Goal: Transaction & Acquisition: Purchase product/service

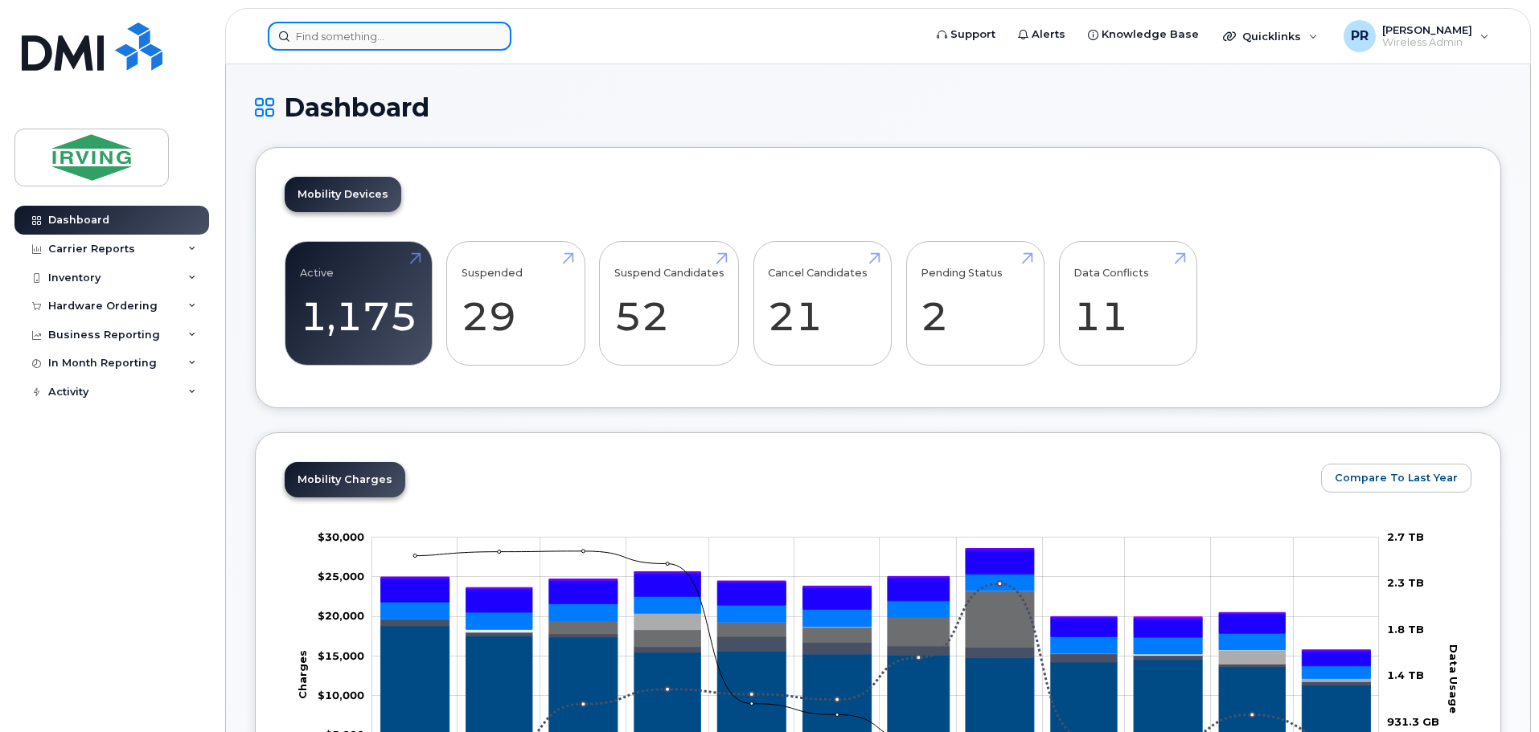
click at [354, 39] on input at bounding box center [390, 36] width 244 height 29
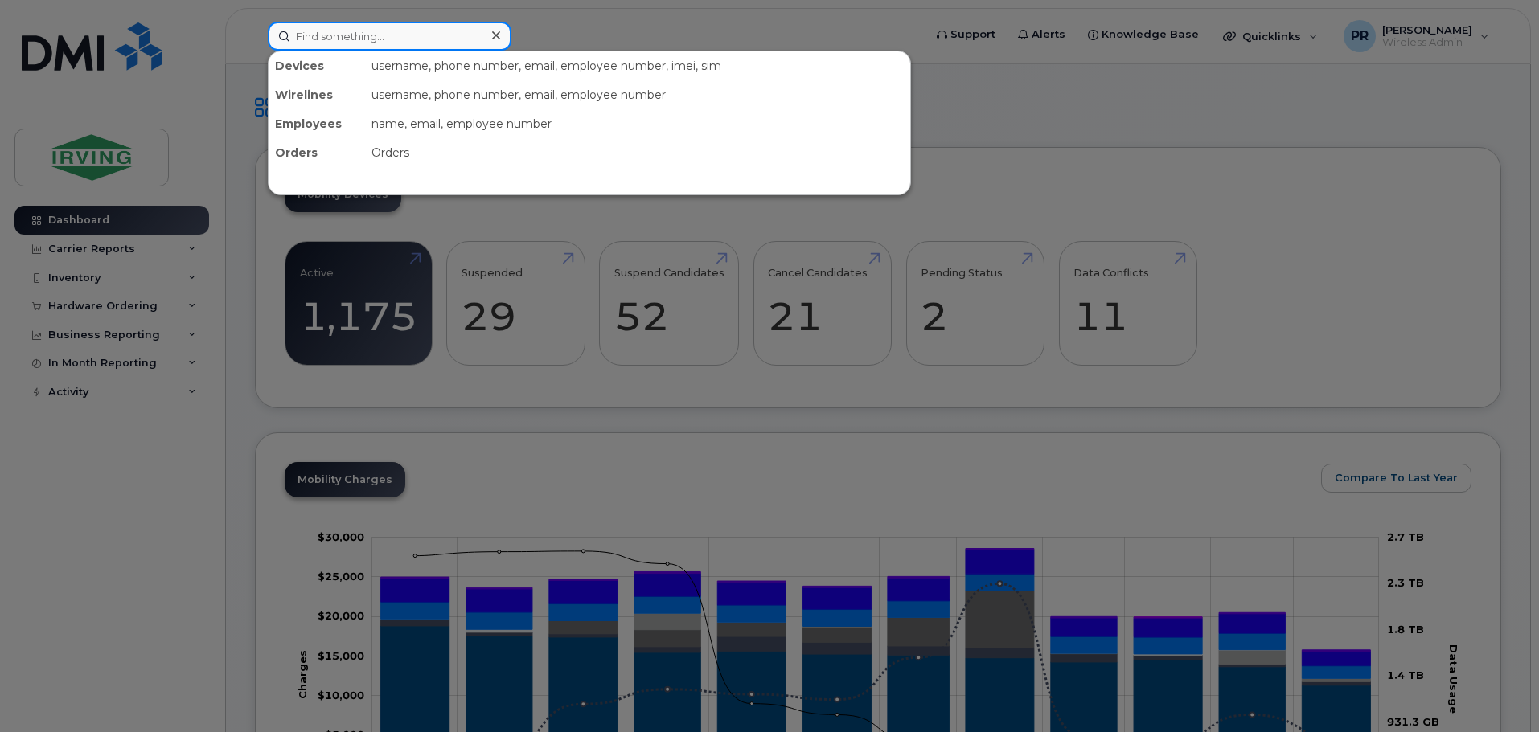
paste input "5068639475"
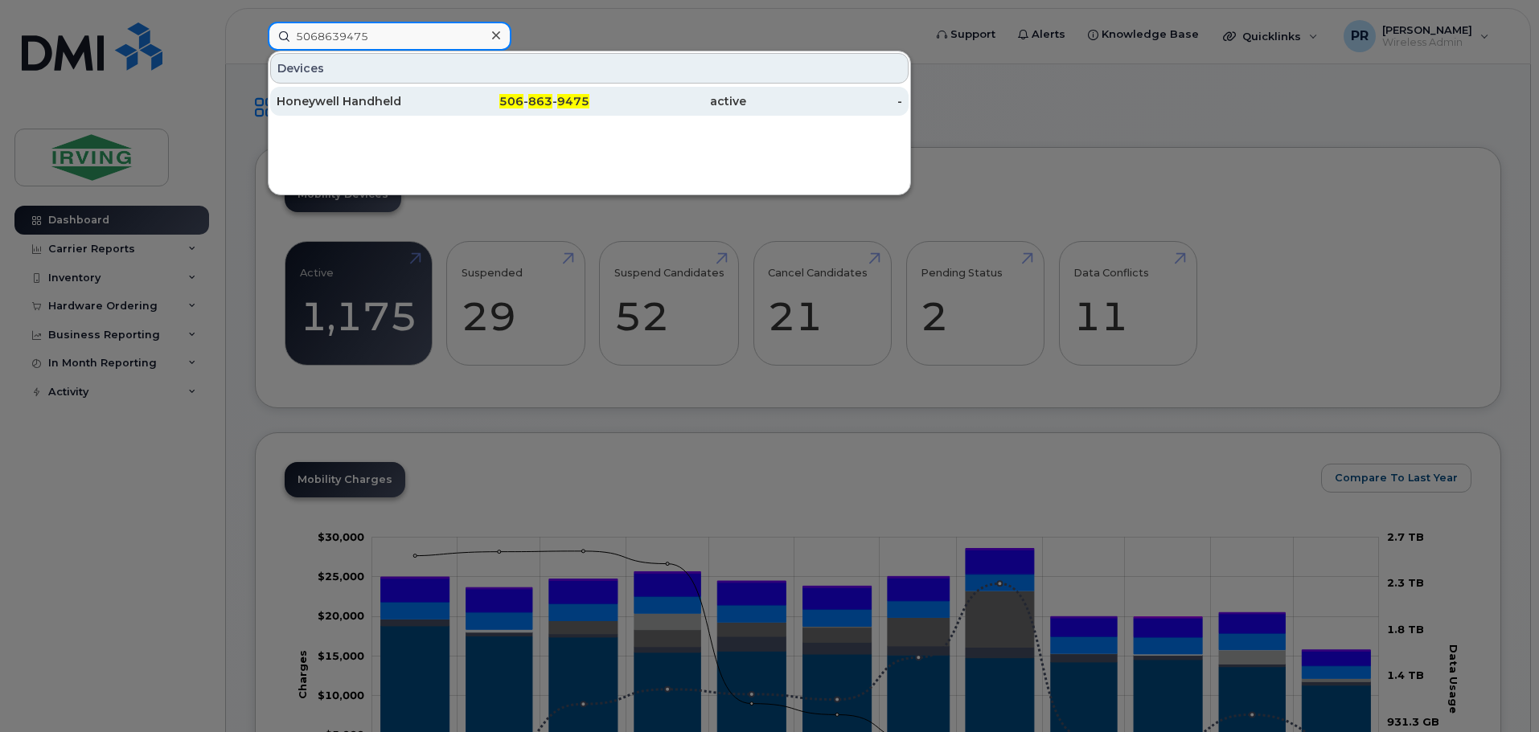
type input "5068639475"
click at [370, 100] on div "Honeywell Handheld" at bounding box center [355, 101] width 157 height 16
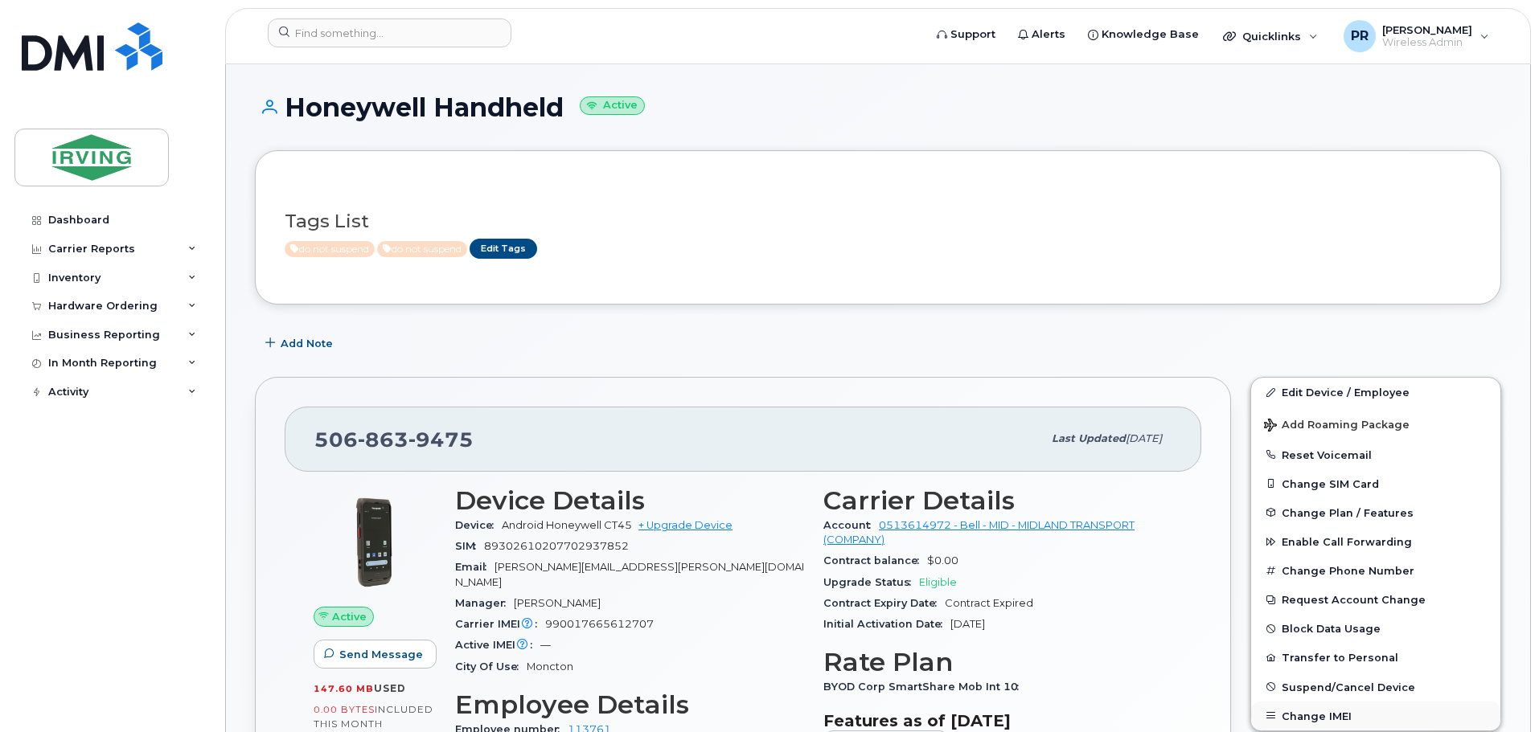
click at [1347, 716] on button "Change IMEI" at bounding box center [1375, 716] width 249 height 29
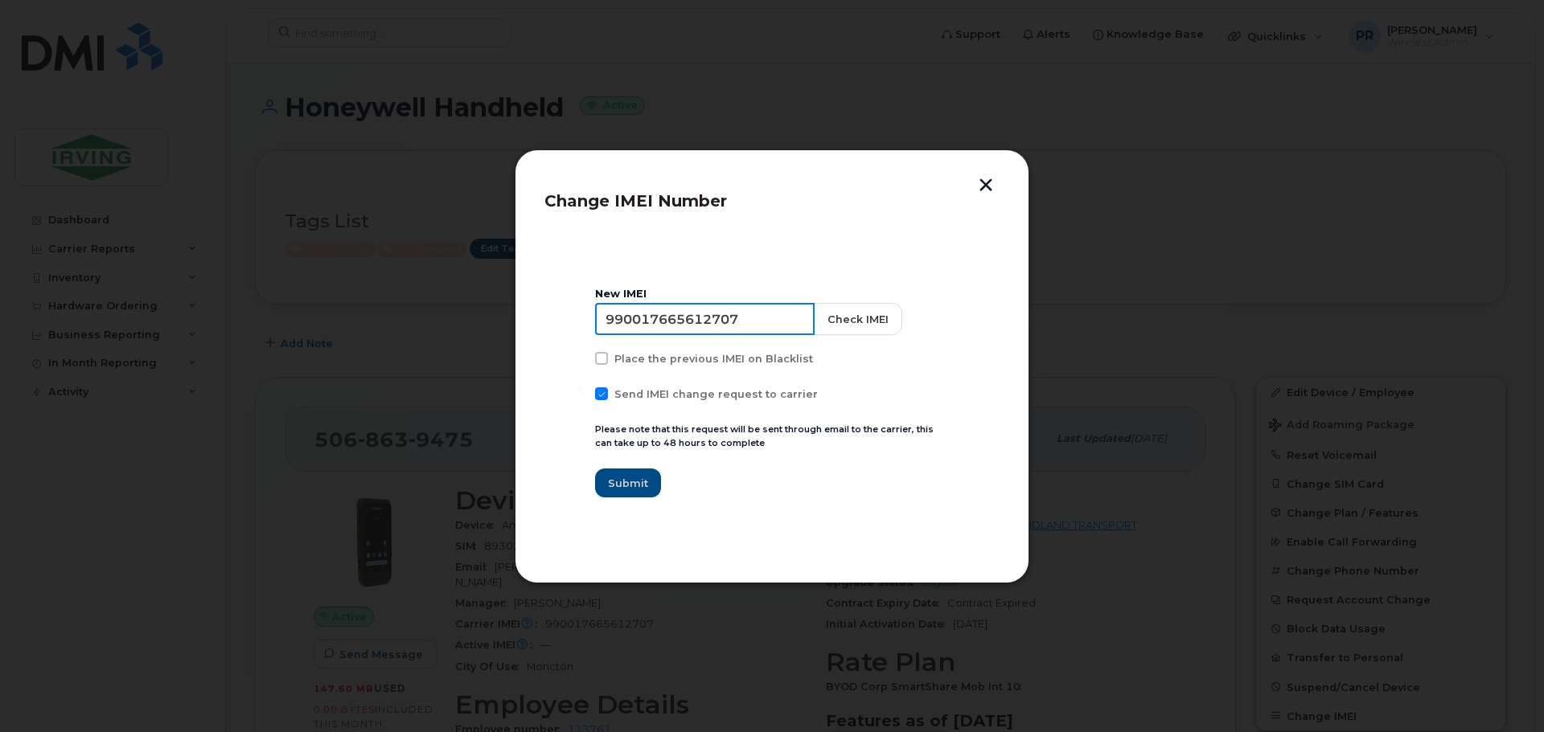
click at [678, 323] on input "990017665612707" at bounding box center [704, 319] width 219 height 32
drag, startPoint x: 745, startPoint y: 322, endPoint x: 503, endPoint y: 336, distance: 242.4
click at [502, 336] on div "Change IMEI Number New IMEI 990017665612707 Check IMEI Place the previous IMEI …" at bounding box center [772, 366] width 1544 height 732
paste input "41003"
type input "990017665641003"
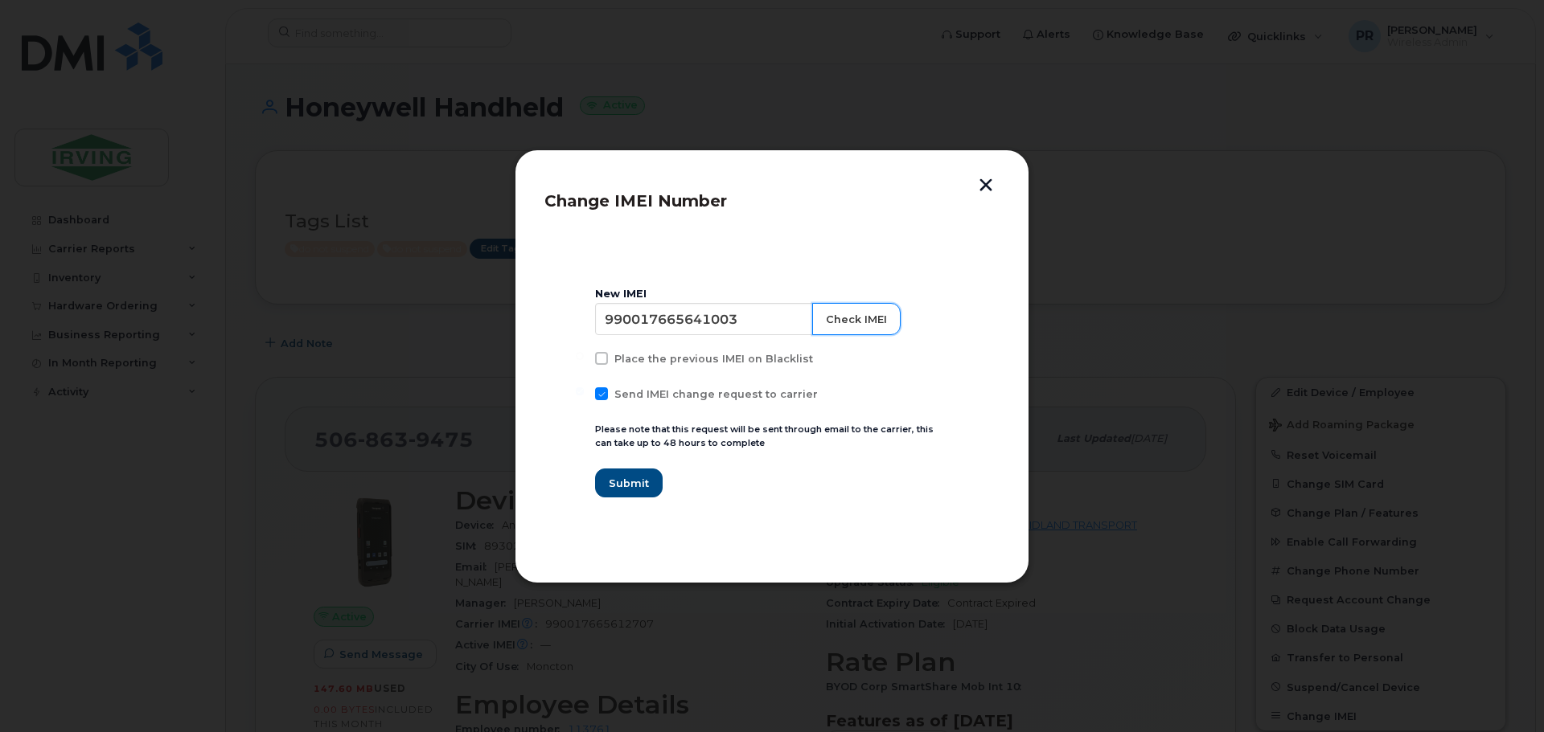
click at [836, 314] on button "Check IMEI" at bounding box center [856, 319] width 88 height 32
click at [631, 483] on span "Submit" at bounding box center [628, 483] width 40 height 15
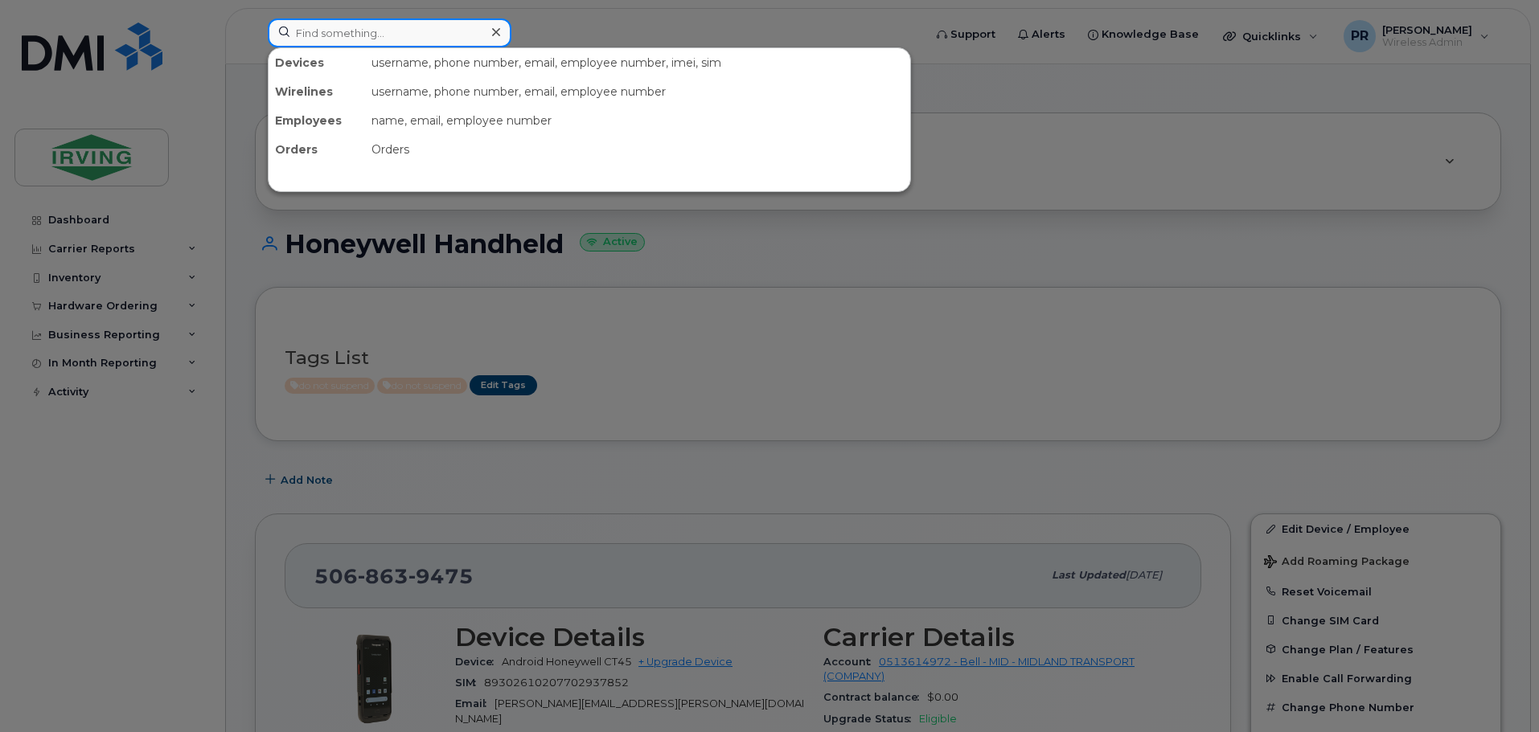
click at [353, 43] on input at bounding box center [390, 32] width 244 height 29
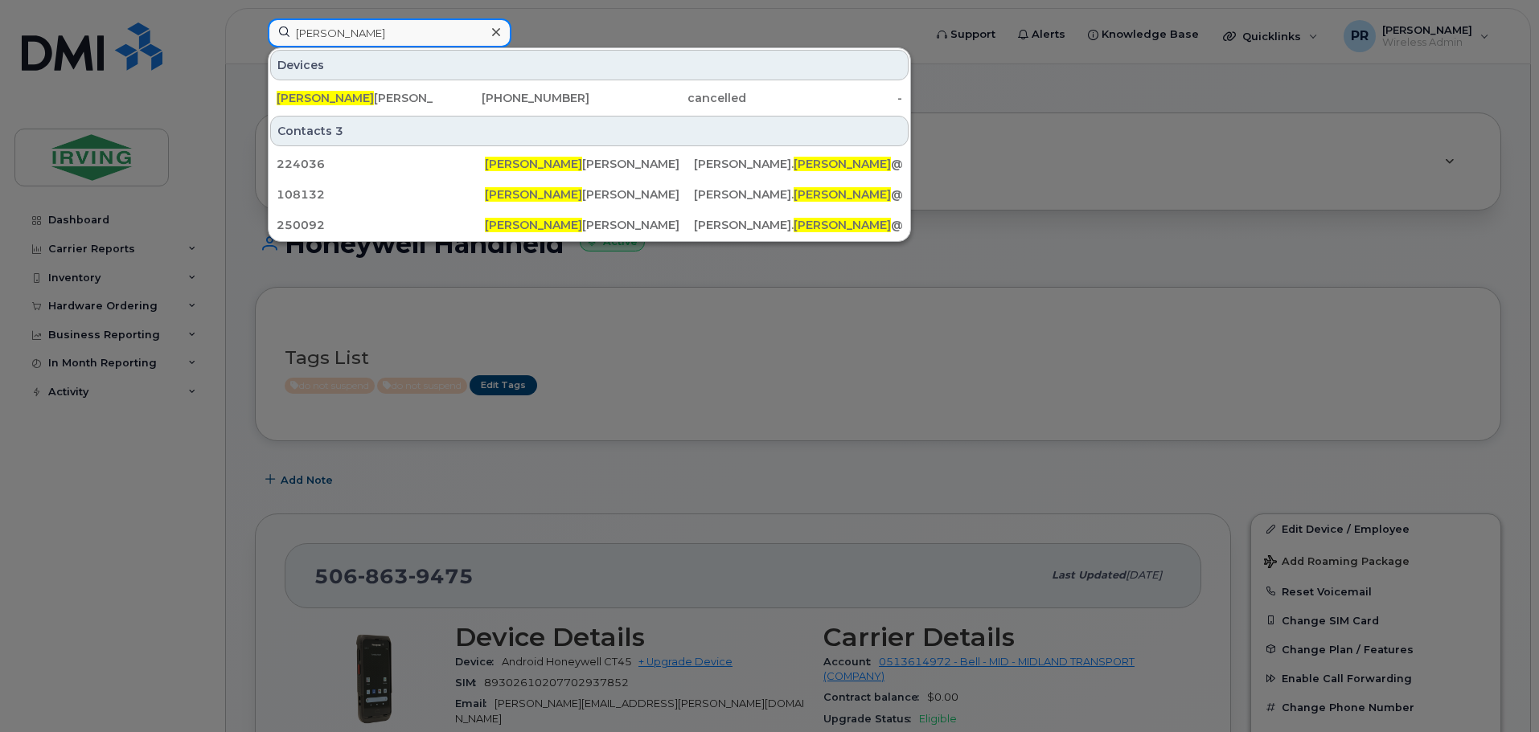
click at [354, 39] on input "maura" at bounding box center [390, 32] width 244 height 29
drag, startPoint x: 365, startPoint y: 35, endPoint x: 217, endPoint y: 38, distance: 148.0
click at [255, 38] on div "maura Devices Maura Alexander 514-226-1701 cancelled - Contacts 3 224036 Maura …" at bounding box center [590, 35] width 671 height 35
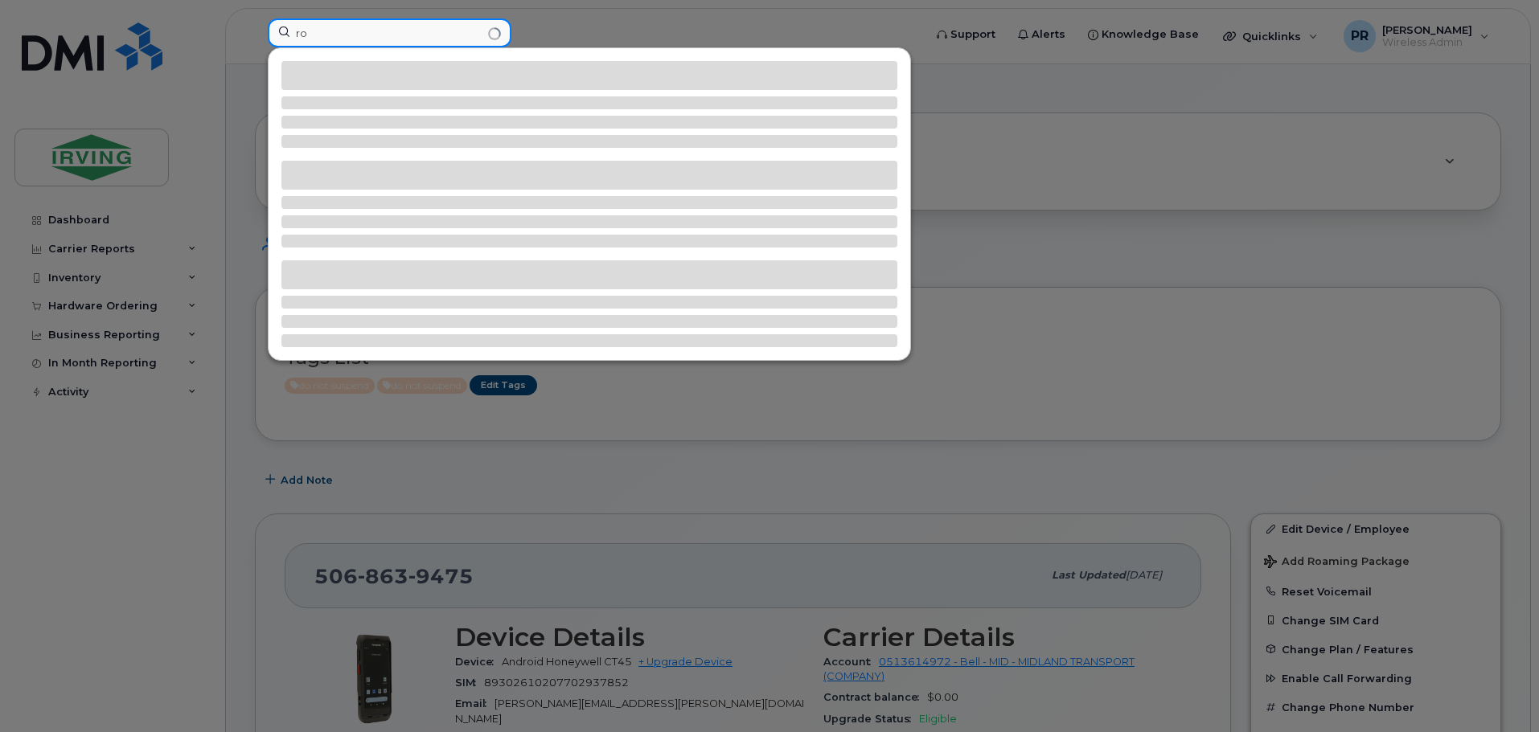
type input "r"
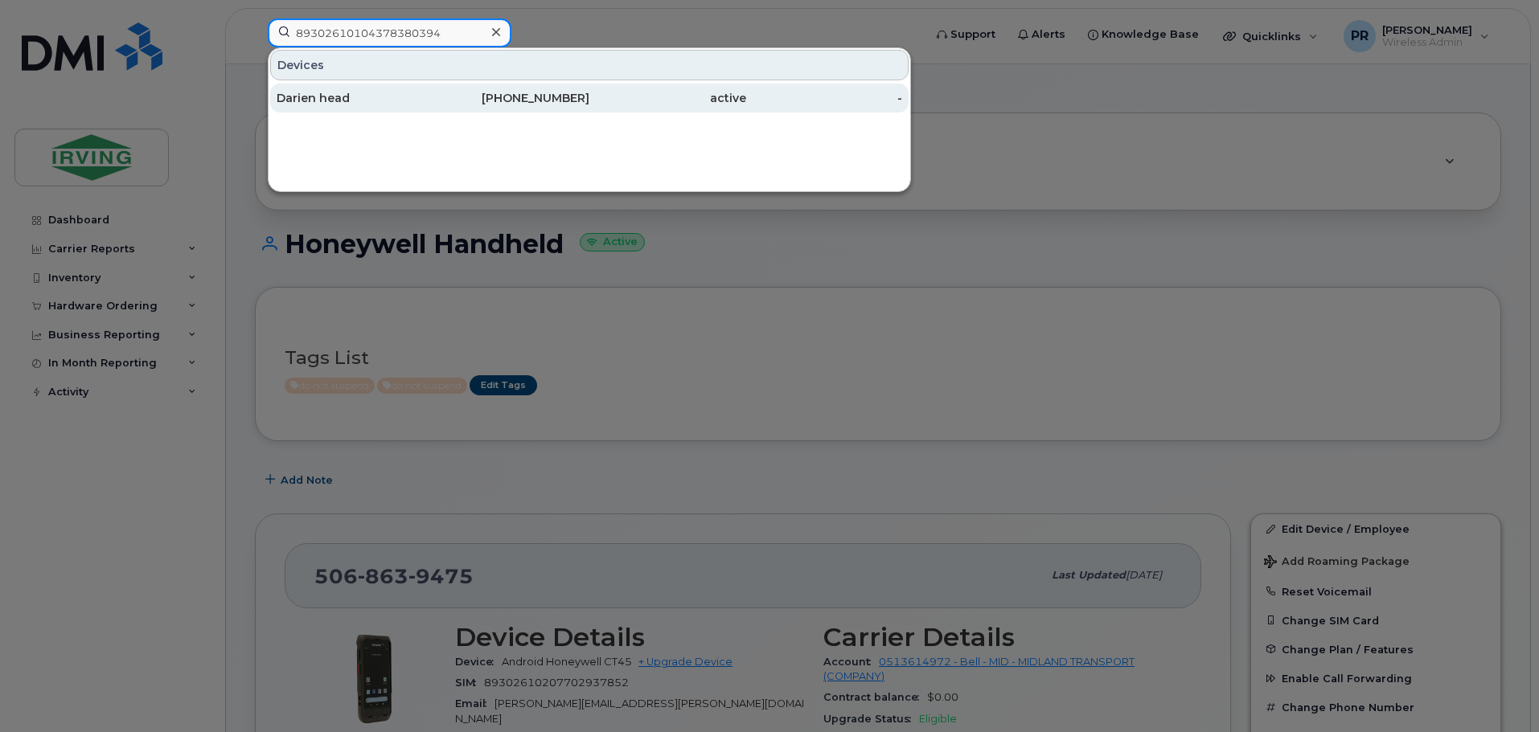
type input "89302610104378380394"
click at [355, 98] on div "Darien head" at bounding box center [355, 98] width 157 height 16
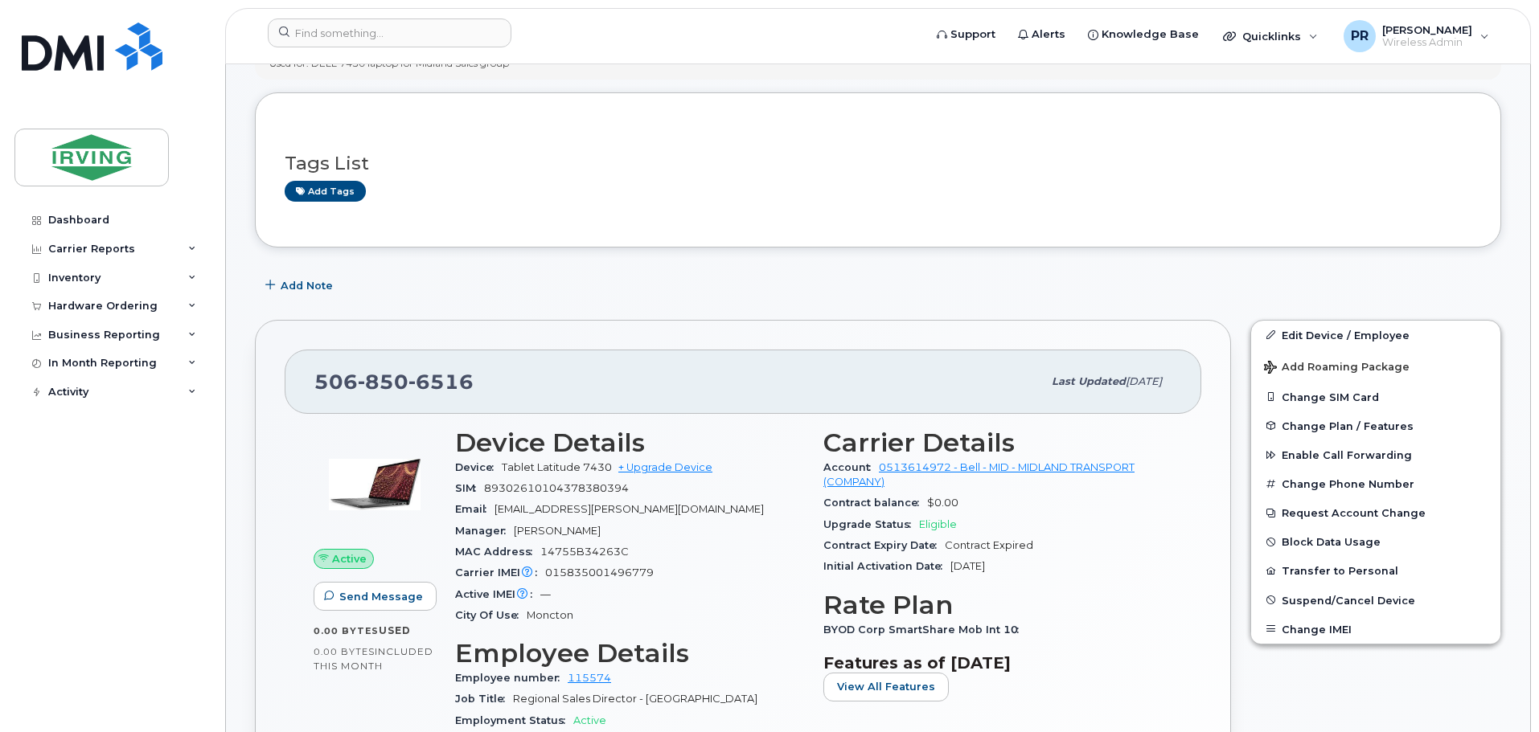
scroll to position [241, 0]
click at [1324, 333] on link "Edit Device / Employee" at bounding box center [1375, 334] width 249 height 29
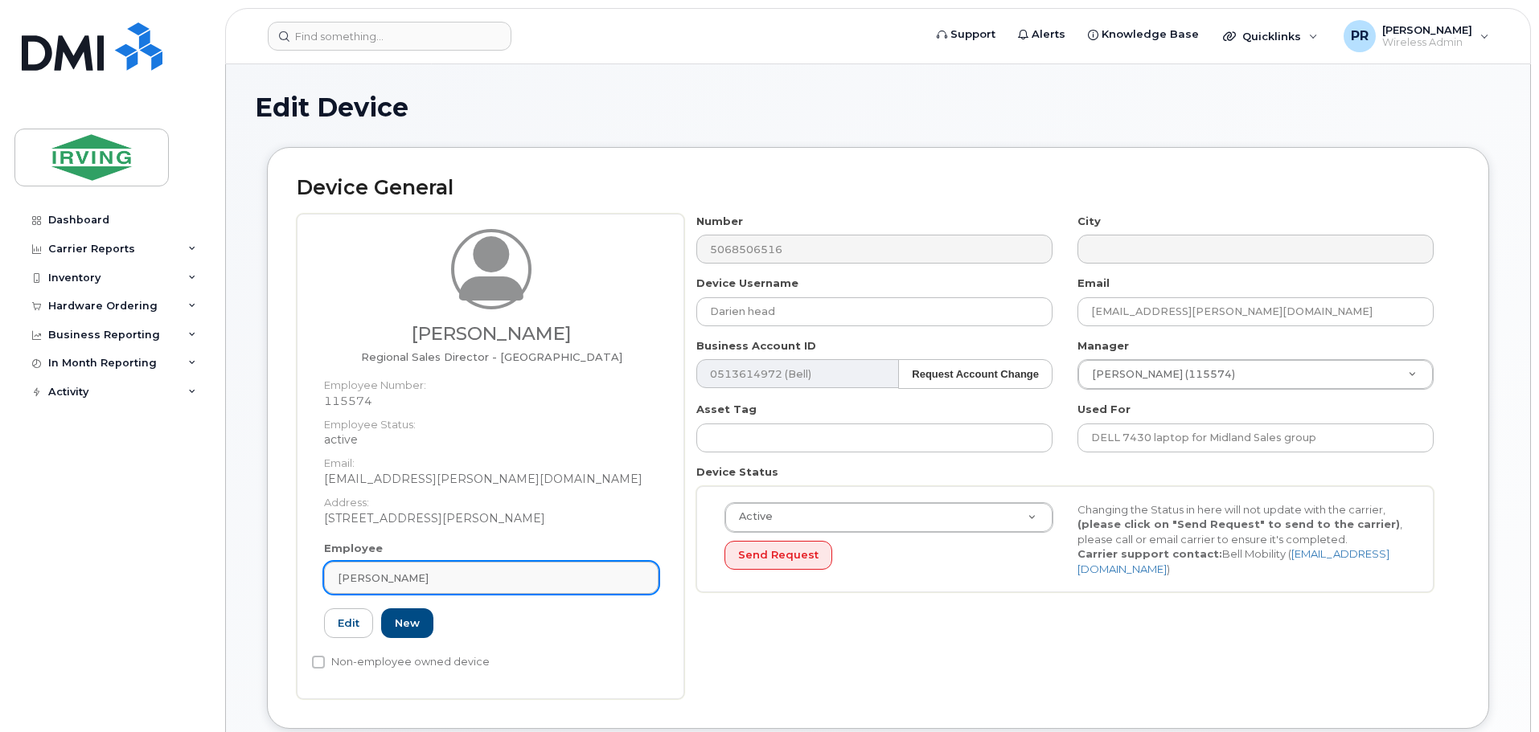
click at [398, 583] on span "David Wiznuik" at bounding box center [383, 578] width 91 height 15
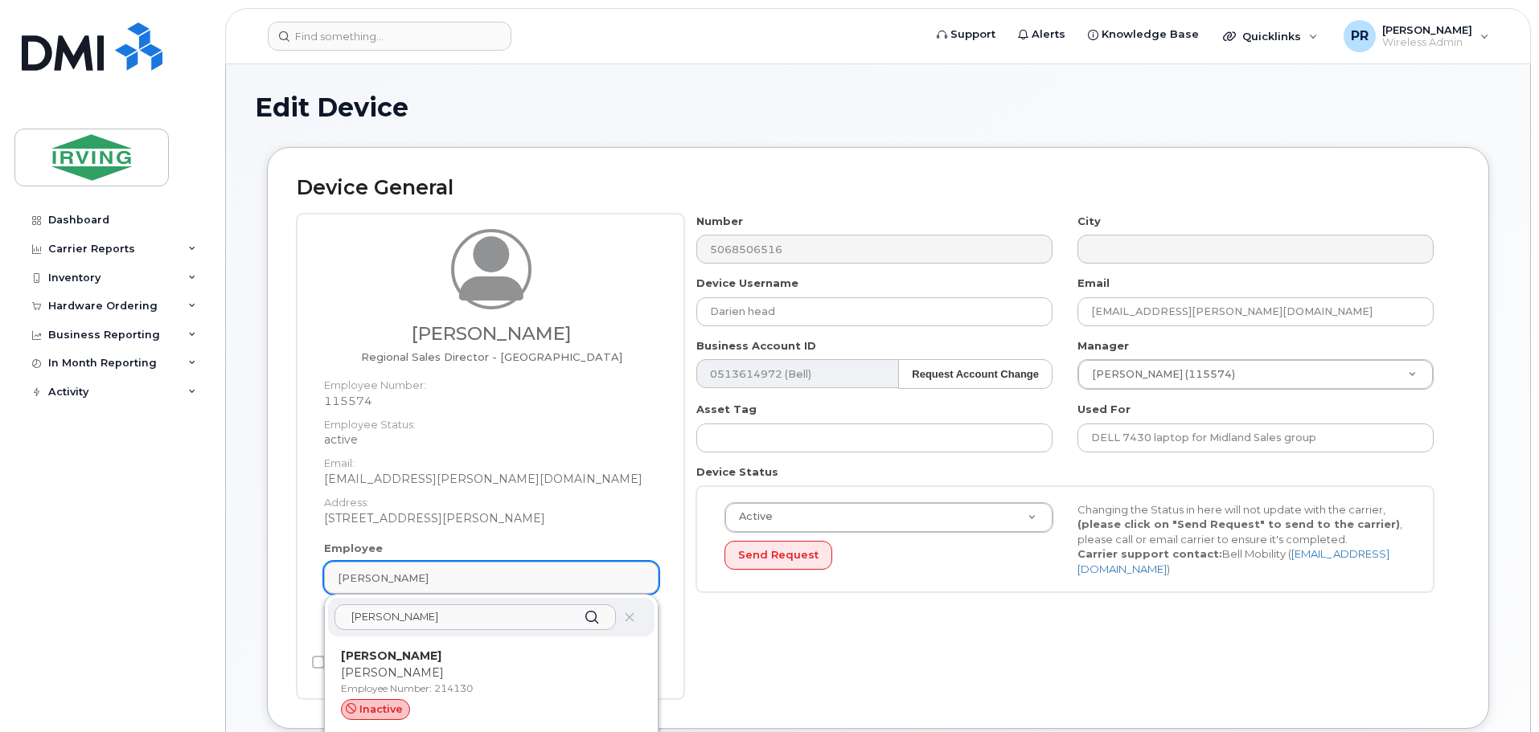
type input "rosemary martin"
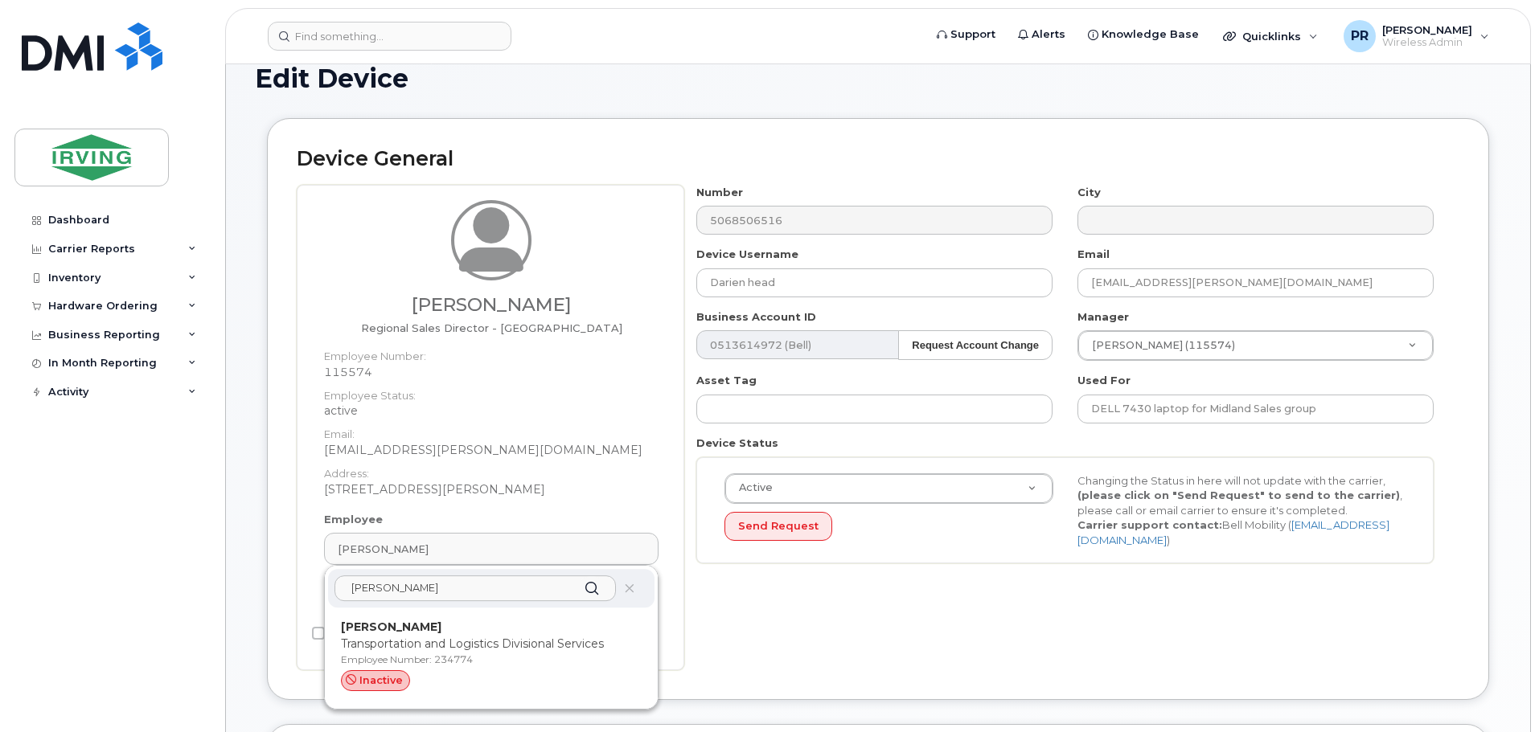
scroll to position [80, 0]
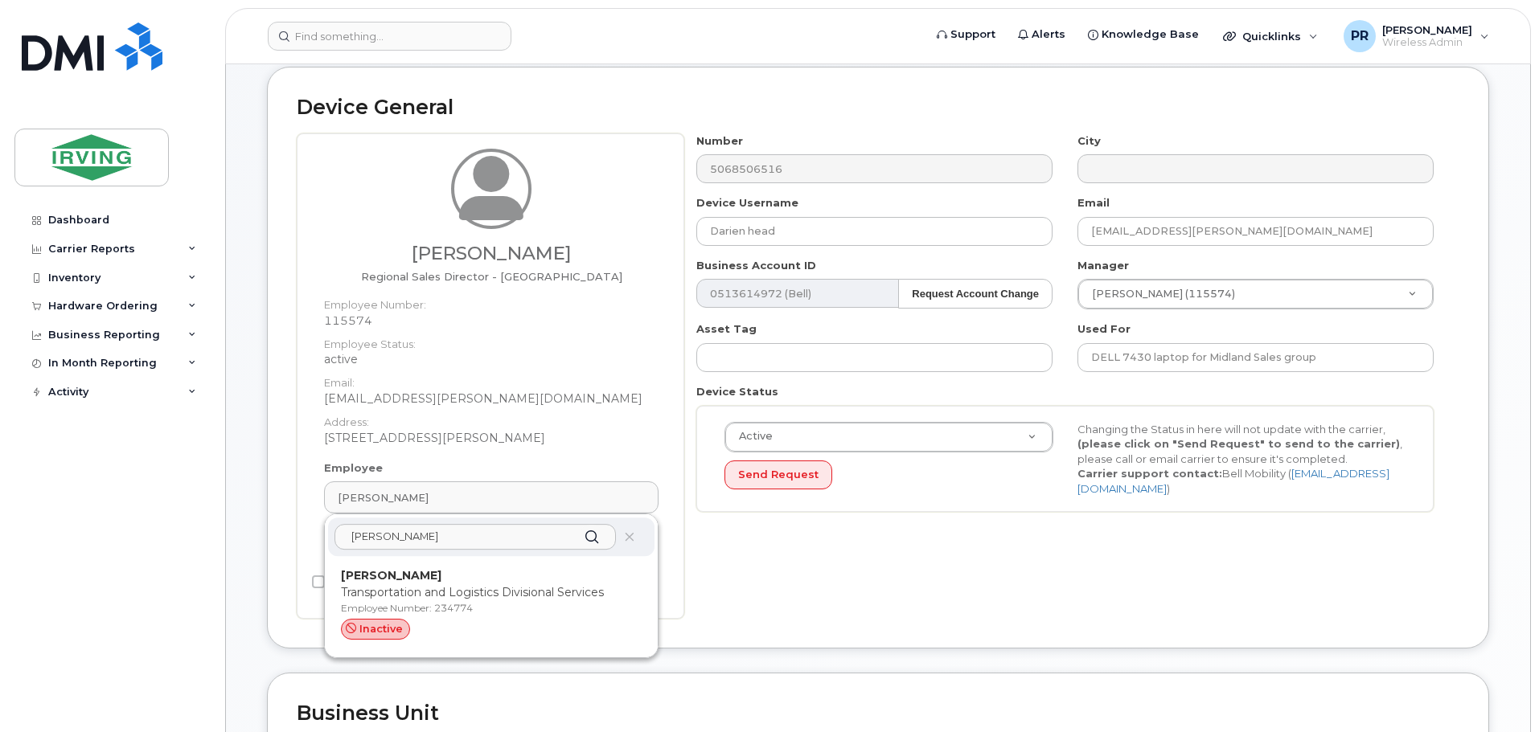
drag, startPoint x: 448, startPoint y: 540, endPoint x: 226, endPoint y: 545, distance: 222.0
click at [231, 542] on div "Edit Device Device General David Wiznuik Regional Sales Director - Ontario Empl…" at bounding box center [878, 681] width 1304 height 1394
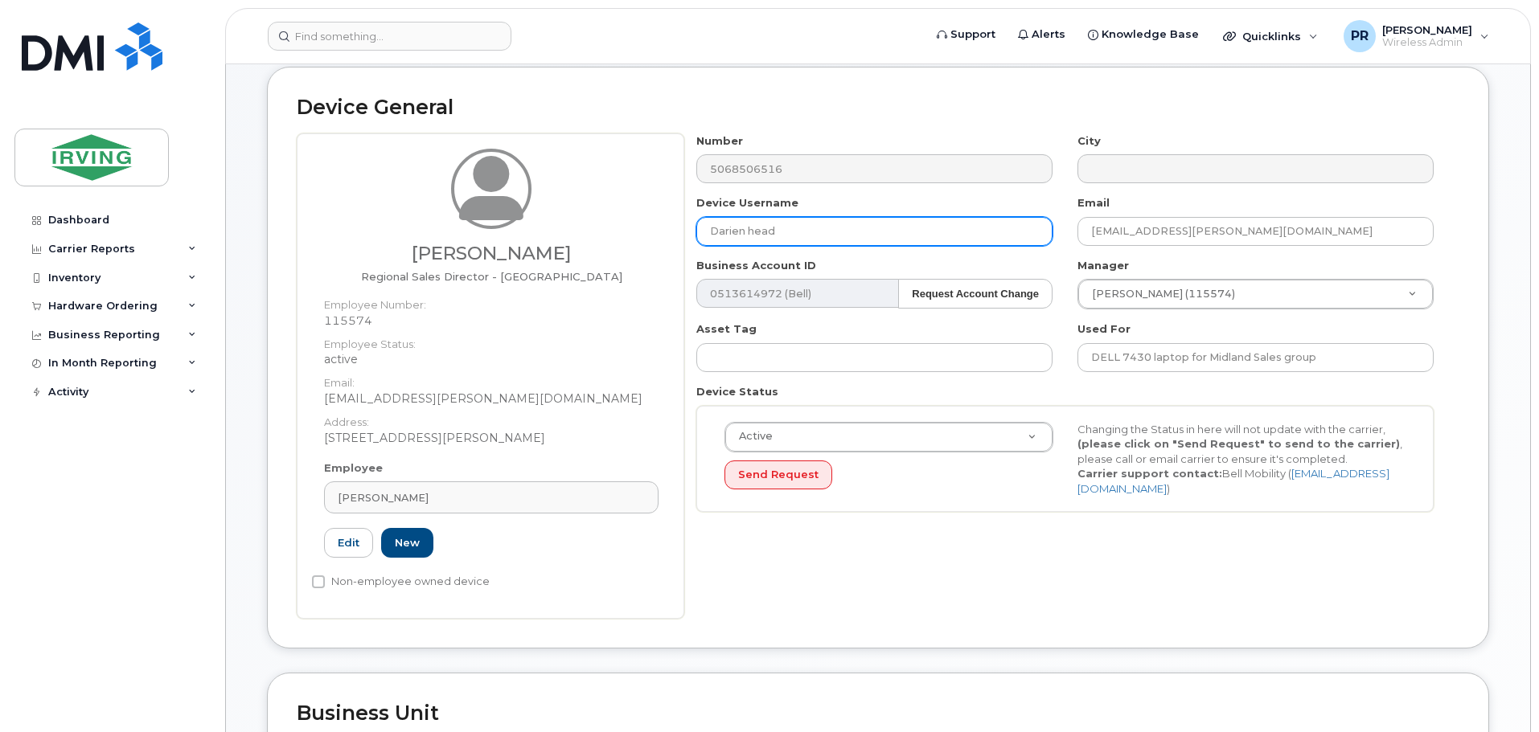
drag, startPoint x: 727, startPoint y: 231, endPoint x: 526, endPoint y: 263, distance: 203.6
click at [527, 263] on div "David Wiznuik Regional Sales Director - Ontario Employee Number: 115574 Employe…" at bounding box center [878, 376] width 1163 height 486
type input "Rosemary Martin"
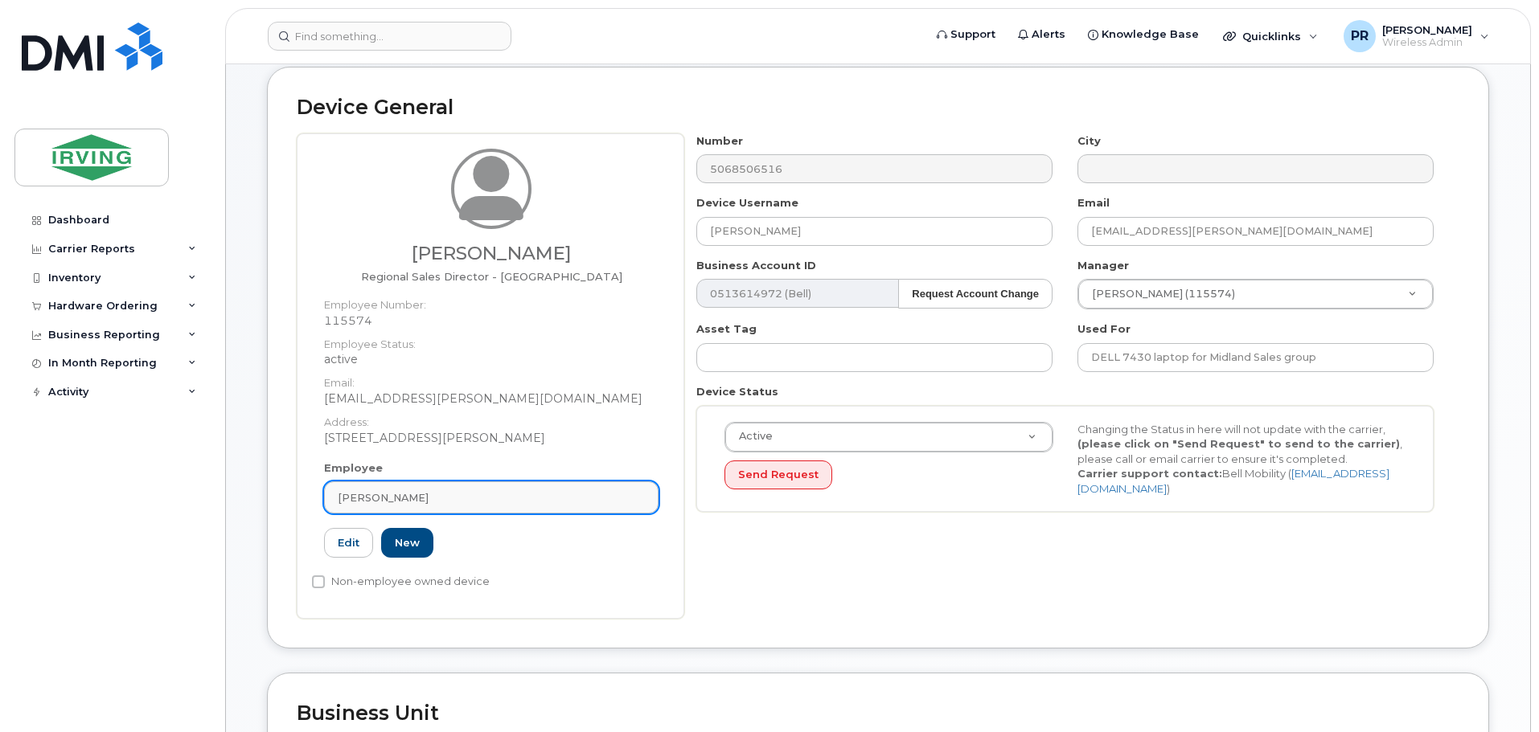
click at [400, 511] on link "[PERSON_NAME]" at bounding box center [491, 498] width 334 height 32
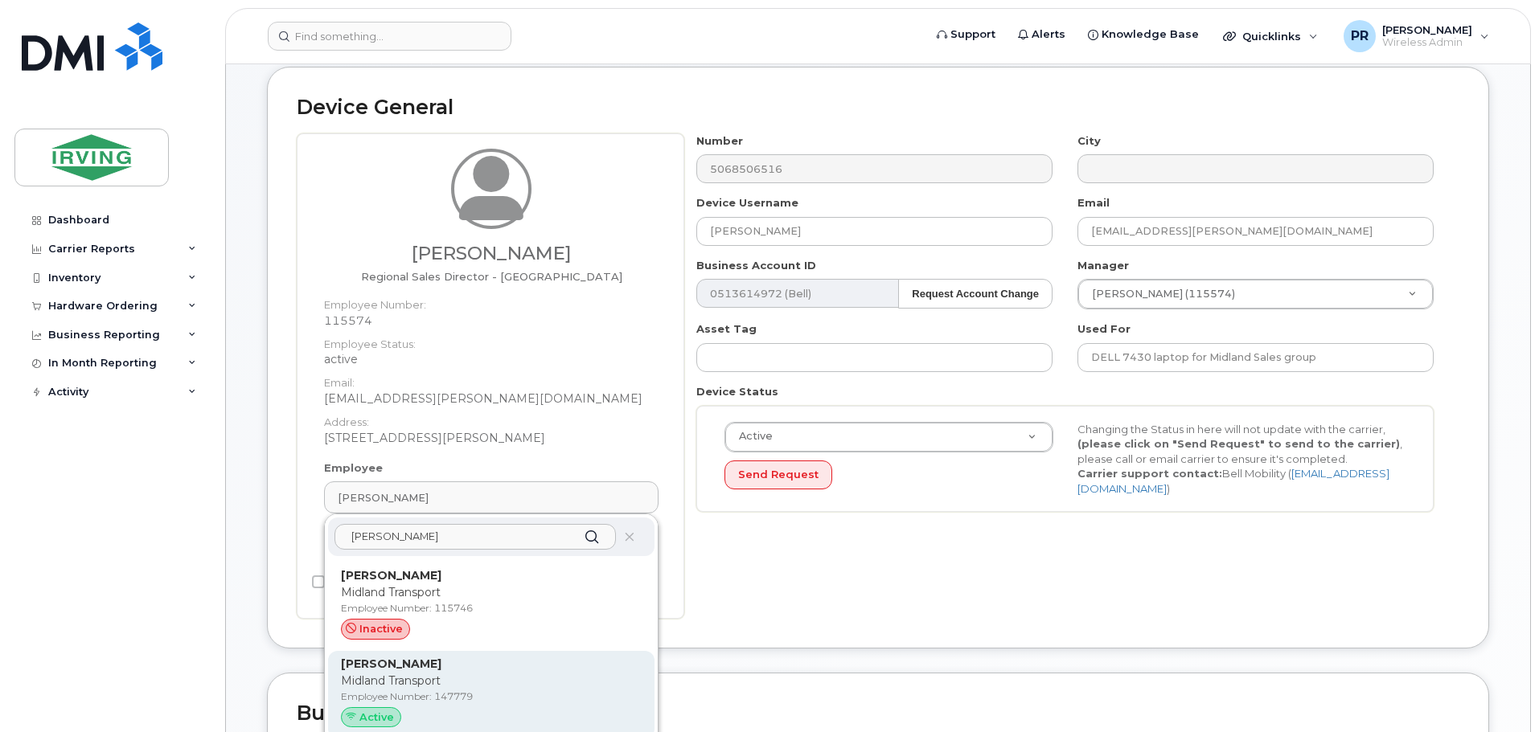
type input "kenneth mac"
click at [432, 675] on p "Midland Transport" at bounding box center [491, 681] width 301 height 17
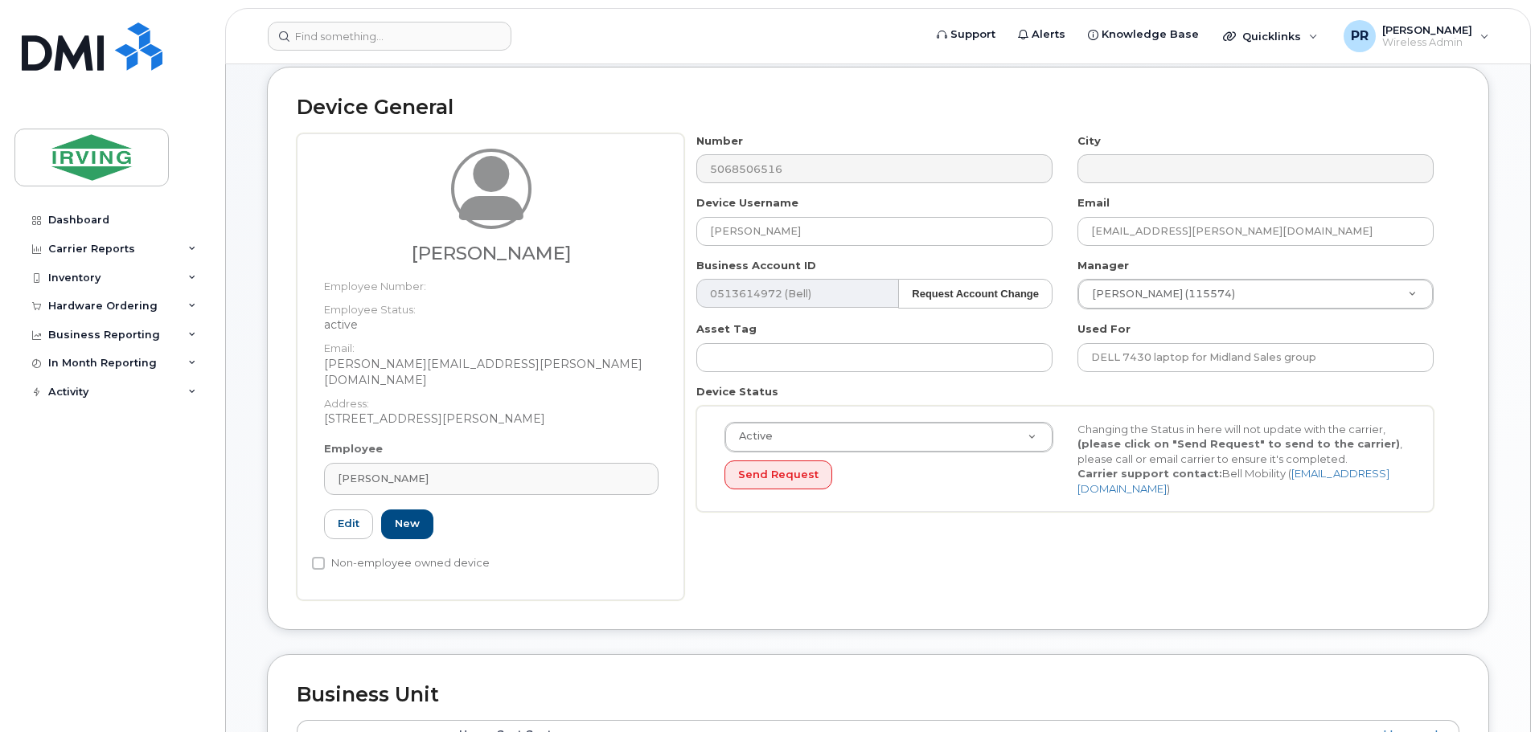
type input "147779"
type input "Kenneth MacInnes"
type input "macinnes.kenneth@midlandtransport.com"
drag, startPoint x: 816, startPoint y: 235, endPoint x: 608, endPoint y: 258, distance: 209.5
click at [608, 258] on div "Kenneth MacInnes Employee Number: Employee Status: active Email: macinnes.kenne…" at bounding box center [878, 366] width 1163 height 467
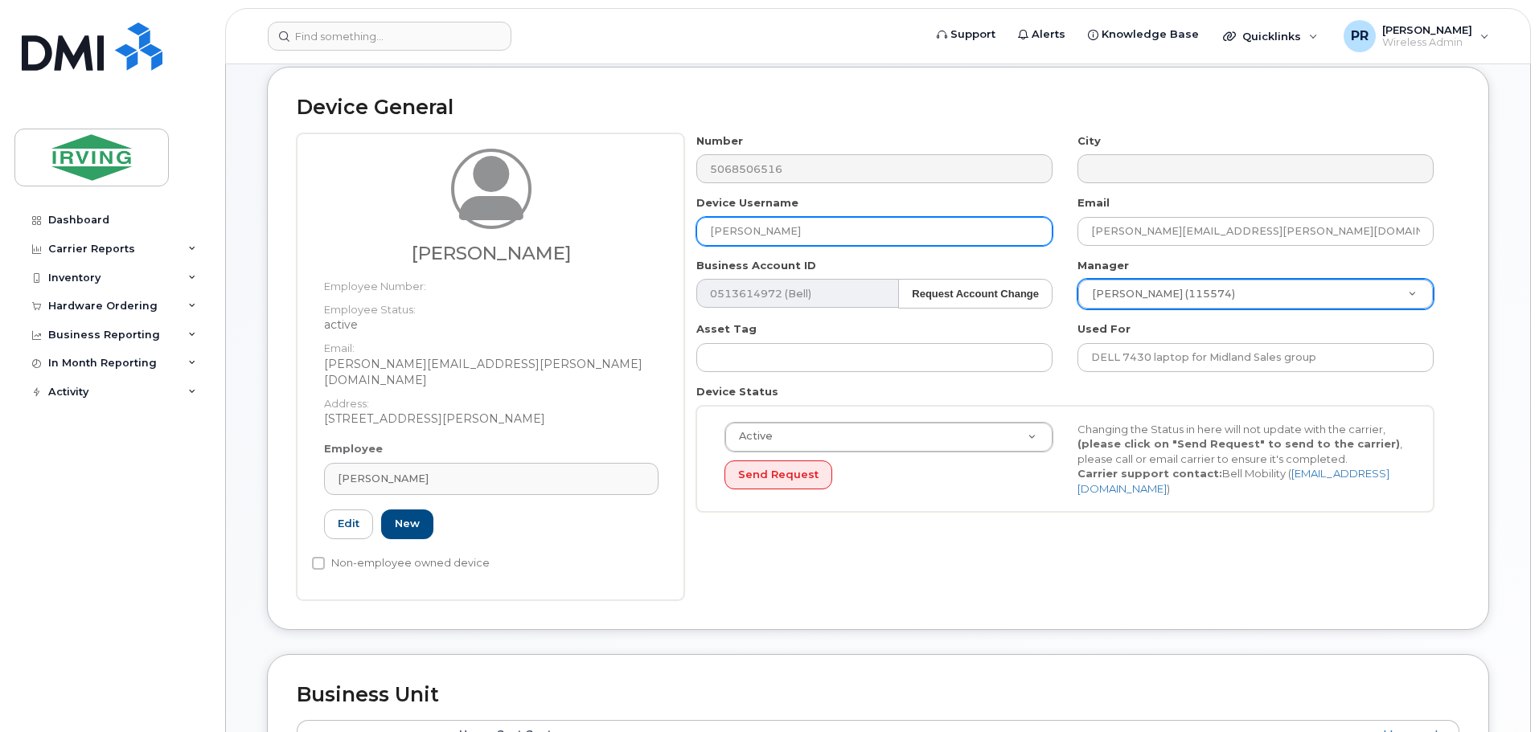
type input "Rosemary Martin"
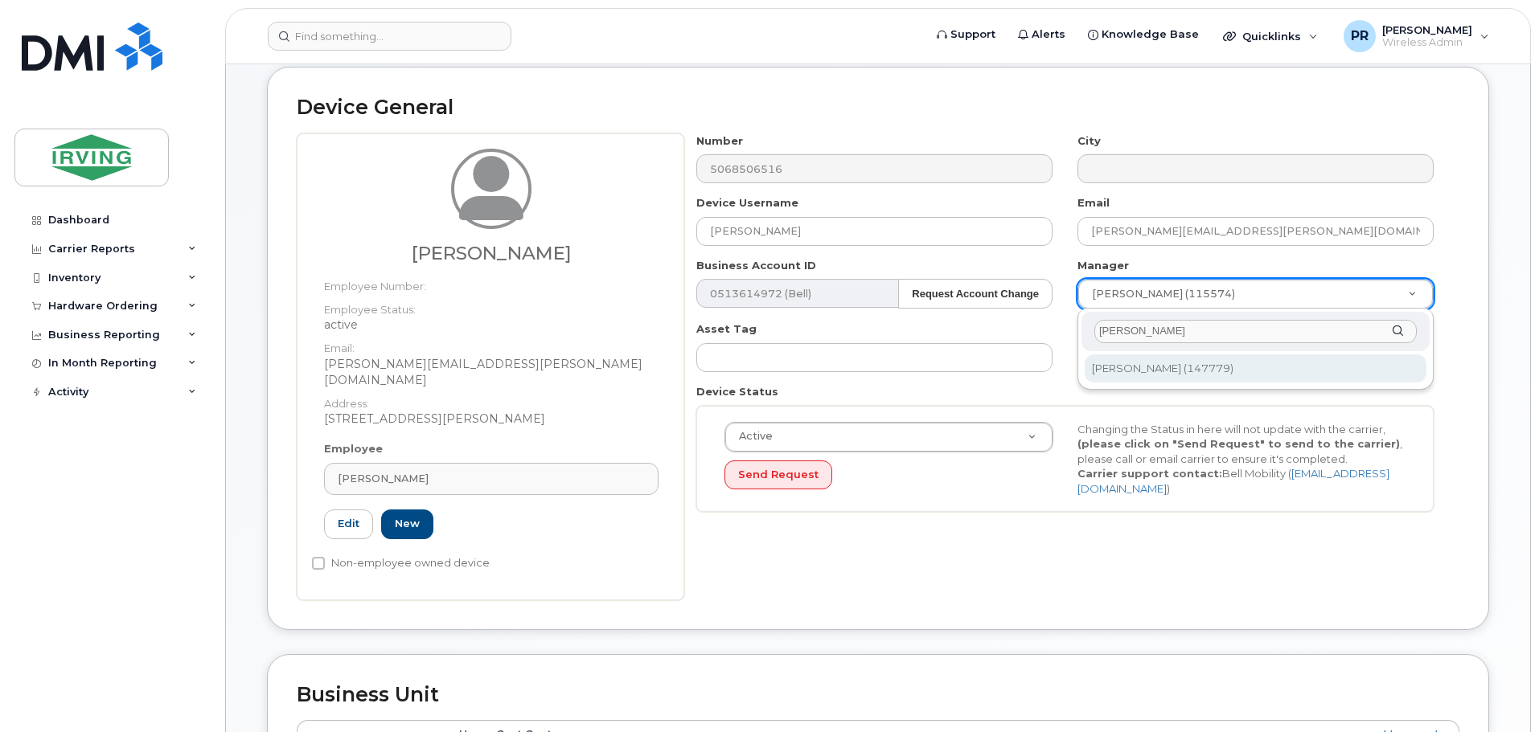
type input "kenneth macin"
type input "1478752"
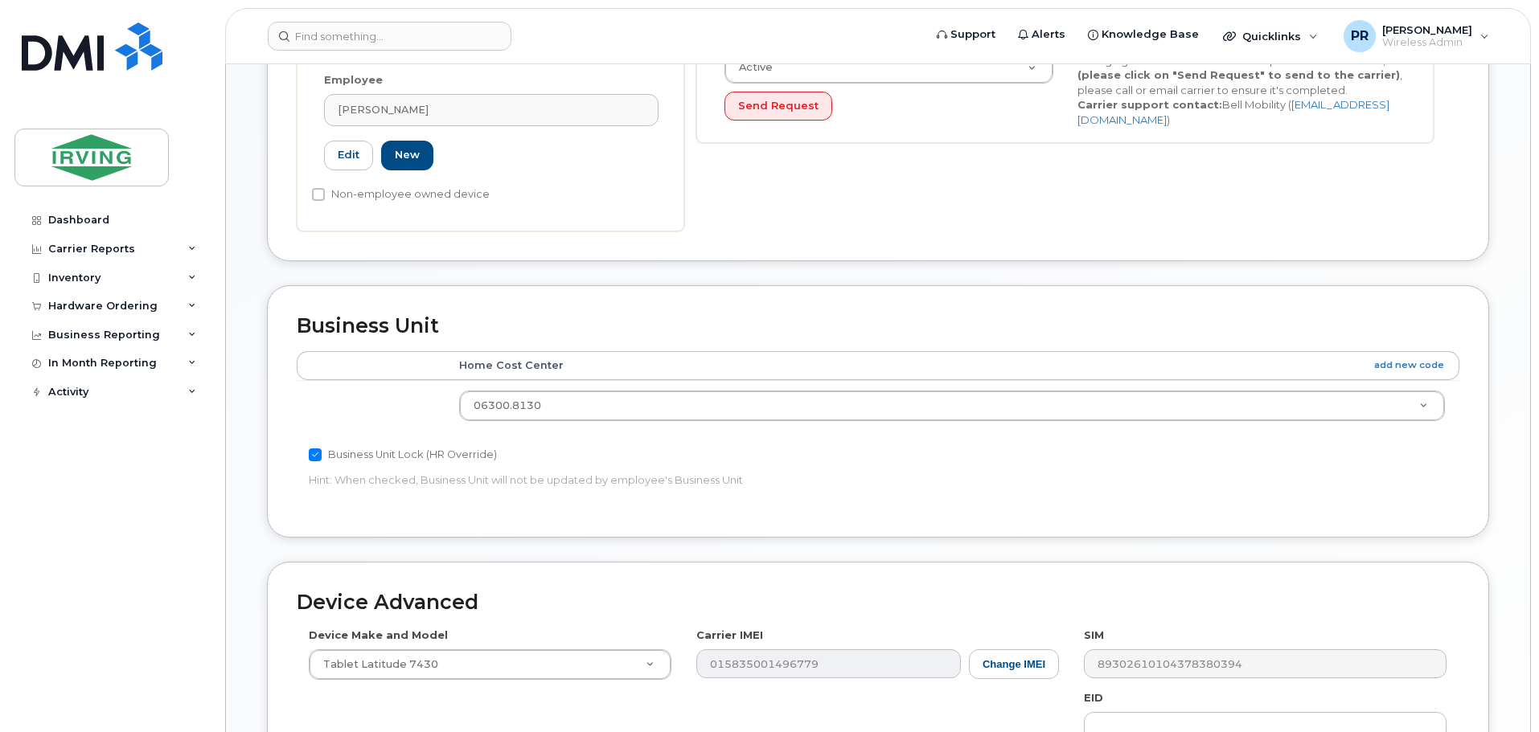
scroll to position [482, 0]
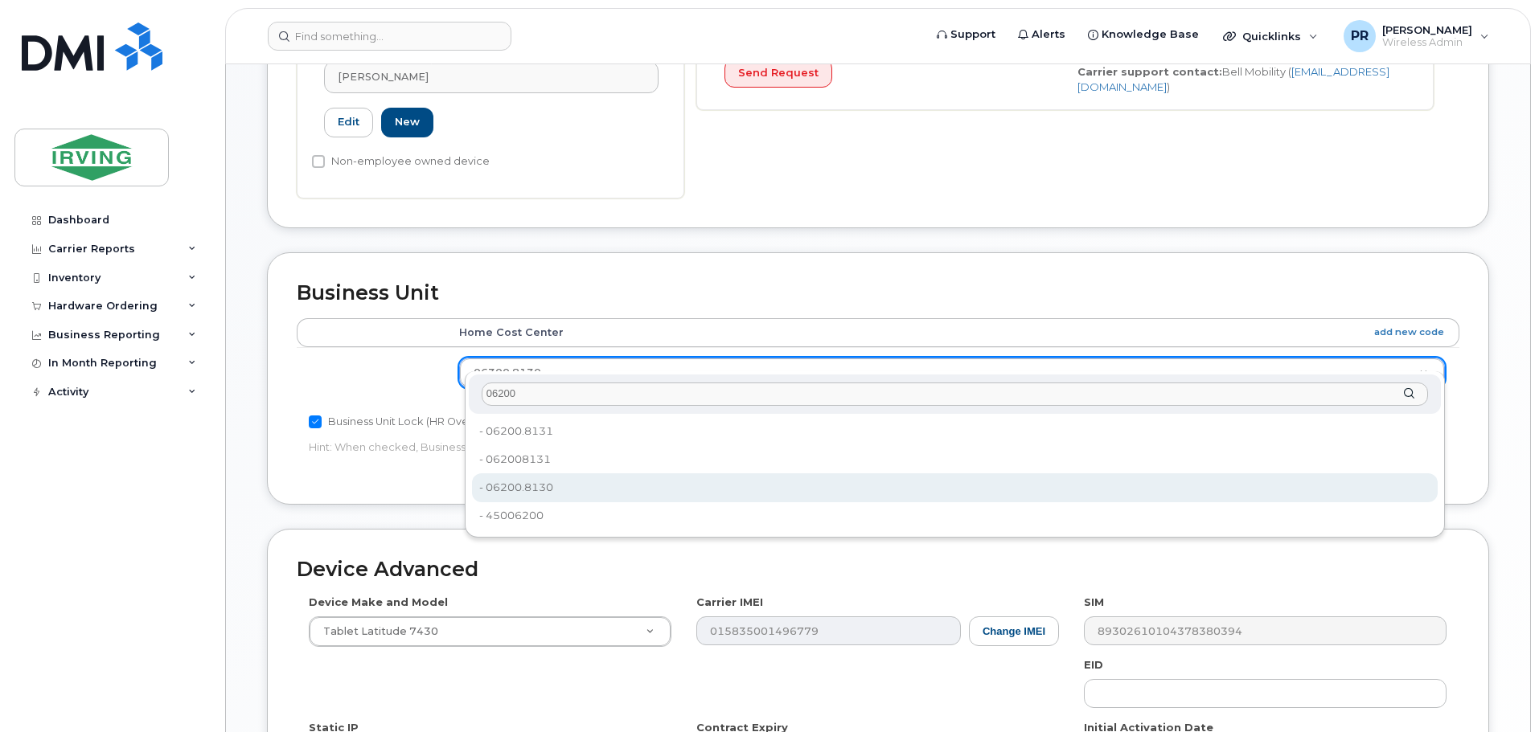
type input "06200"
type input "4430672"
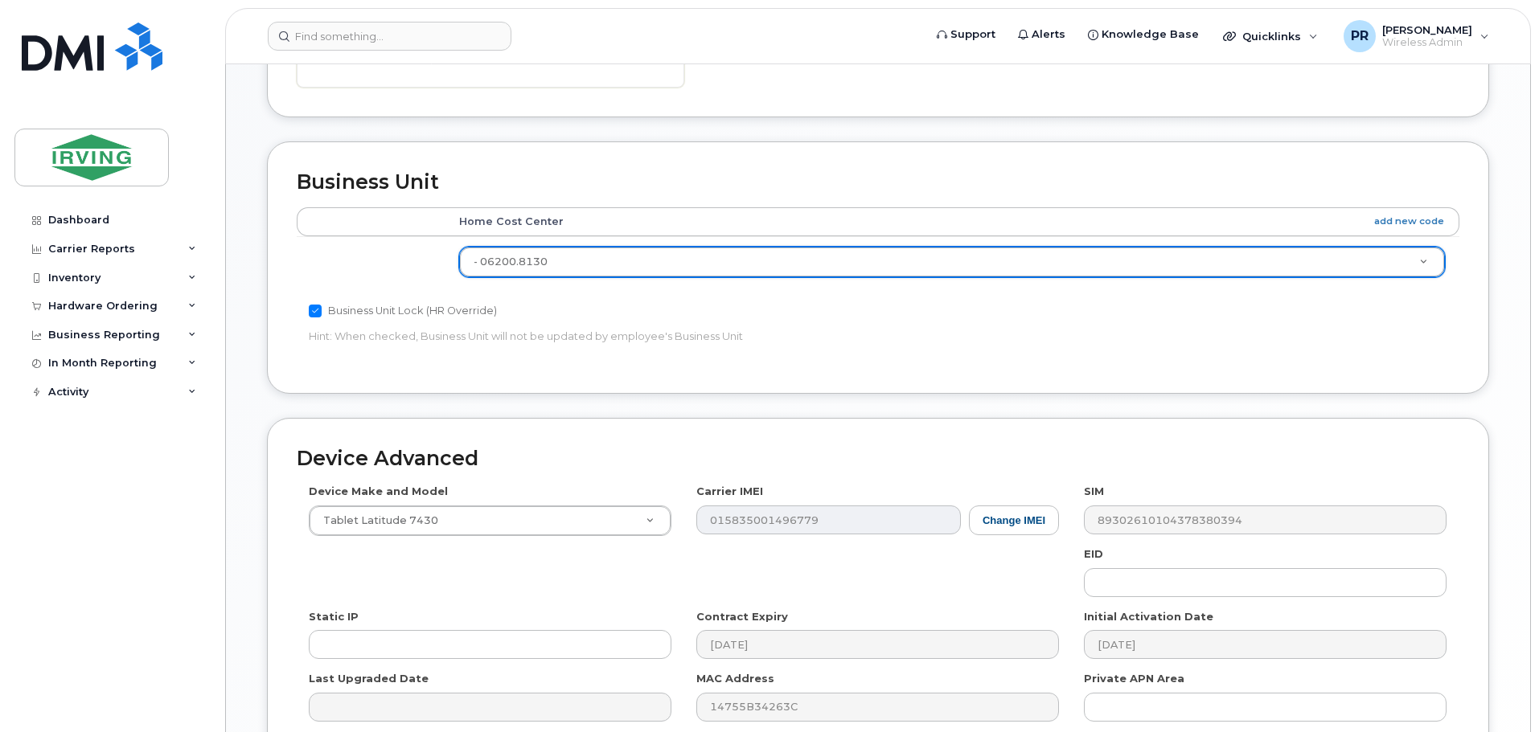
scroll to position [743, 0]
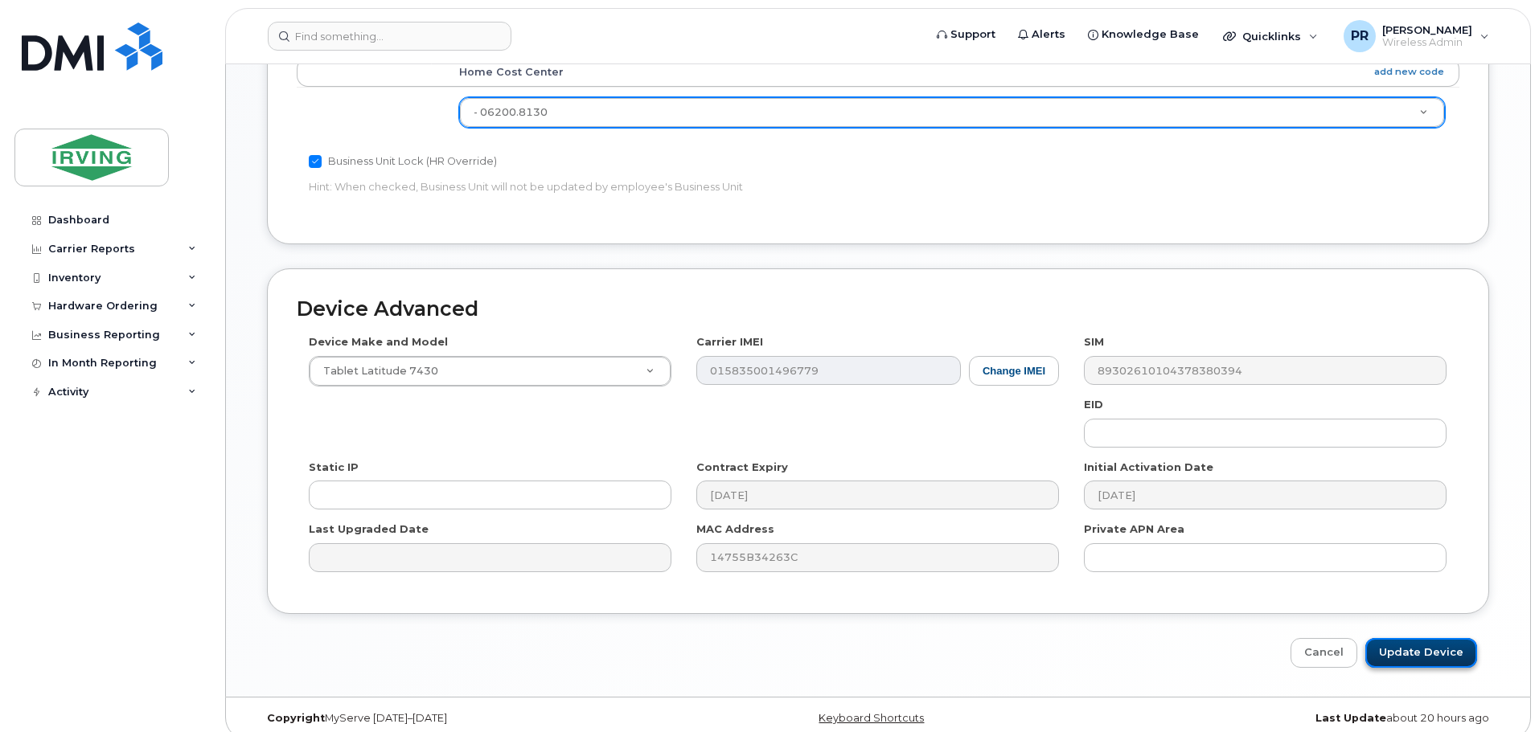
click at [1414, 638] on input "Update Device" at bounding box center [1421, 653] width 112 height 30
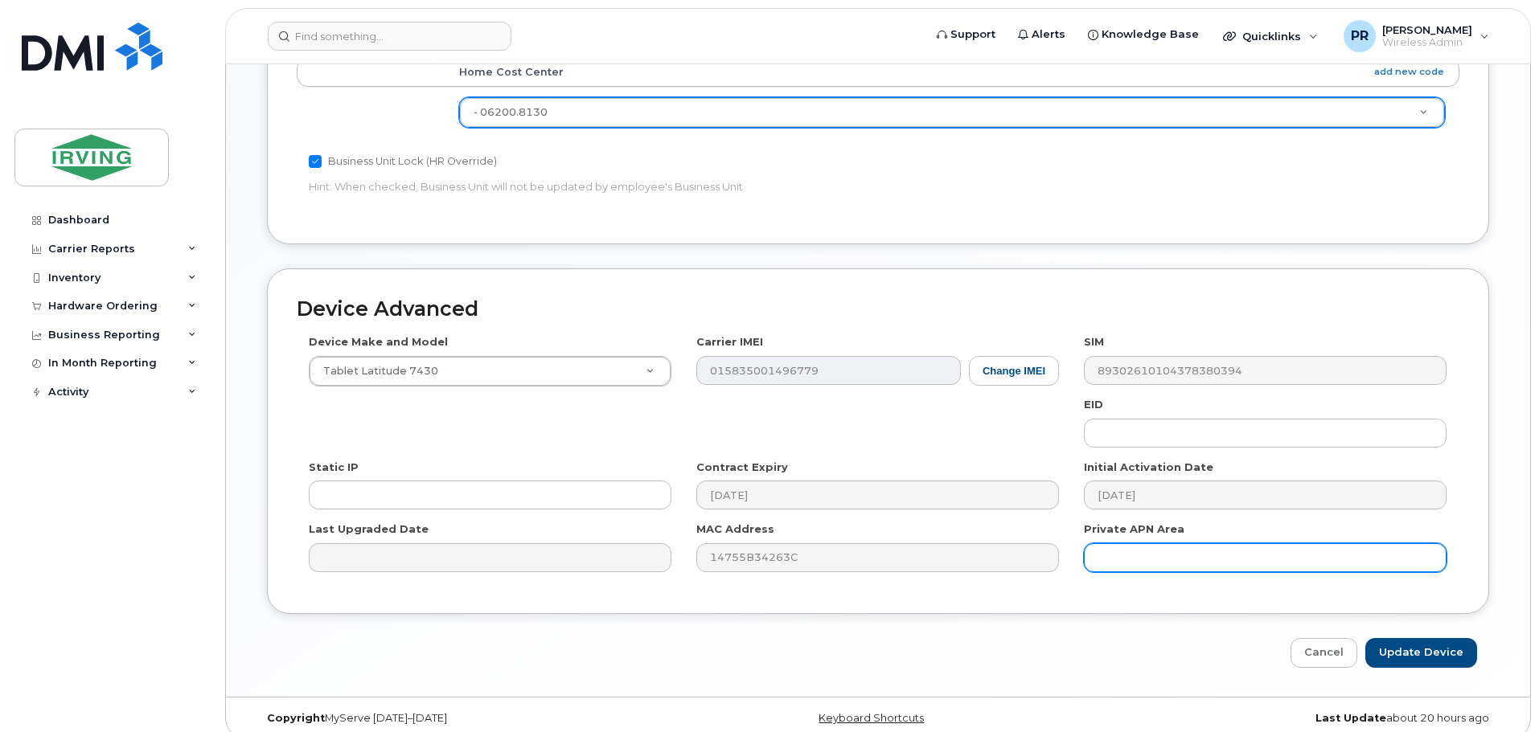
type input "Saving..."
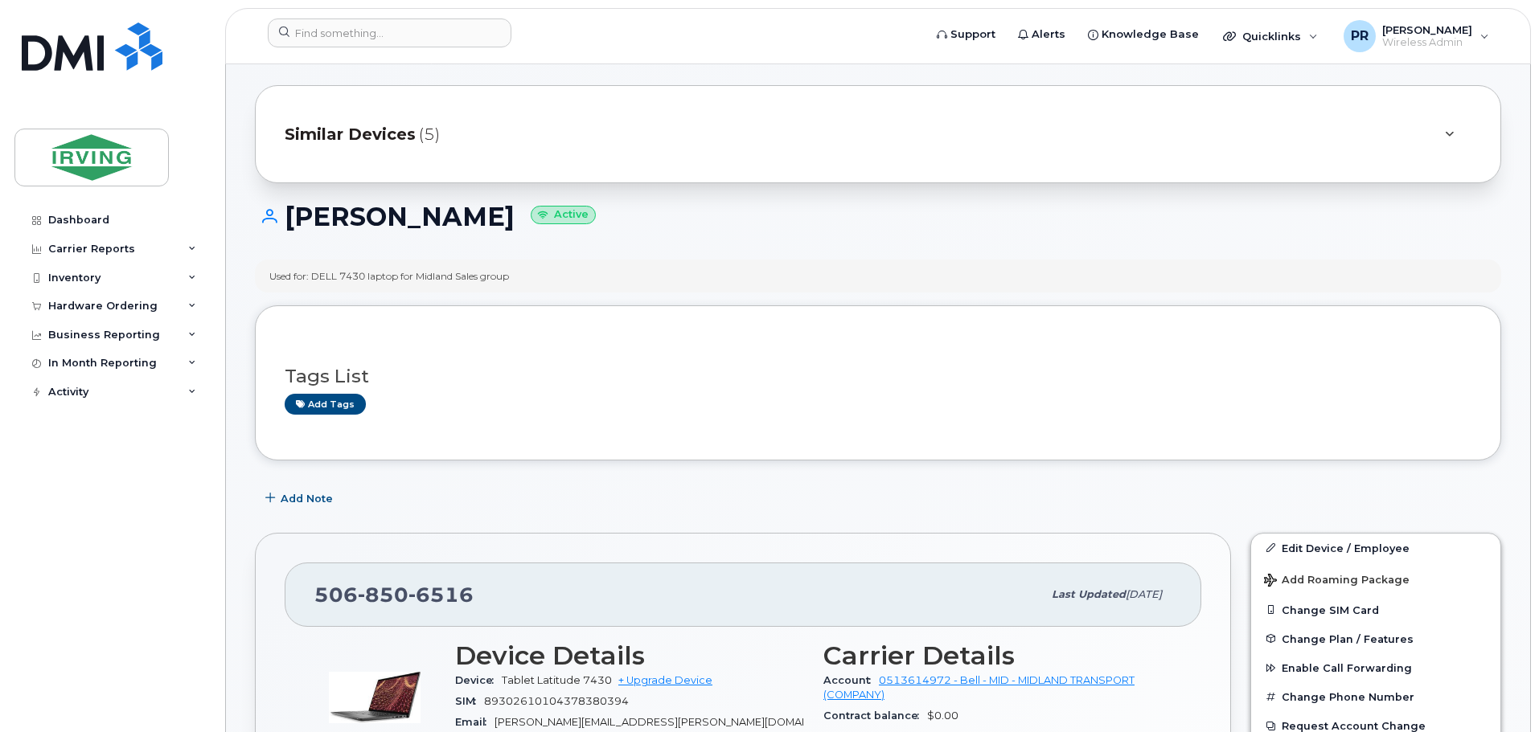
scroll to position [32, 0]
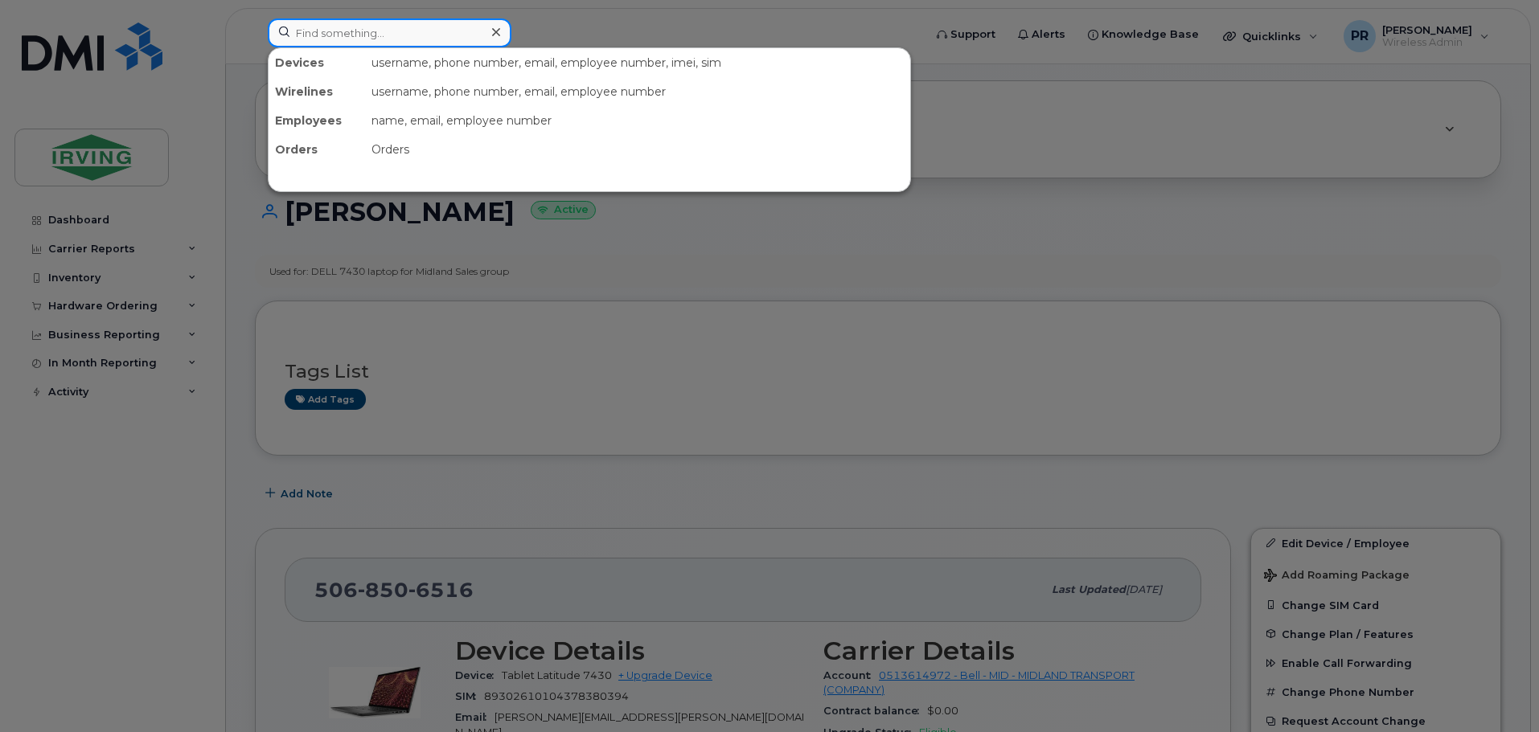
click at [346, 37] on input at bounding box center [390, 32] width 244 height 29
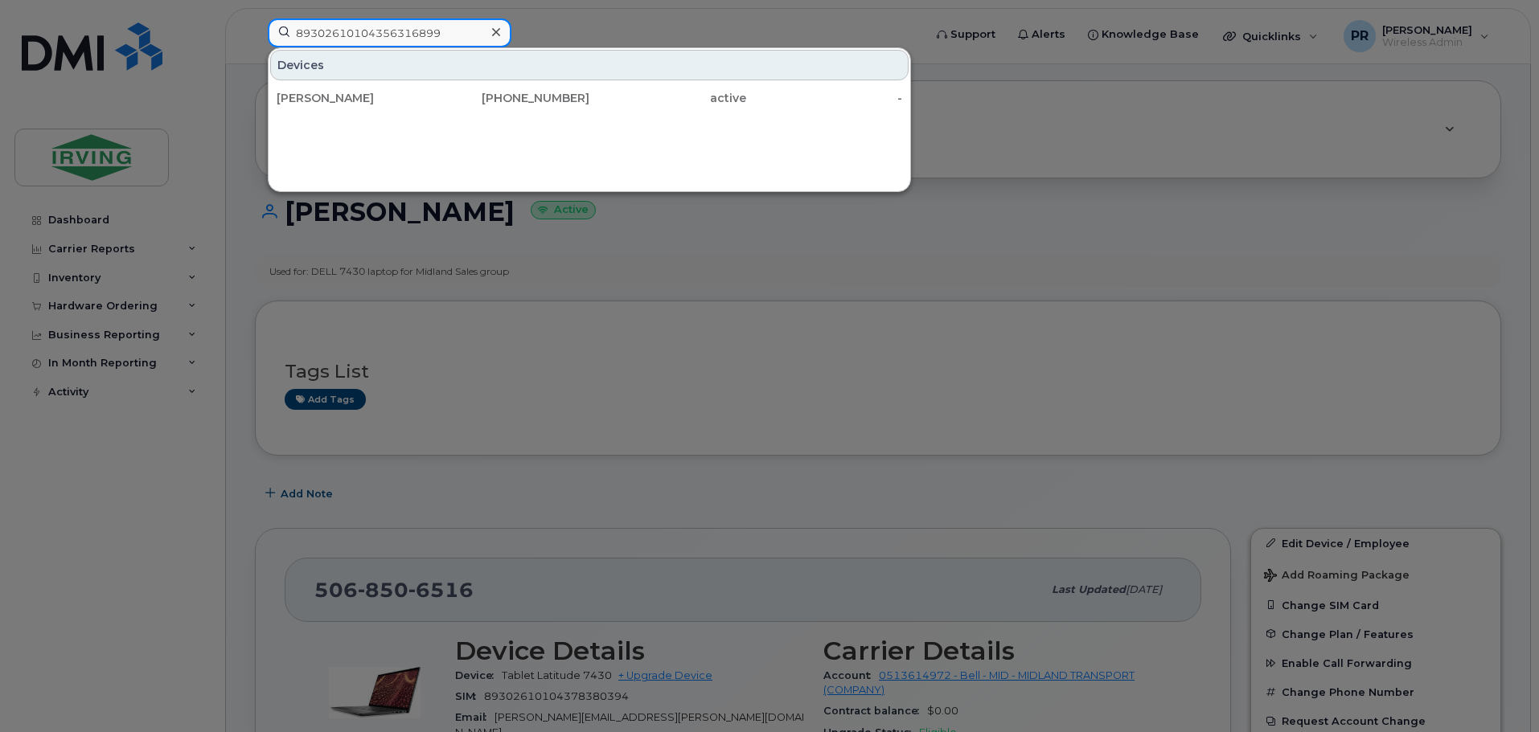
type input "89302610104356316899"
click at [542, 22] on div at bounding box center [769, 366] width 1539 height 732
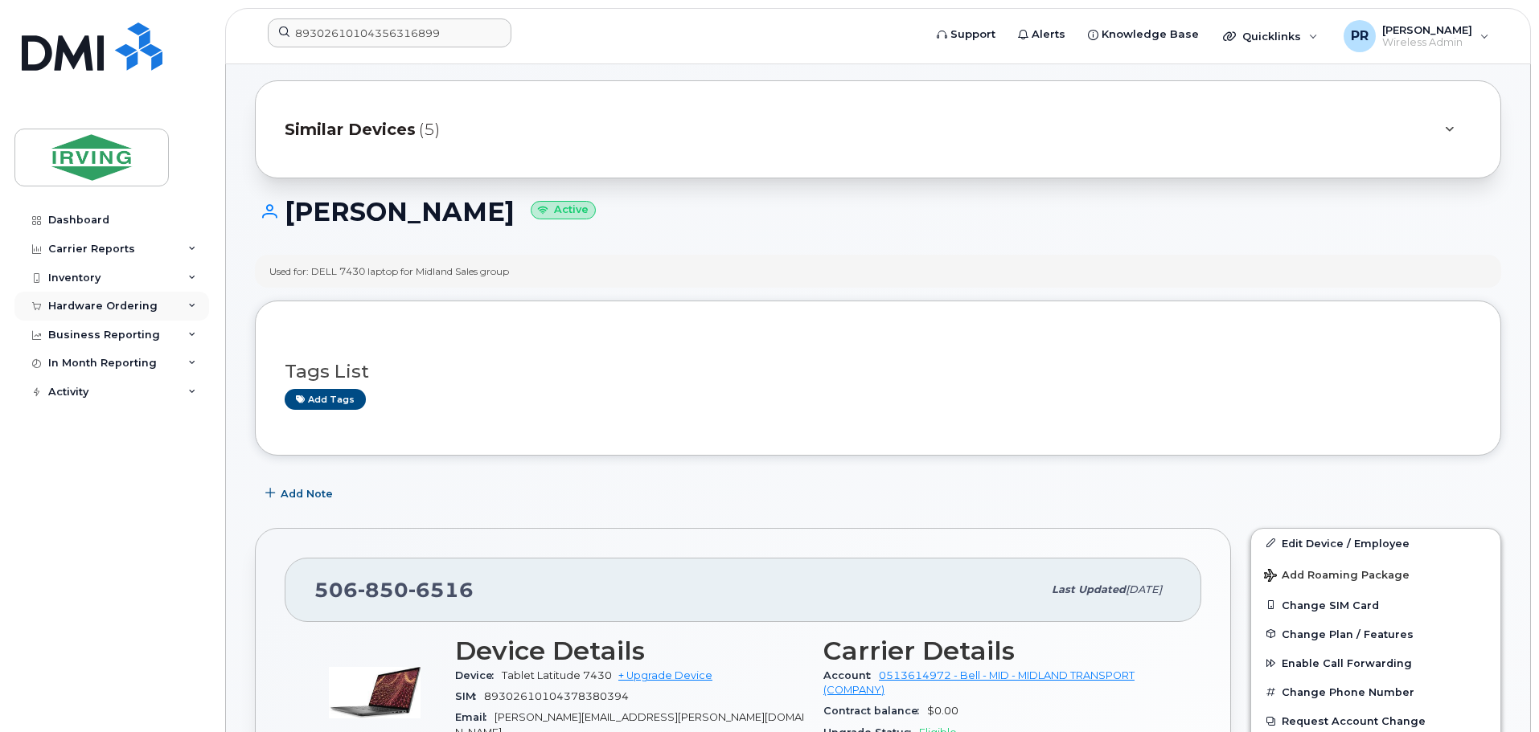
click at [94, 309] on div "Hardware Ordering" at bounding box center [102, 306] width 109 height 13
click at [94, 365] on link "Orders" at bounding box center [126, 366] width 166 height 31
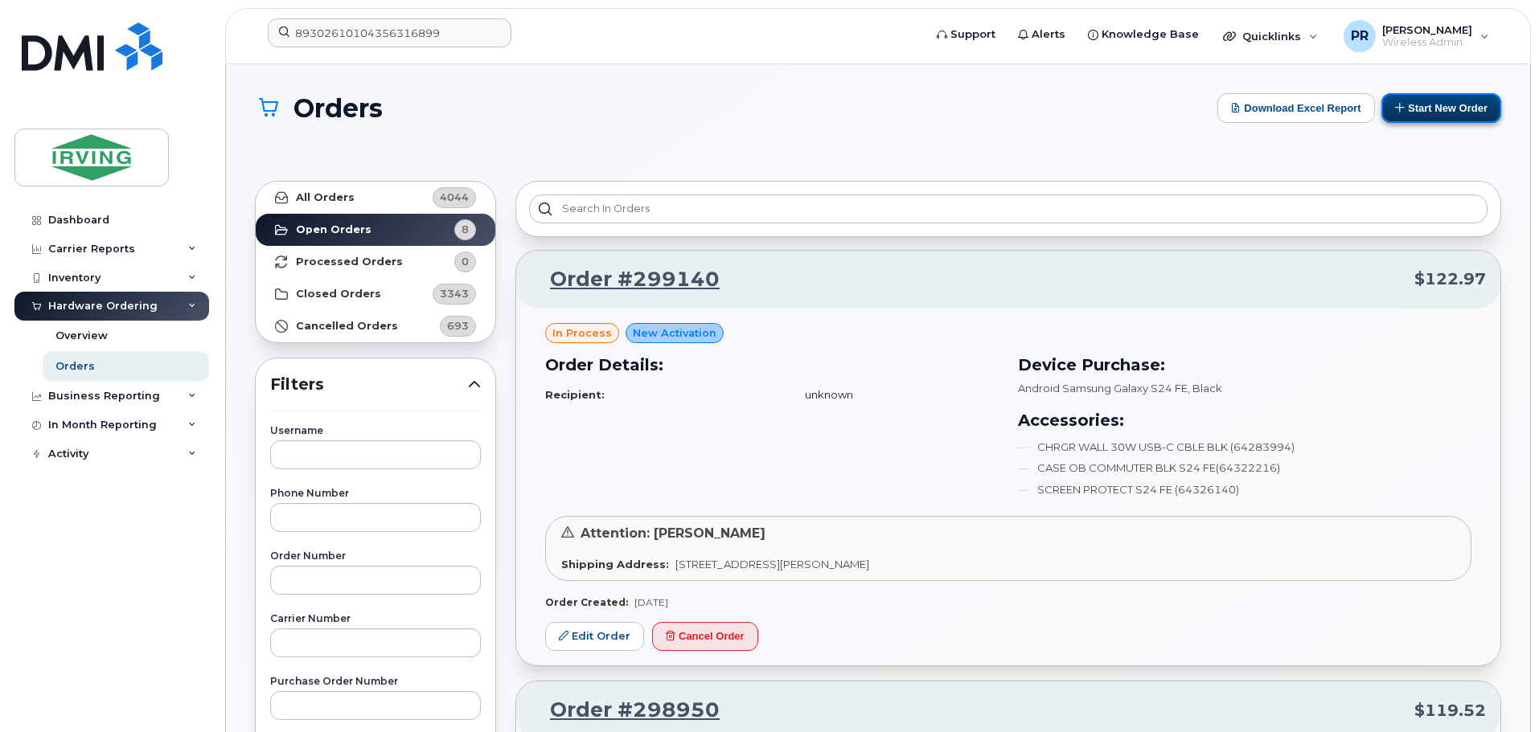
click at [1449, 106] on button "Start New Order" at bounding box center [1441, 108] width 120 height 30
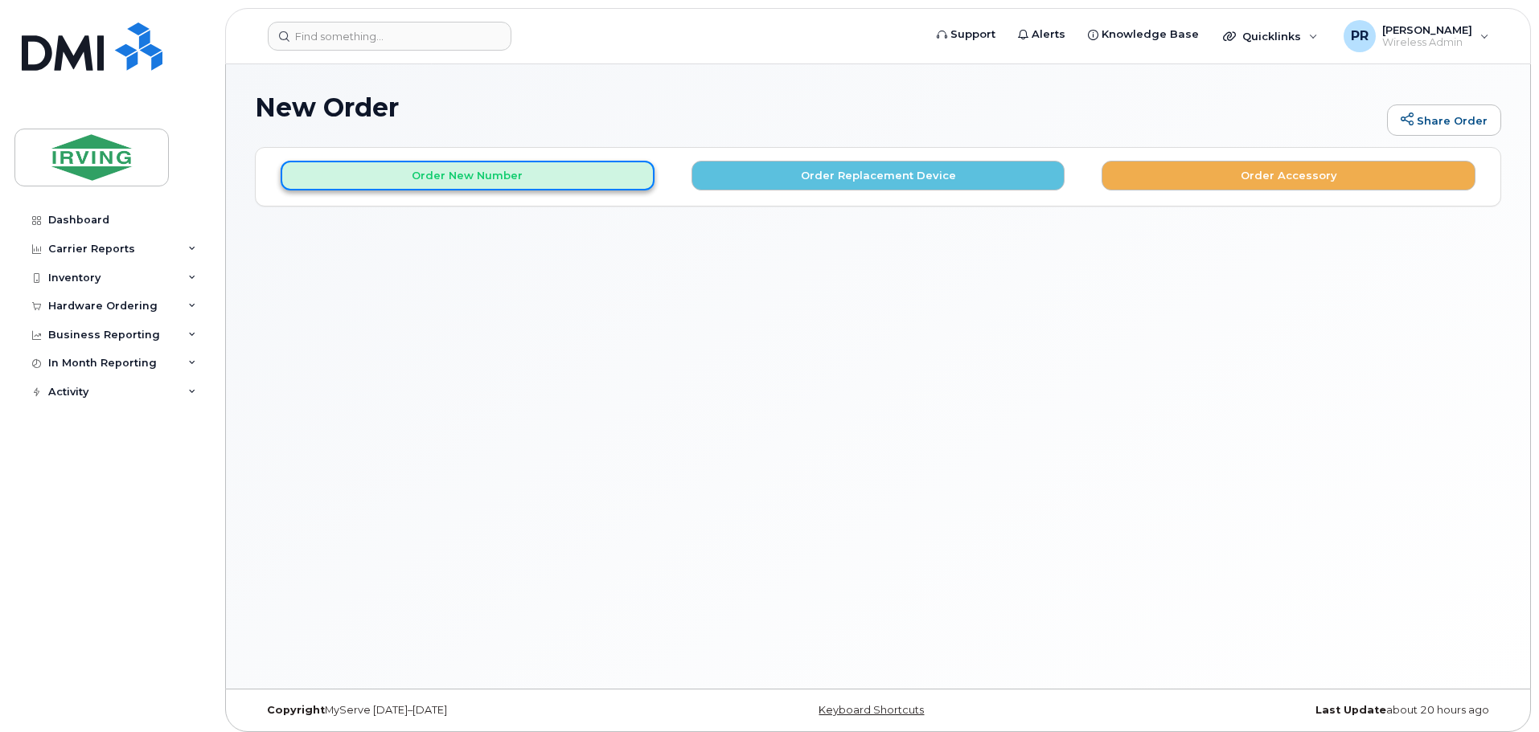
click at [560, 181] on button "Order New Number" at bounding box center [468, 176] width 374 height 30
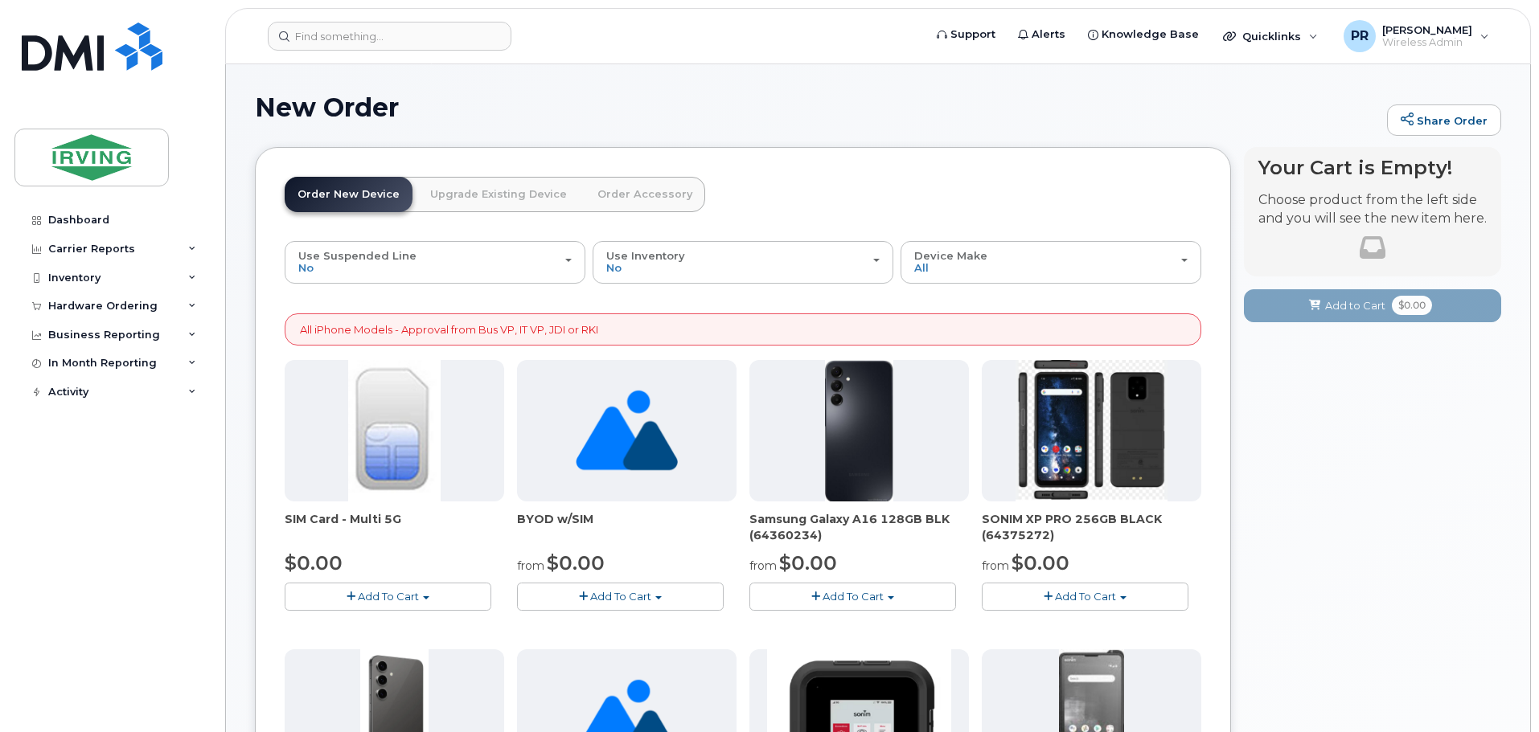
click at [392, 597] on span "Add To Cart" at bounding box center [388, 596] width 61 height 13
click at [397, 630] on link "$0.00 - New Activation" at bounding box center [365, 627] width 153 height 20
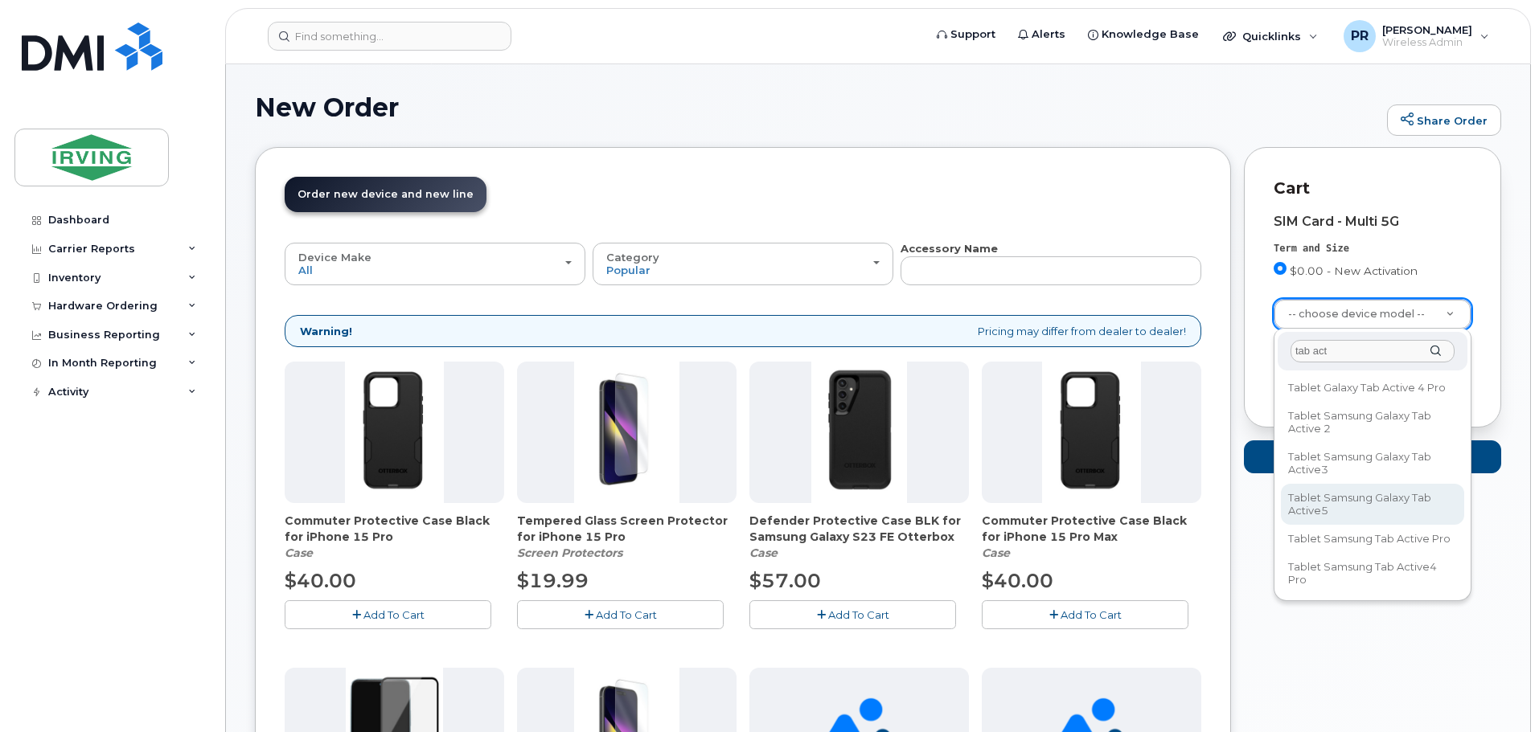
type input "tab act"
select select "3222"
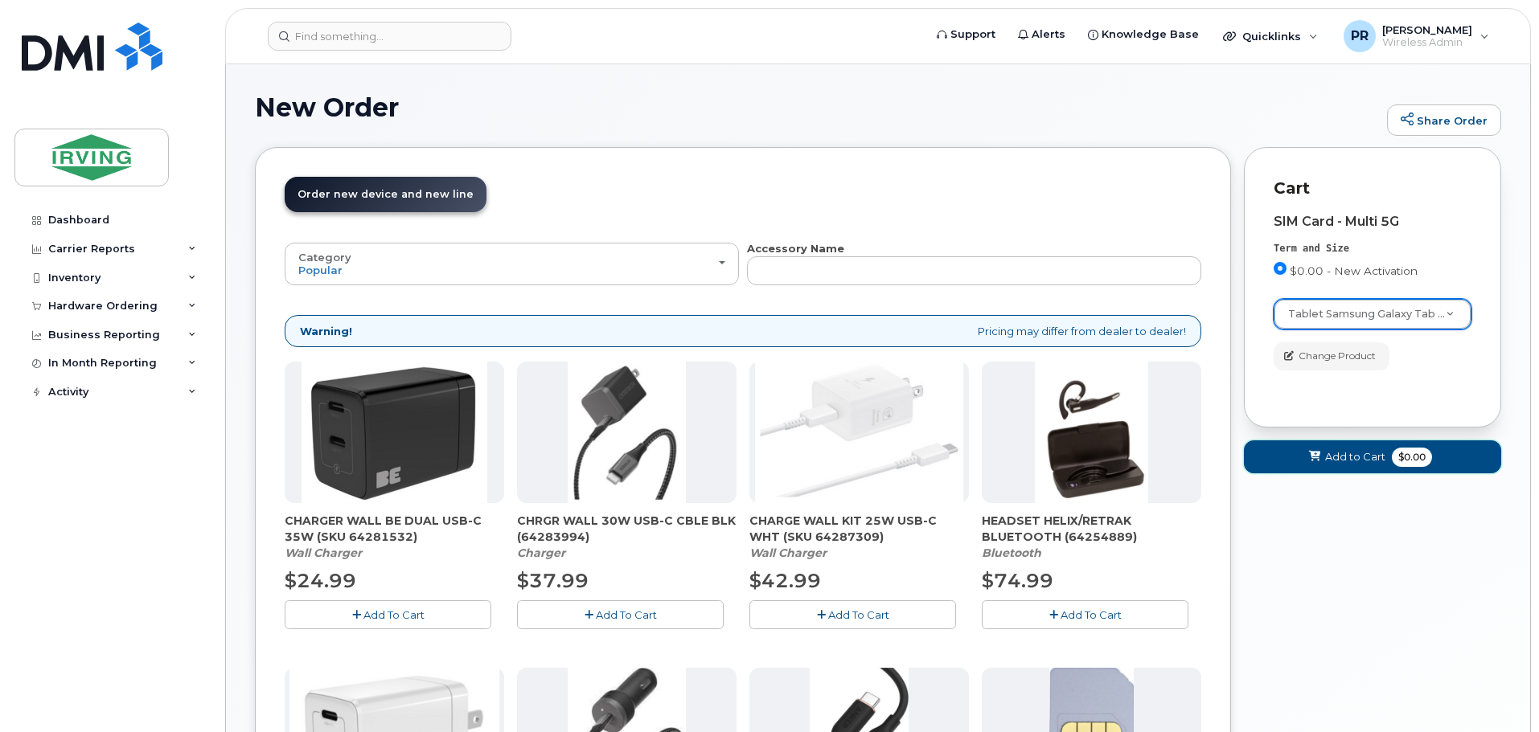
click at [1336, 457] on span "Add to Cart" at bounding box center [1355, 456] width 60 height 15
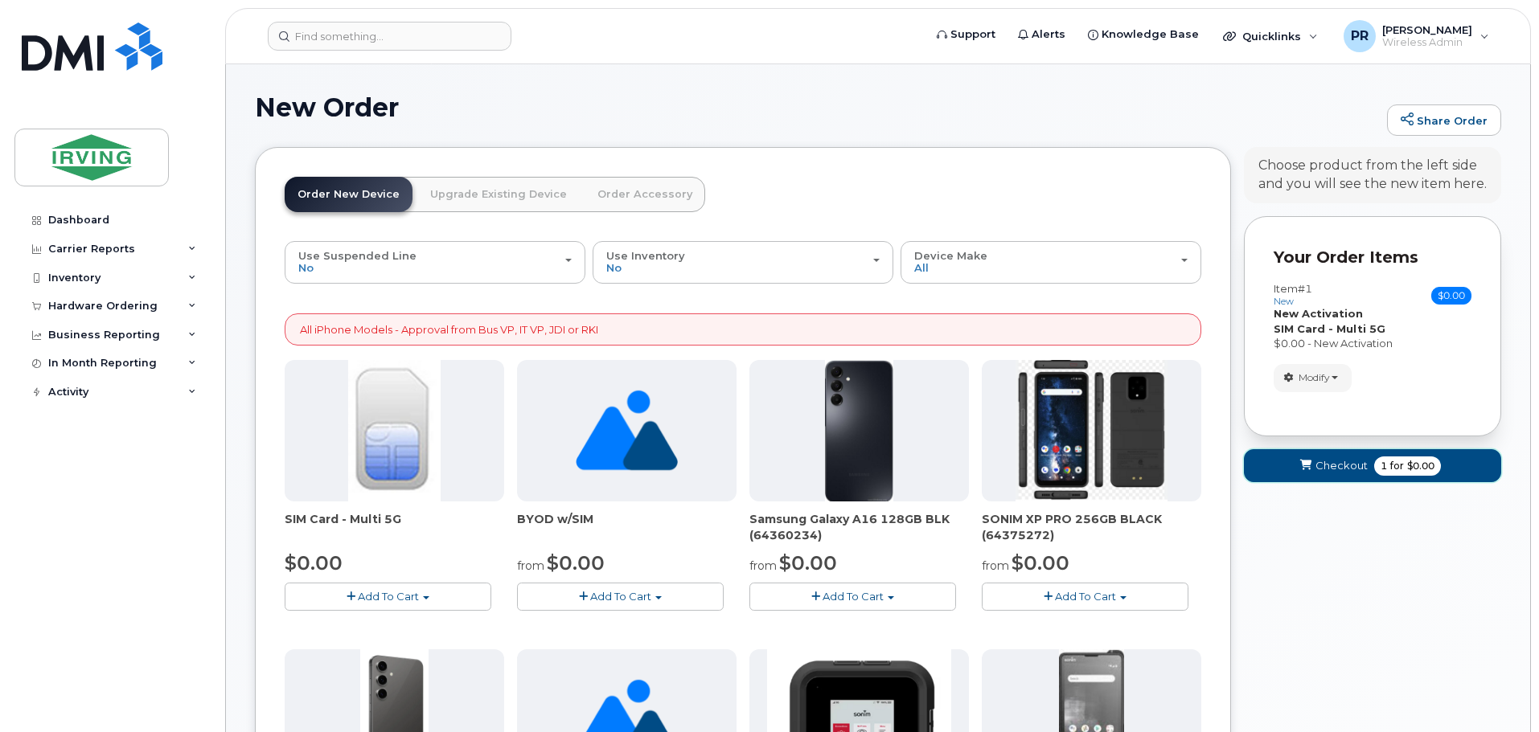
click at [1348, 459] on span "Checkout" at bounding box center [1341, 465] width 52 height 15
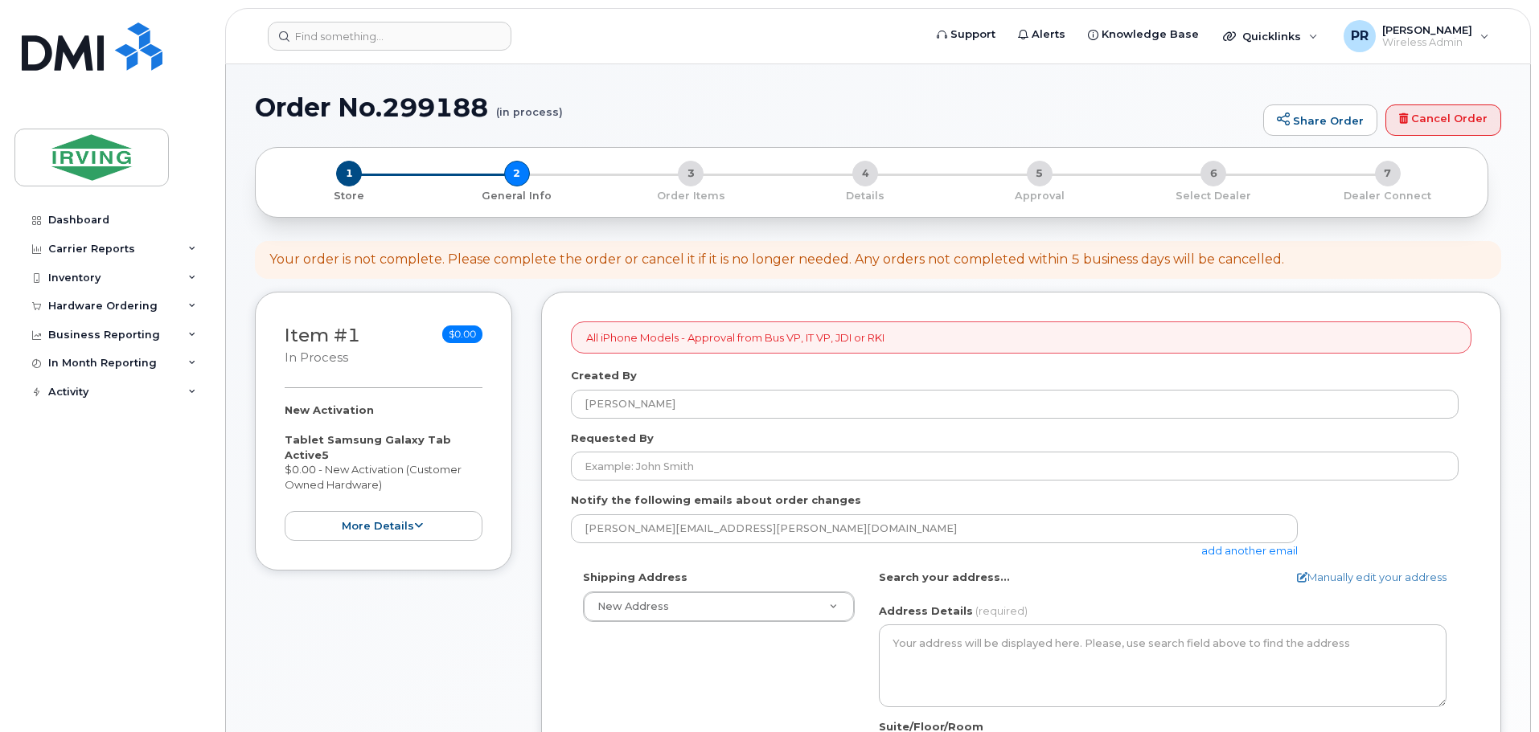
select select
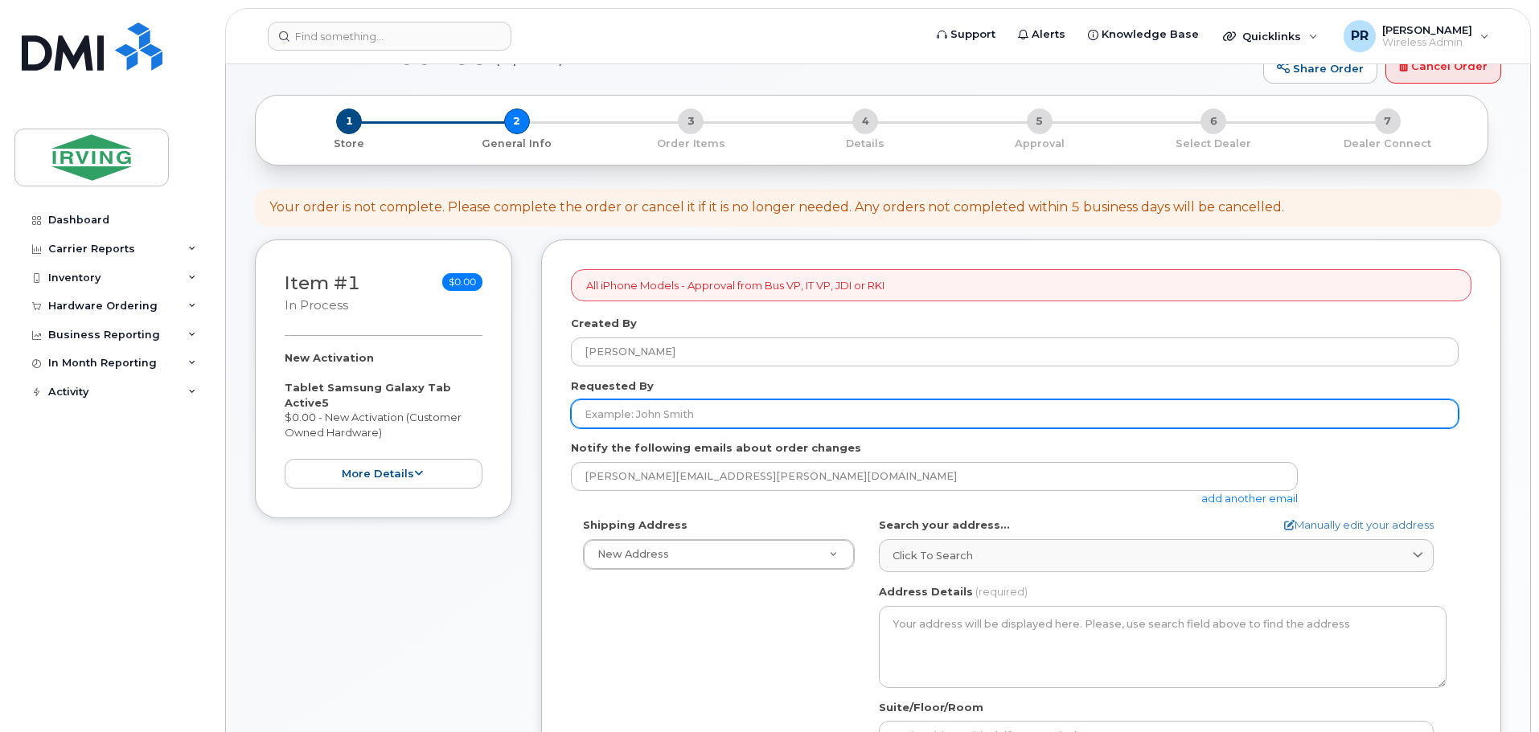
scroll to position [80, 0]
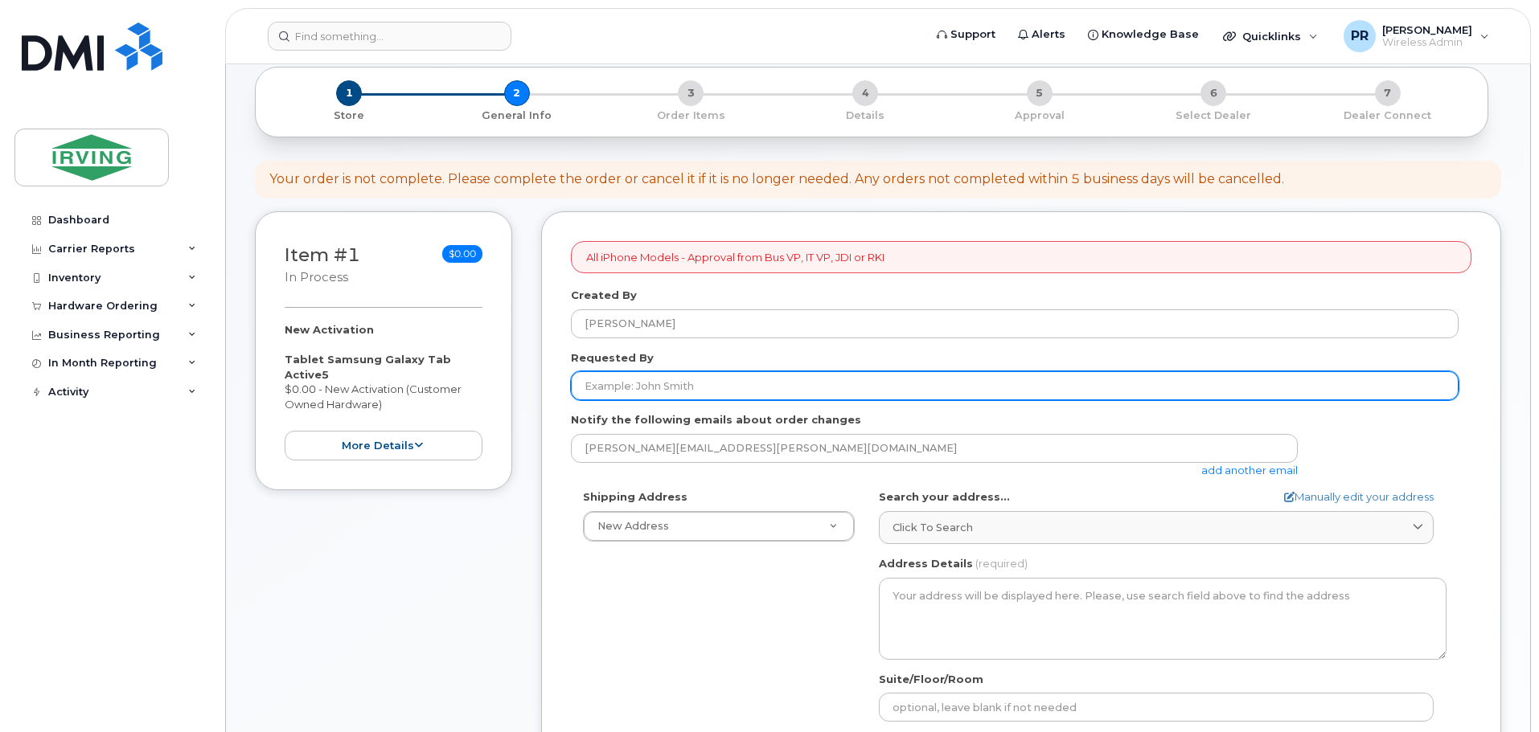
click at [675, 394] on input "Requested By" at bounding box center [1015, 385] width 888 height 29
type input "[PERSON_NAME]"
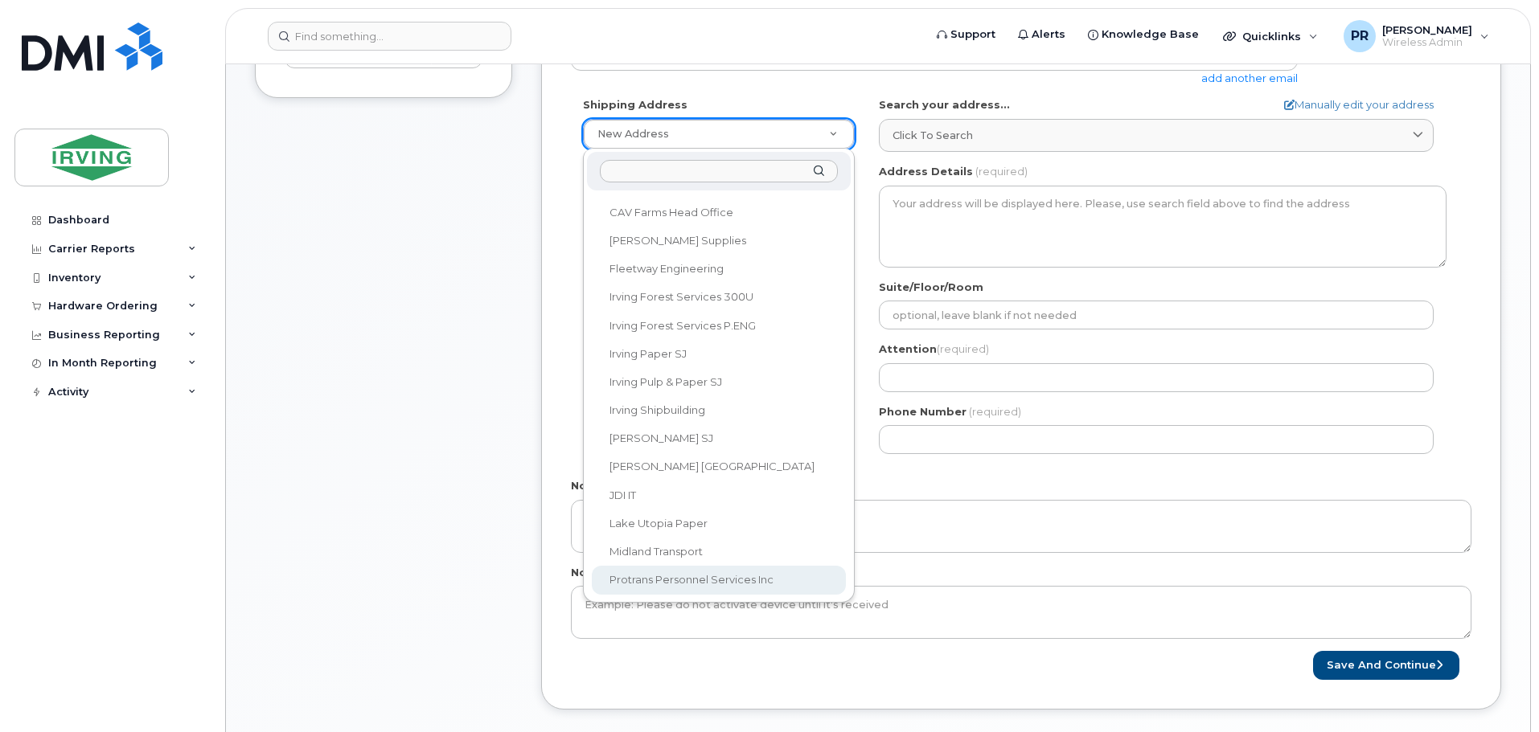
scroll to position [563, 0]
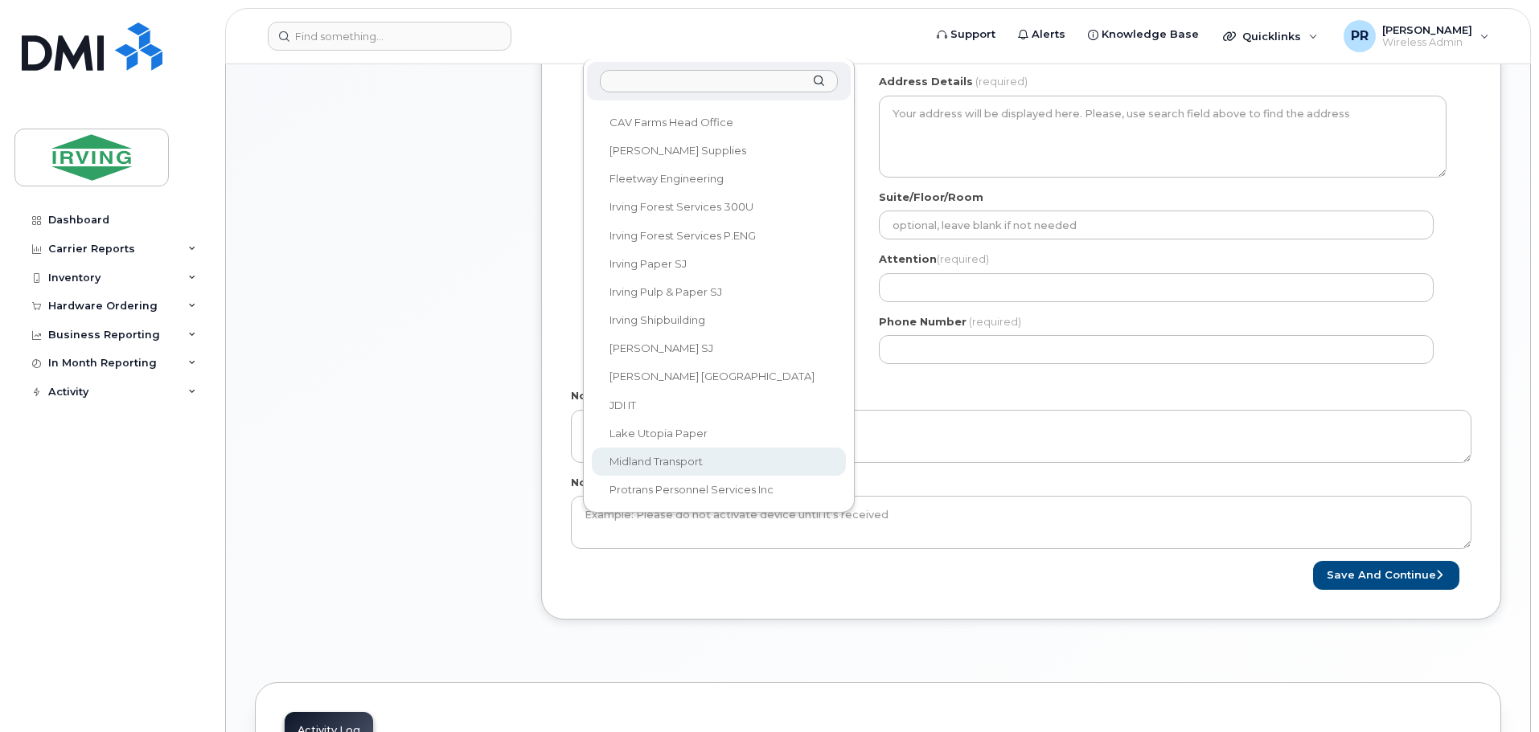
select select
type textarea "100 Prom Midland DIEPPE NB E1A 6X4 CANADA Dieppe New Brunswick E1A 6X4"
type input "[PERSON_NAME]"
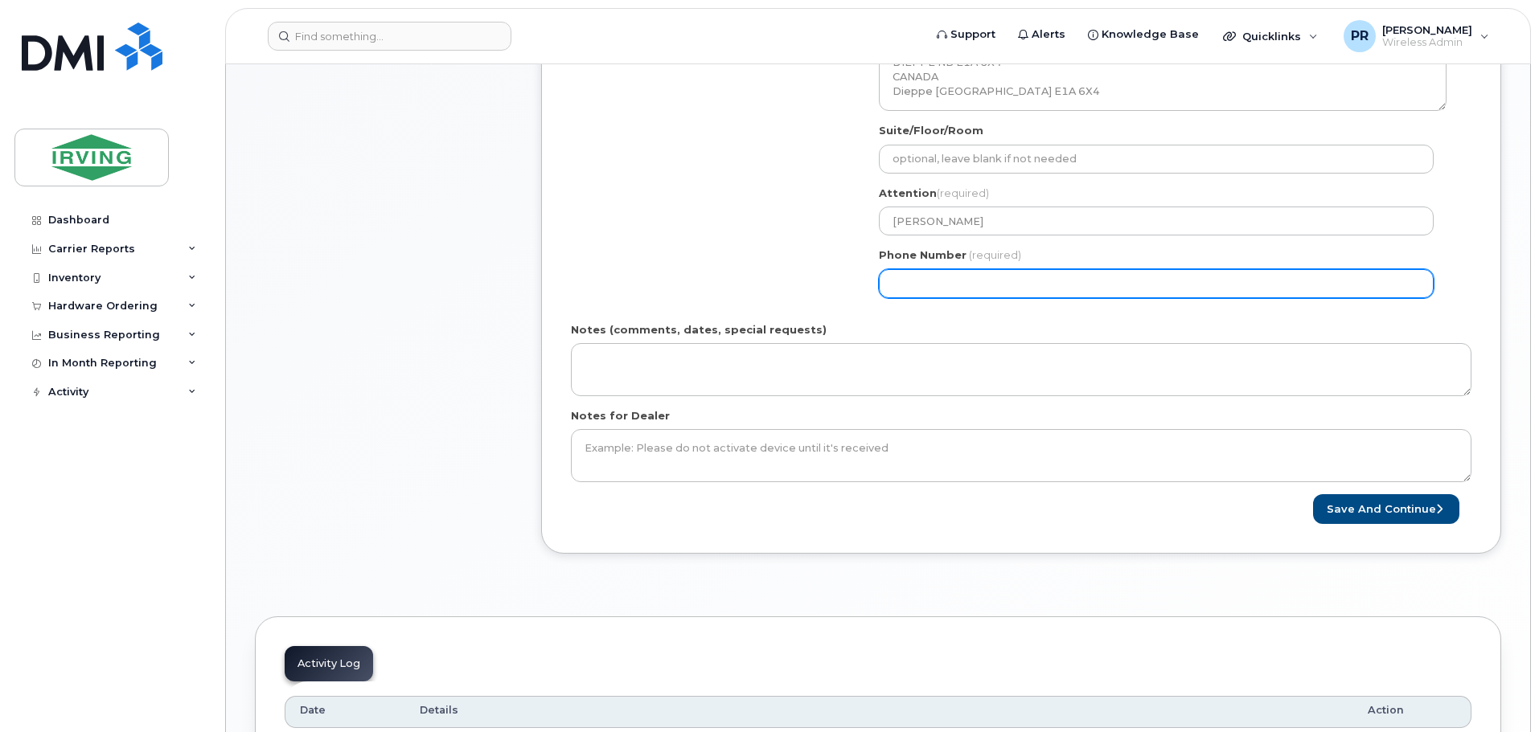
click at [953, 281] on input "Phone Number" at bounding box center [1156, 283] width 555 height 29
select select
type input "506859562"
select select
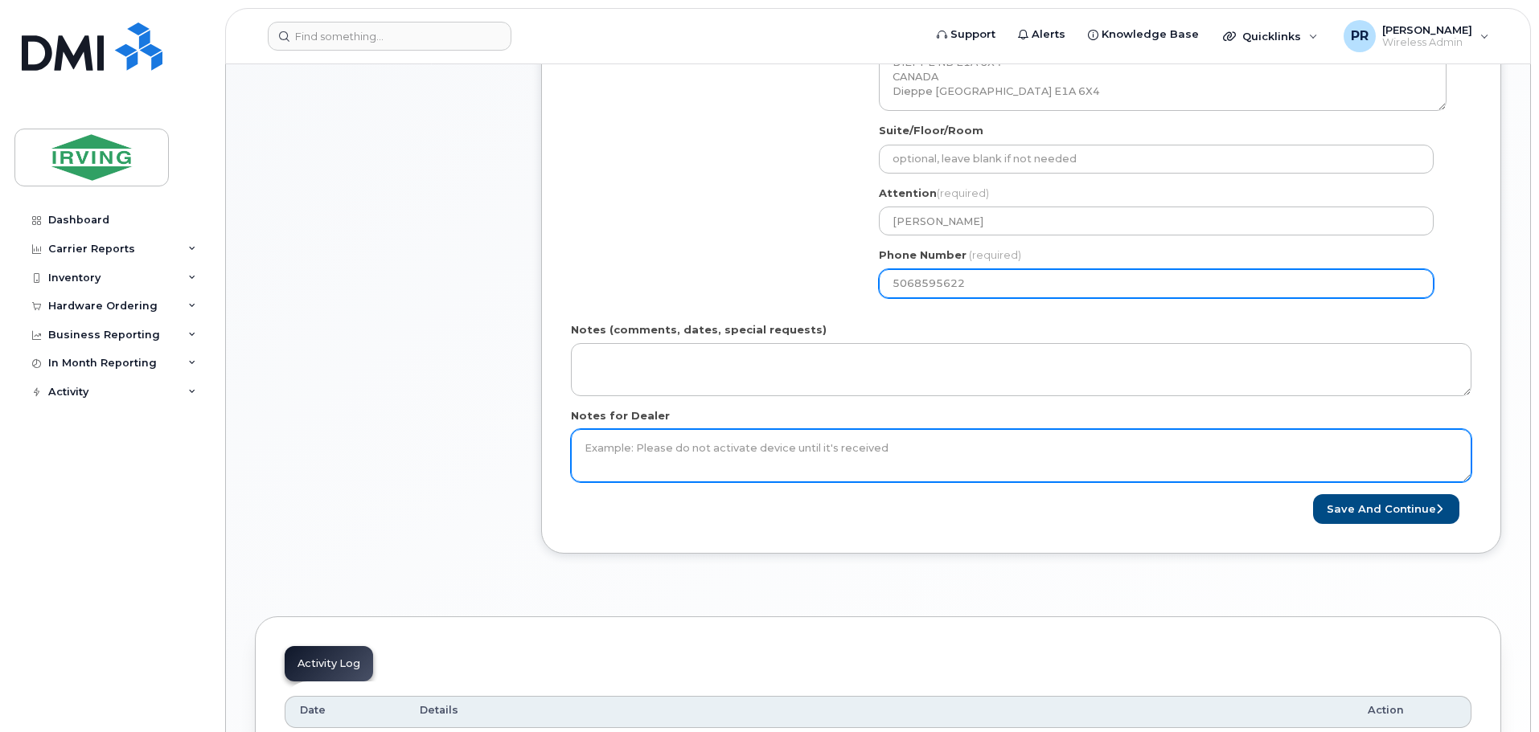
type input "5068595622"
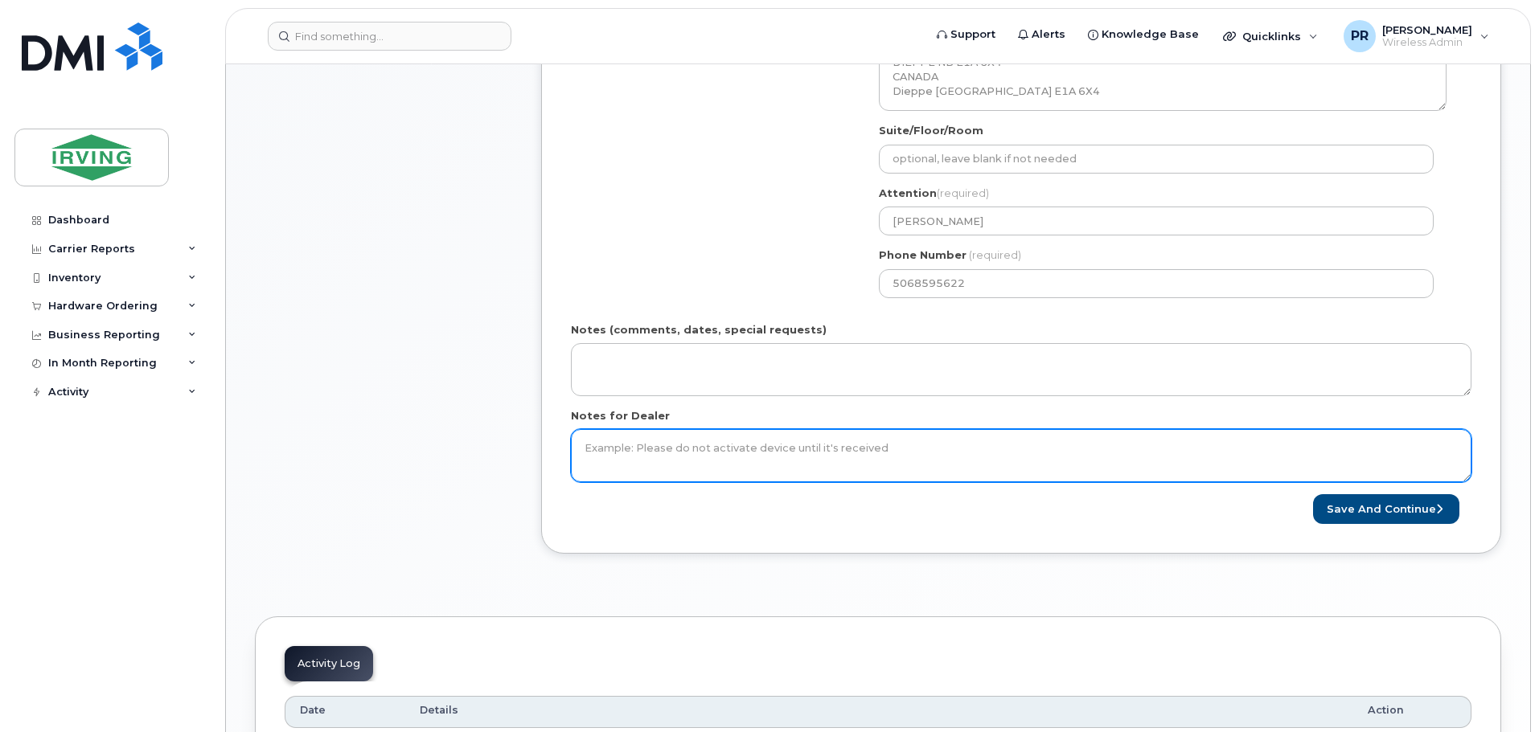
click at [646, 446] on textarea "Notes for Dealer" at bounding box center [1021, 455] width 900 height 53
type textarea "Plan-SSMIN10 Apply SIM Lock SIM-89302610207420546589 IMEI-350813751013279"
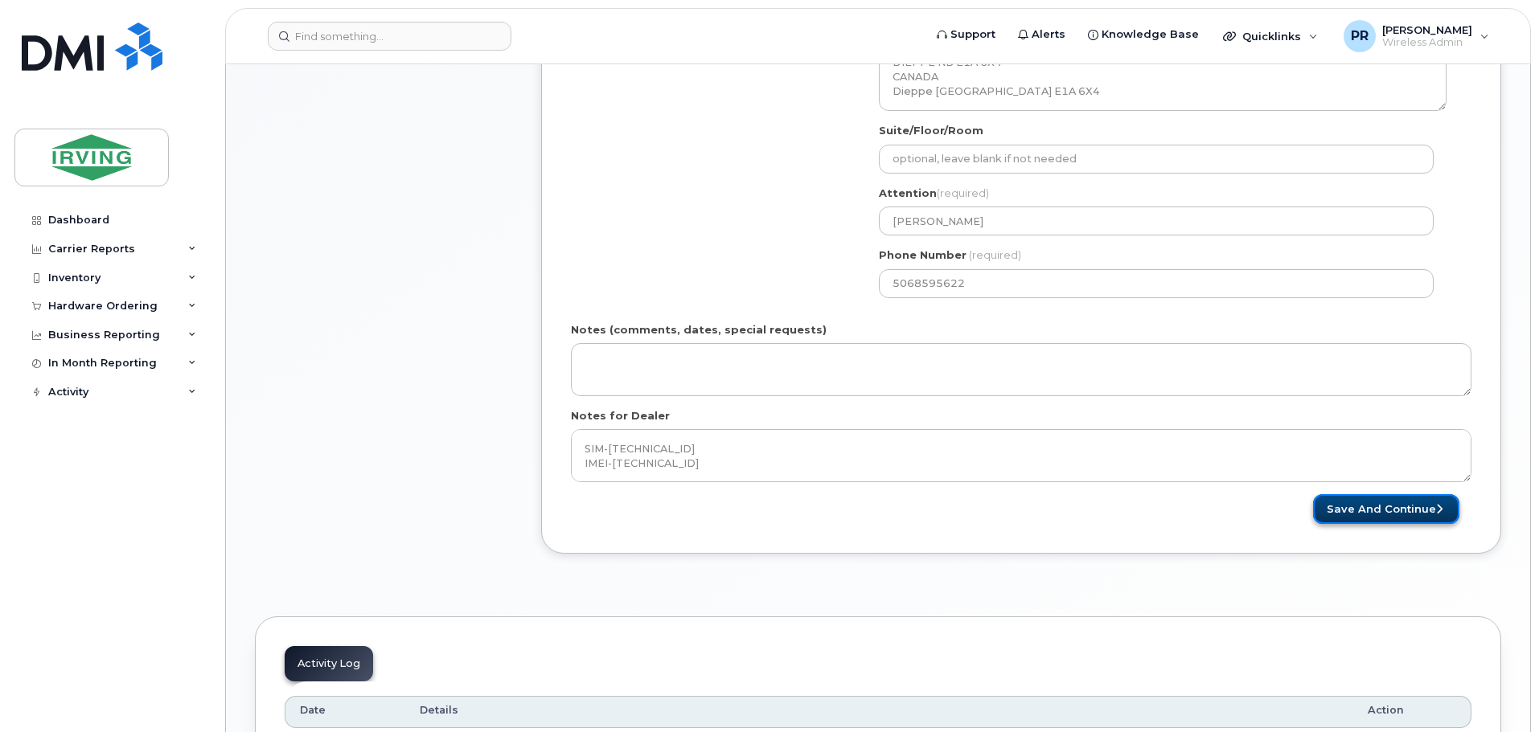
click at [1383, 508] on button "Save and Continue" at bounding box center [1386, 509] width 146 height 30
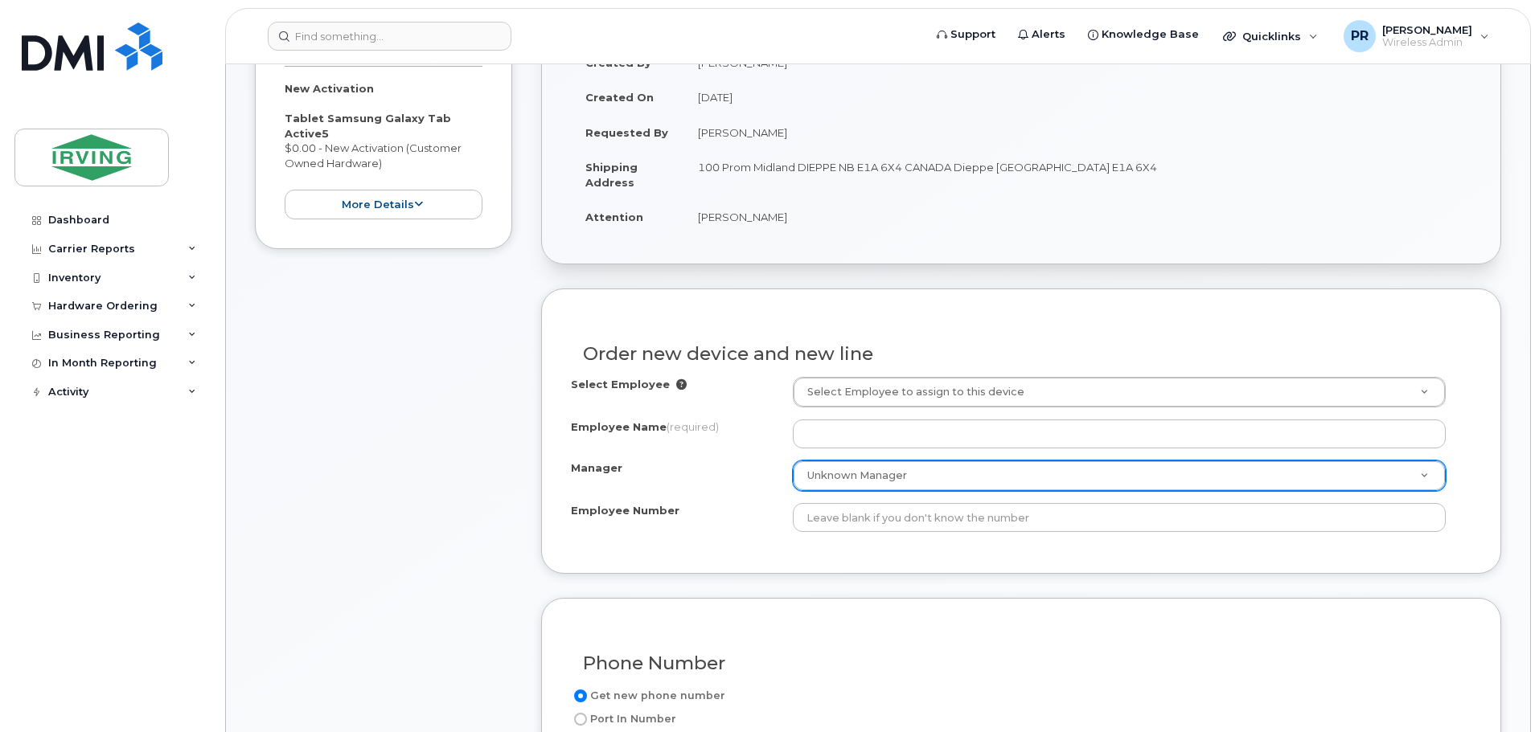
scroll to position [402, 0]
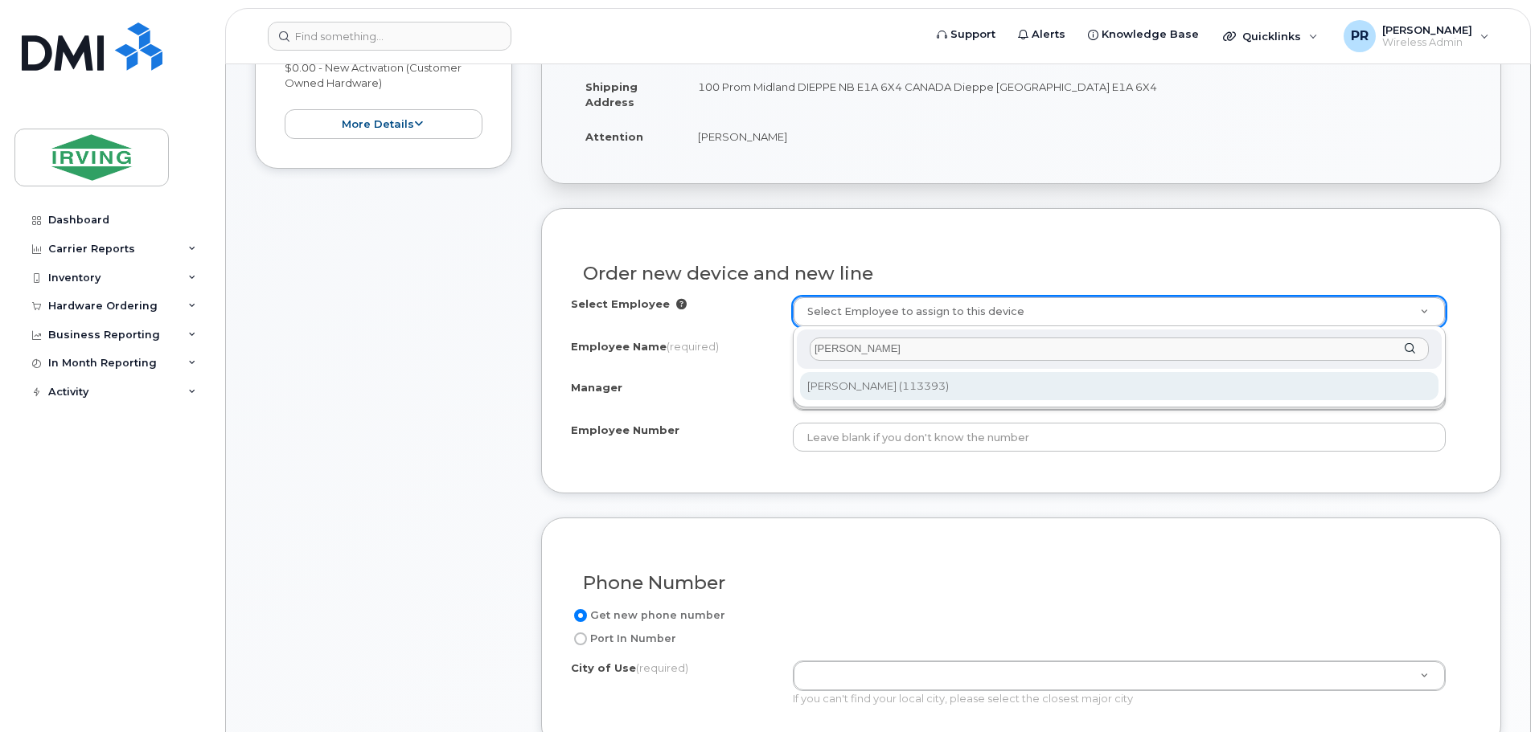
type input "[PERSON_NAME]"
type input "1453619"
type input "[PERSON_NAME]"
type input "113393"
type input "45010376"
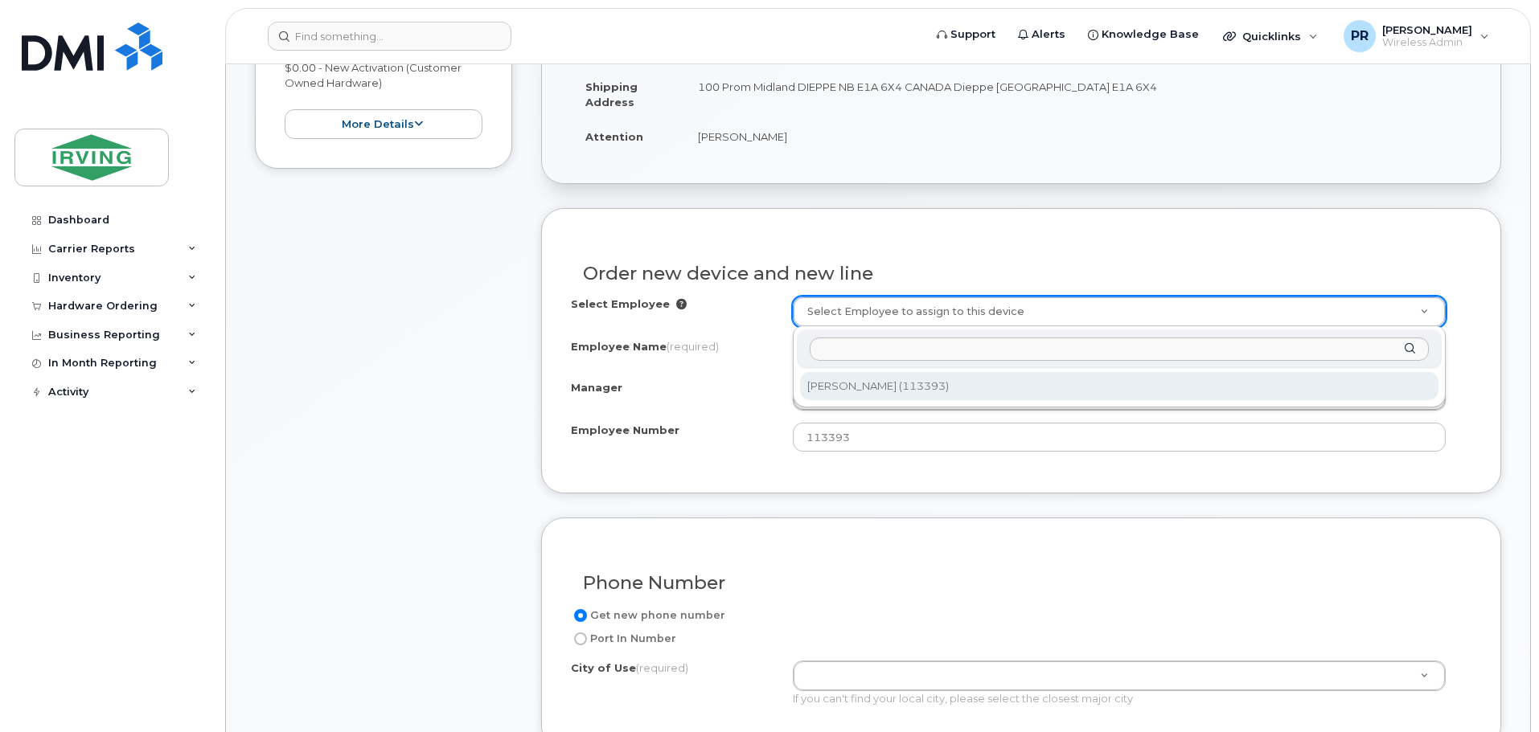
select select "2392143"
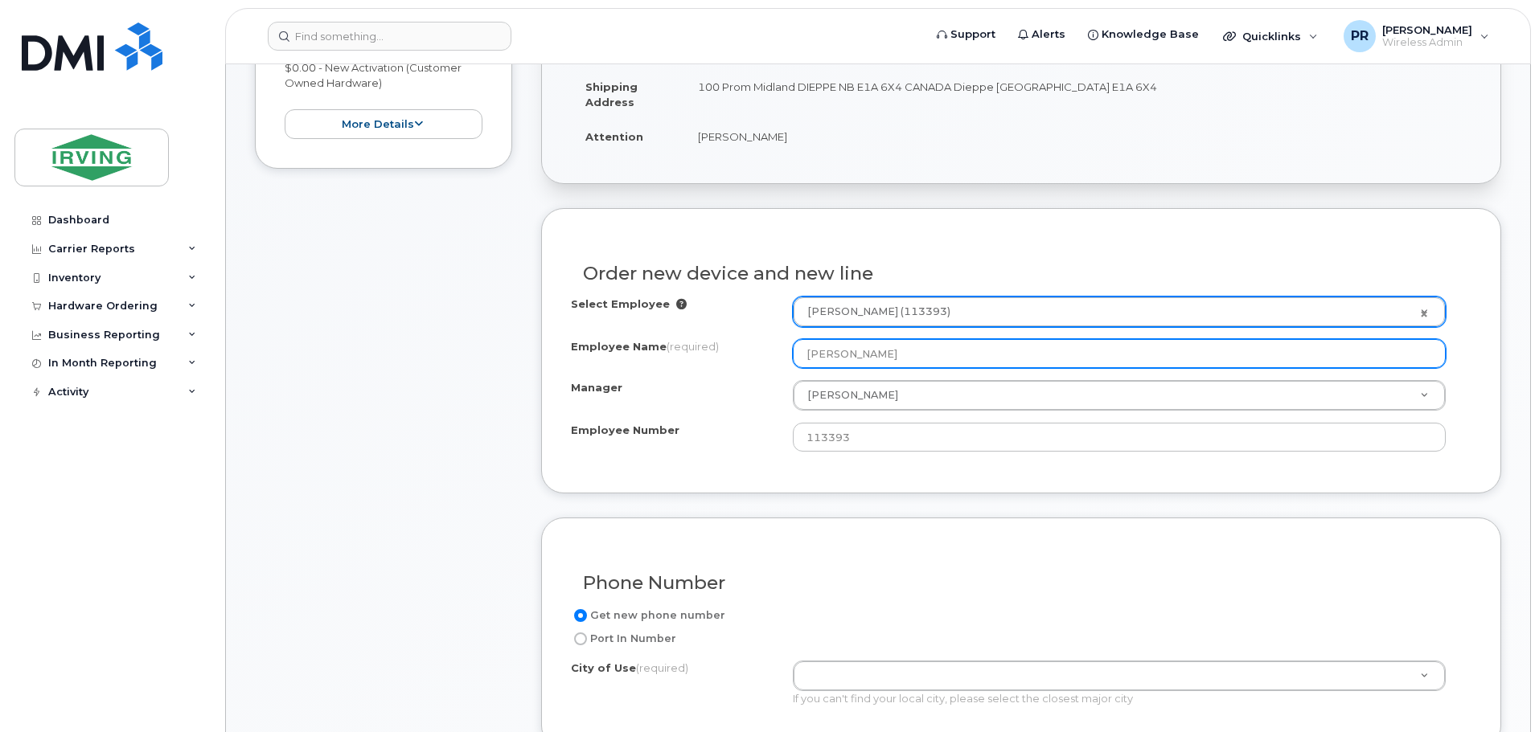
drag, startPoint x: 894, startPoint y: 357, endPoint x: 695, endPoint y: 359, distance: 198.6
click at [695, 359] on div "Employee Name (required) Travis Crossman" at bounding box center [1021, 353] width 900 height 29
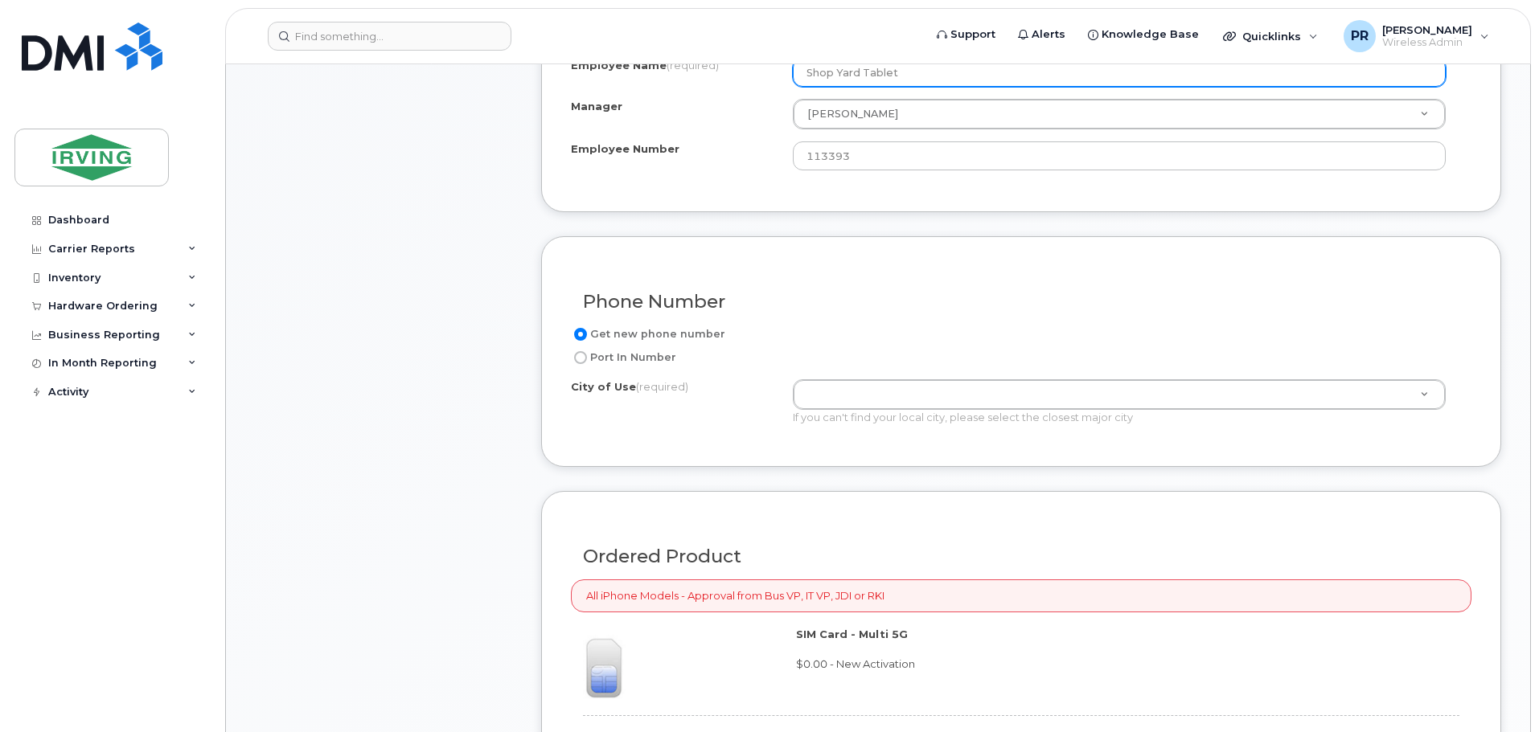
scroll to position [724, 0]
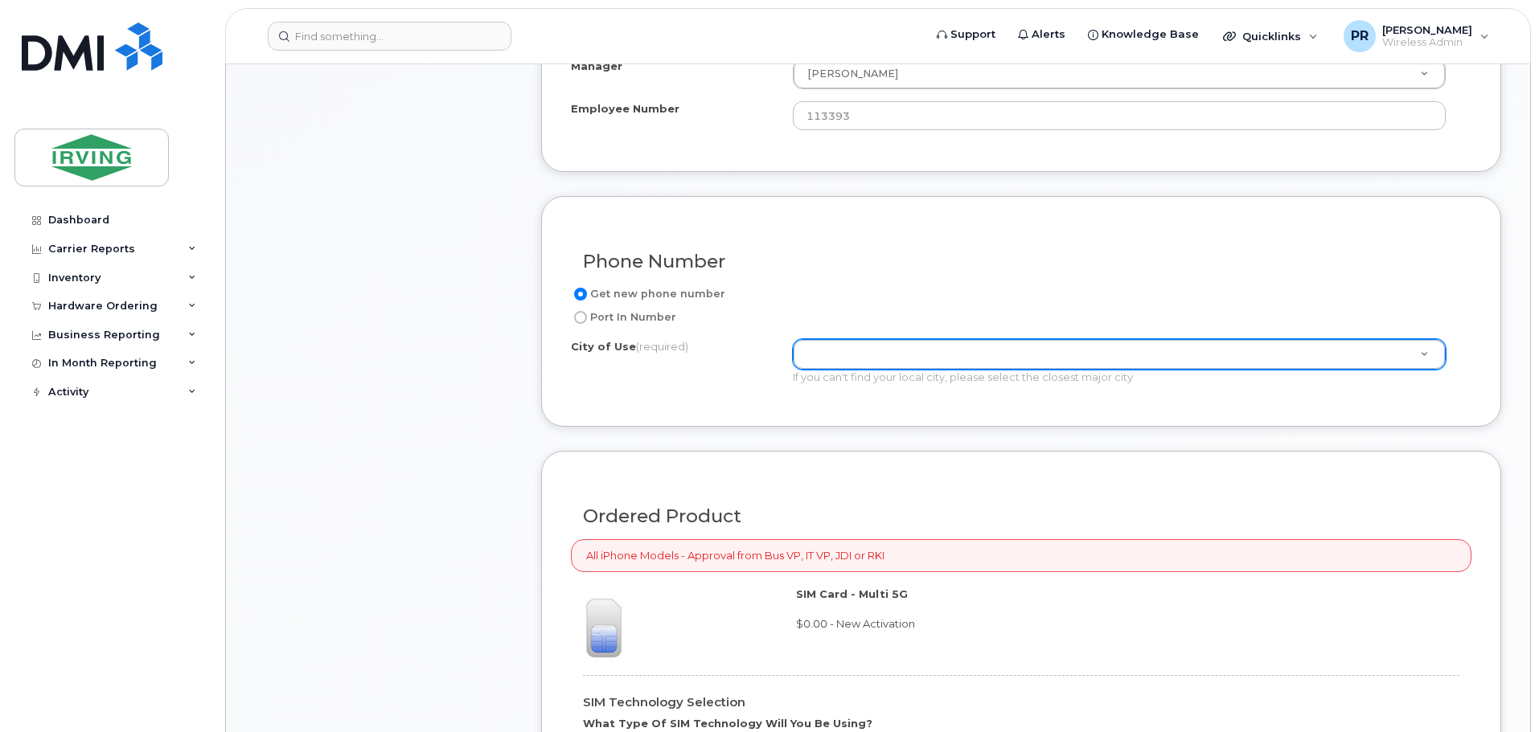
type input "Shop Yard Tablet"
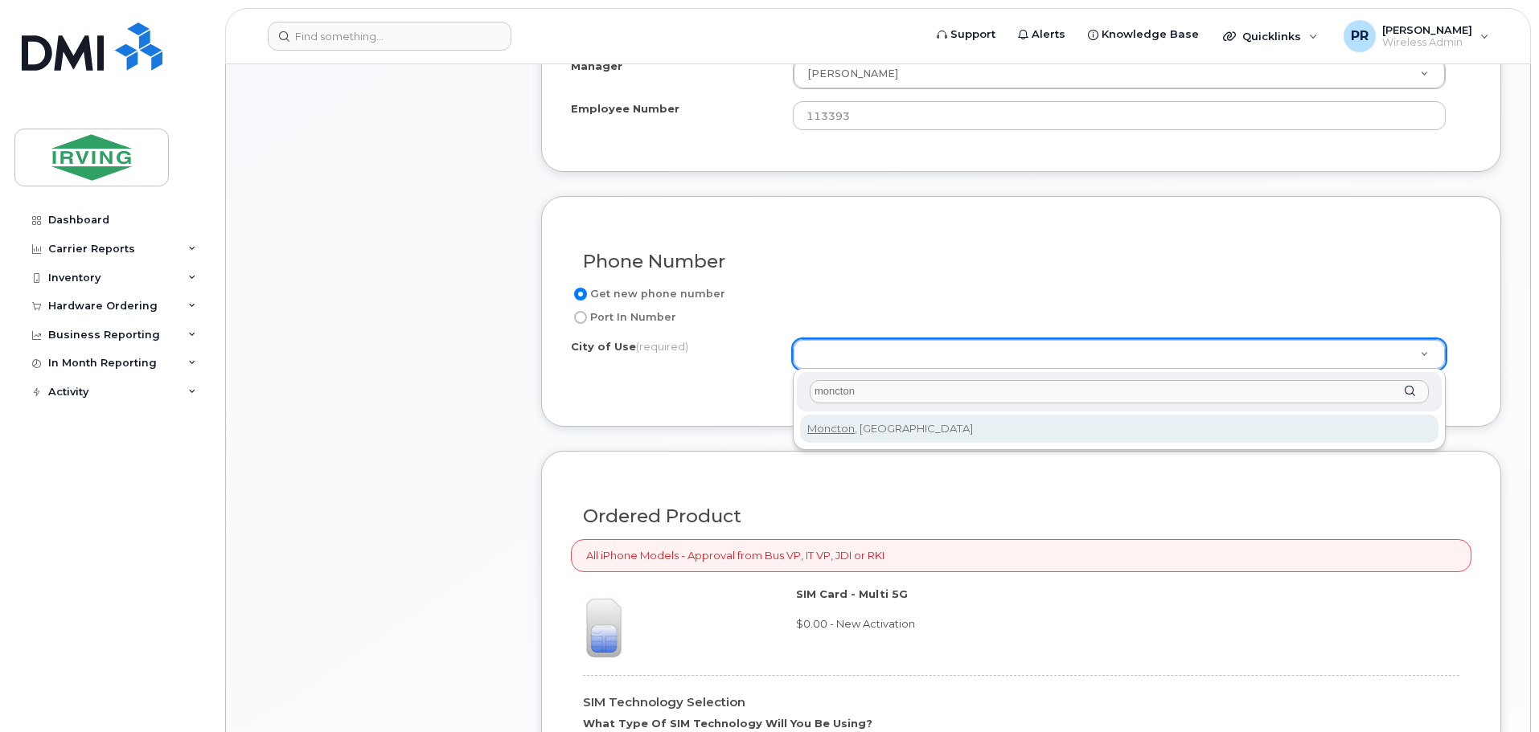
type input "moncton"
type input "1817"
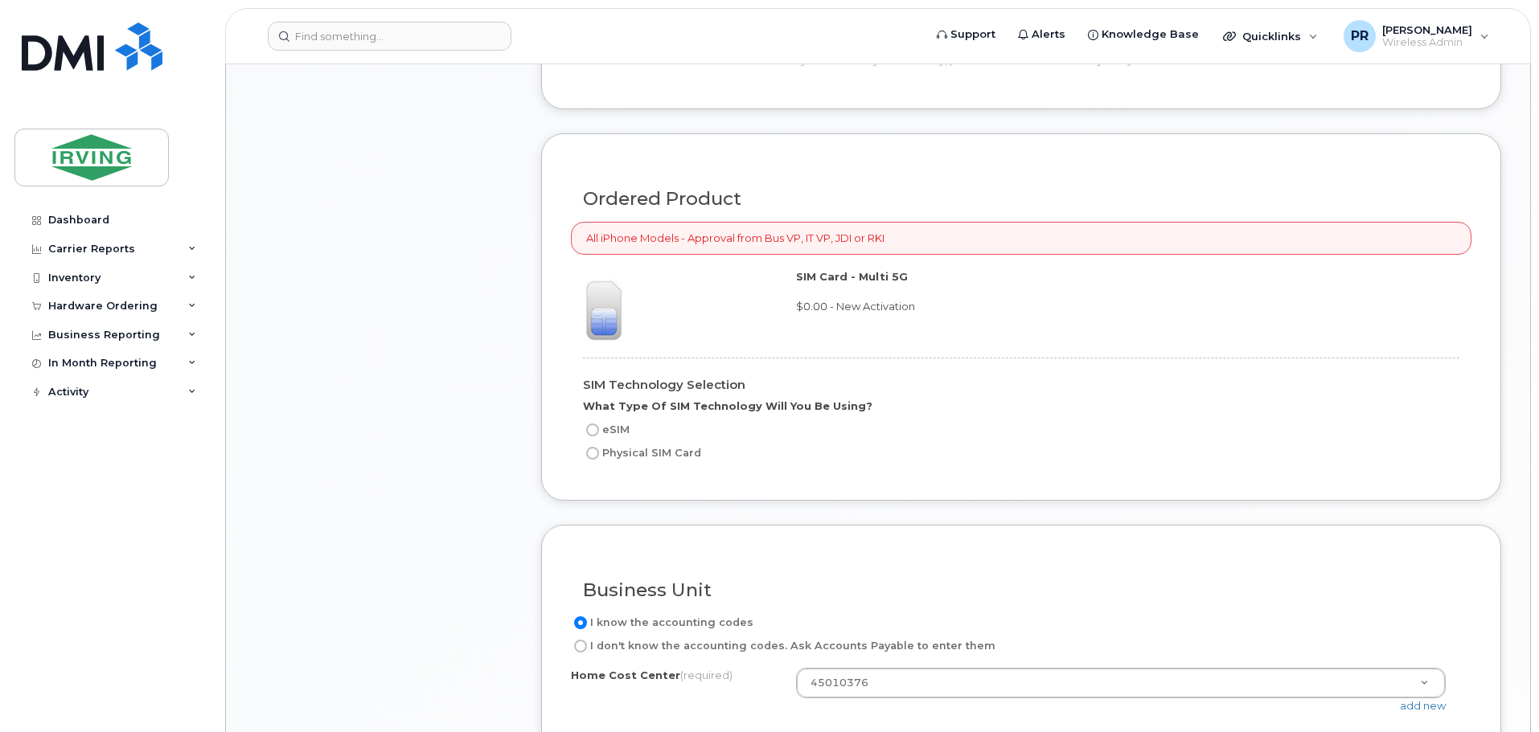
scroll to position [1045, 0]
click at [594, 449] on input "Physical SIM Card" at bounding box center [592, 449] width 13 height 13
radio input "true"
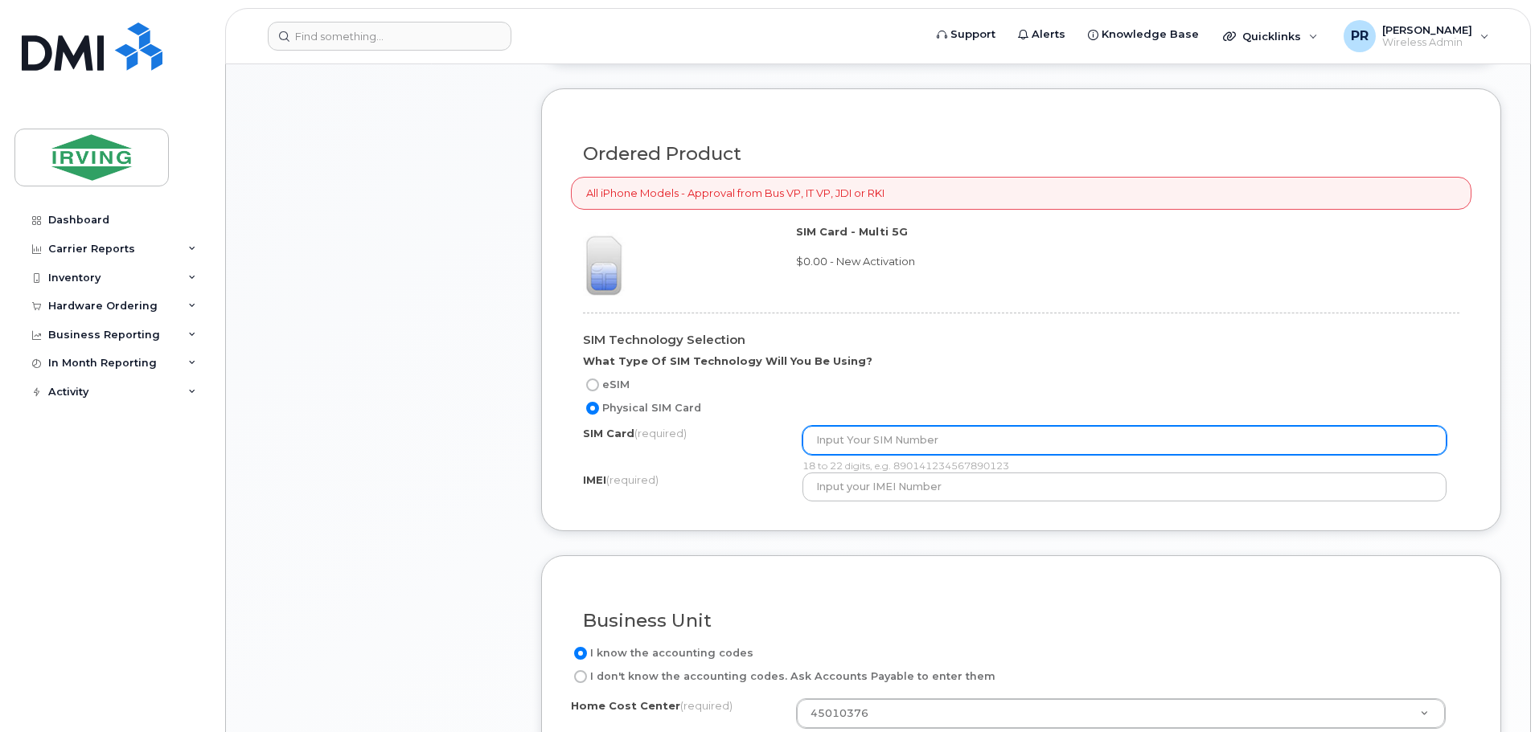
scroll to position [1126, 0]
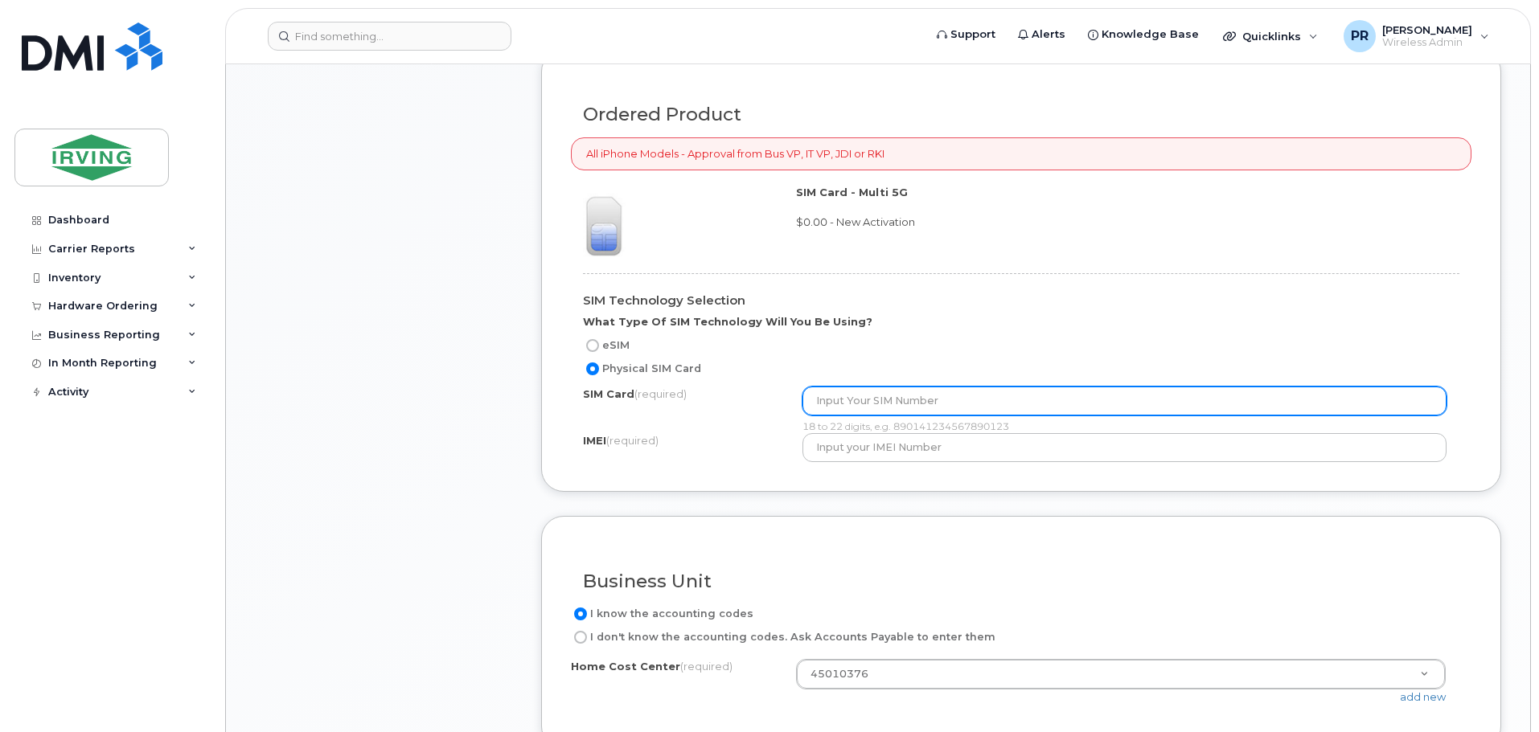
click at [889, 404] on input "text" at bounding box center [1124, 401] width 645 height 29
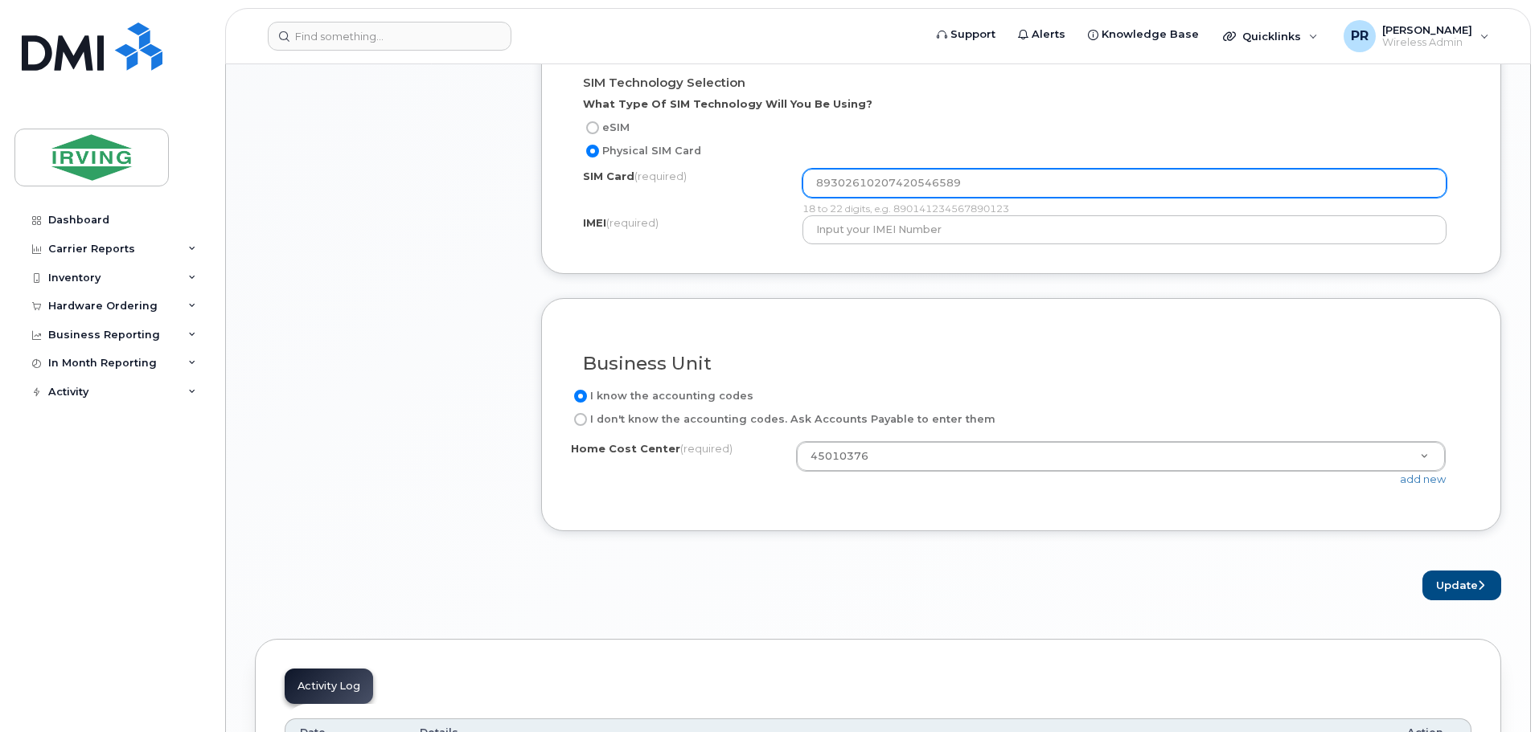
scroll to position [1367, 0]
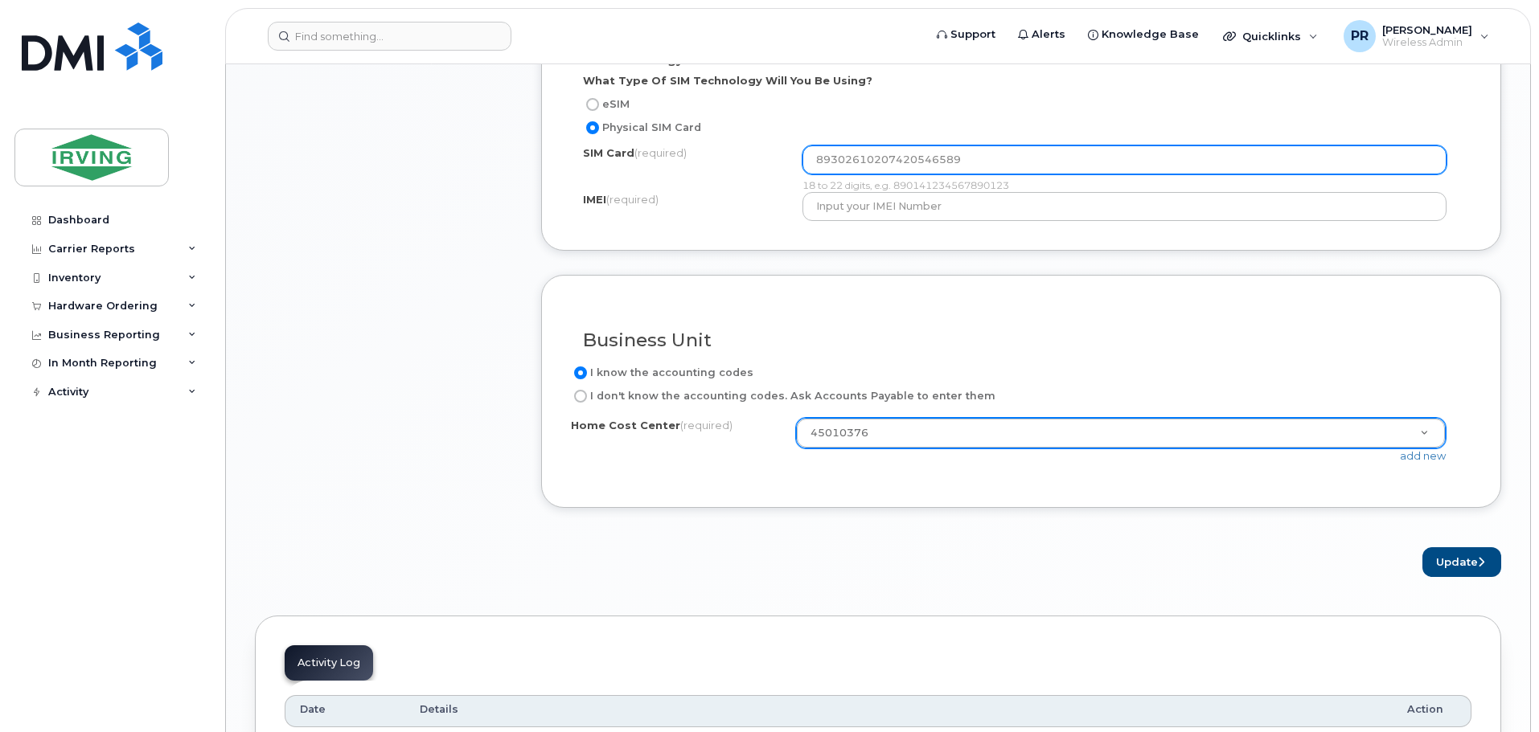
type input "89302610207420546589"
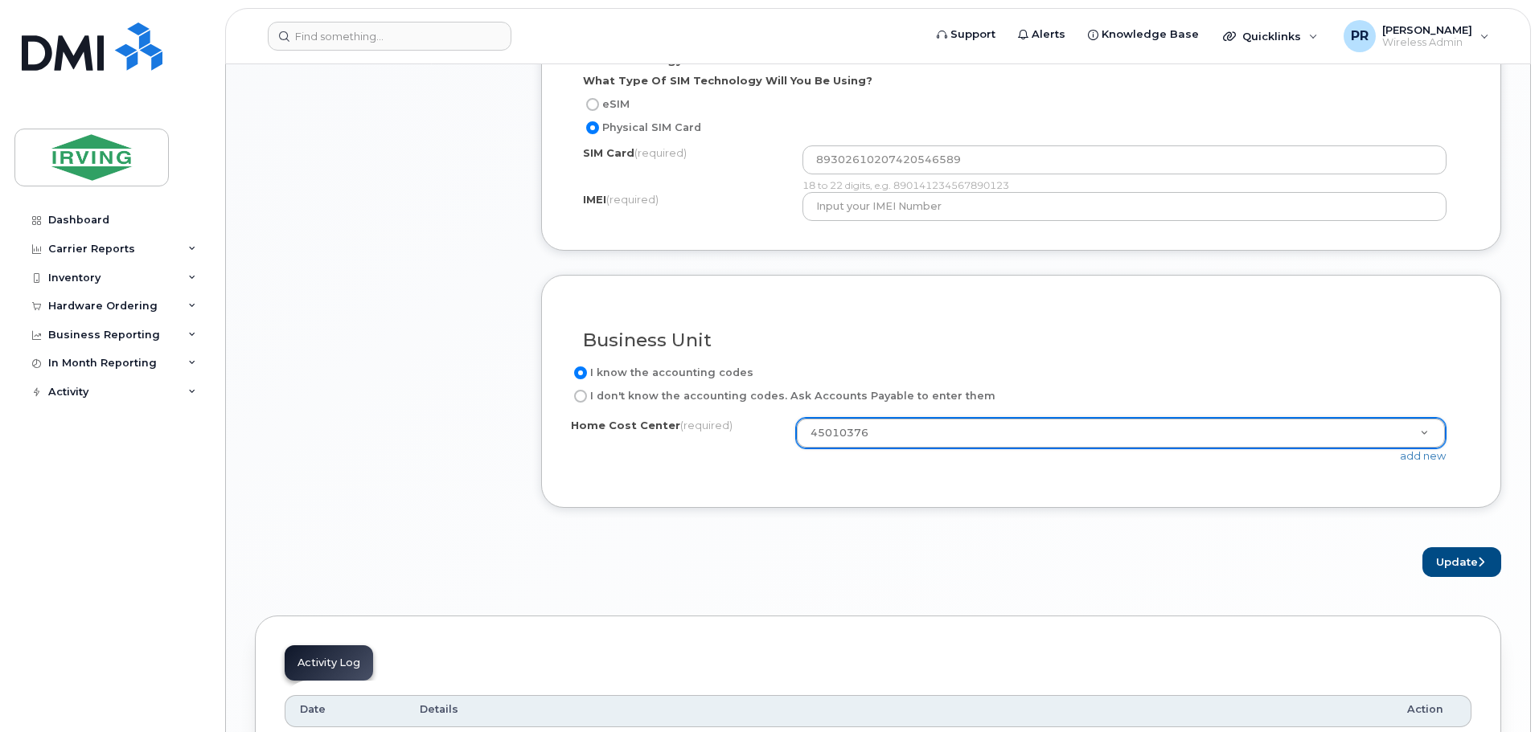
drag, startPoint x: 872, startPoint y: 434, endPoint x: 765, endPoint y: 434, distance: 106.9
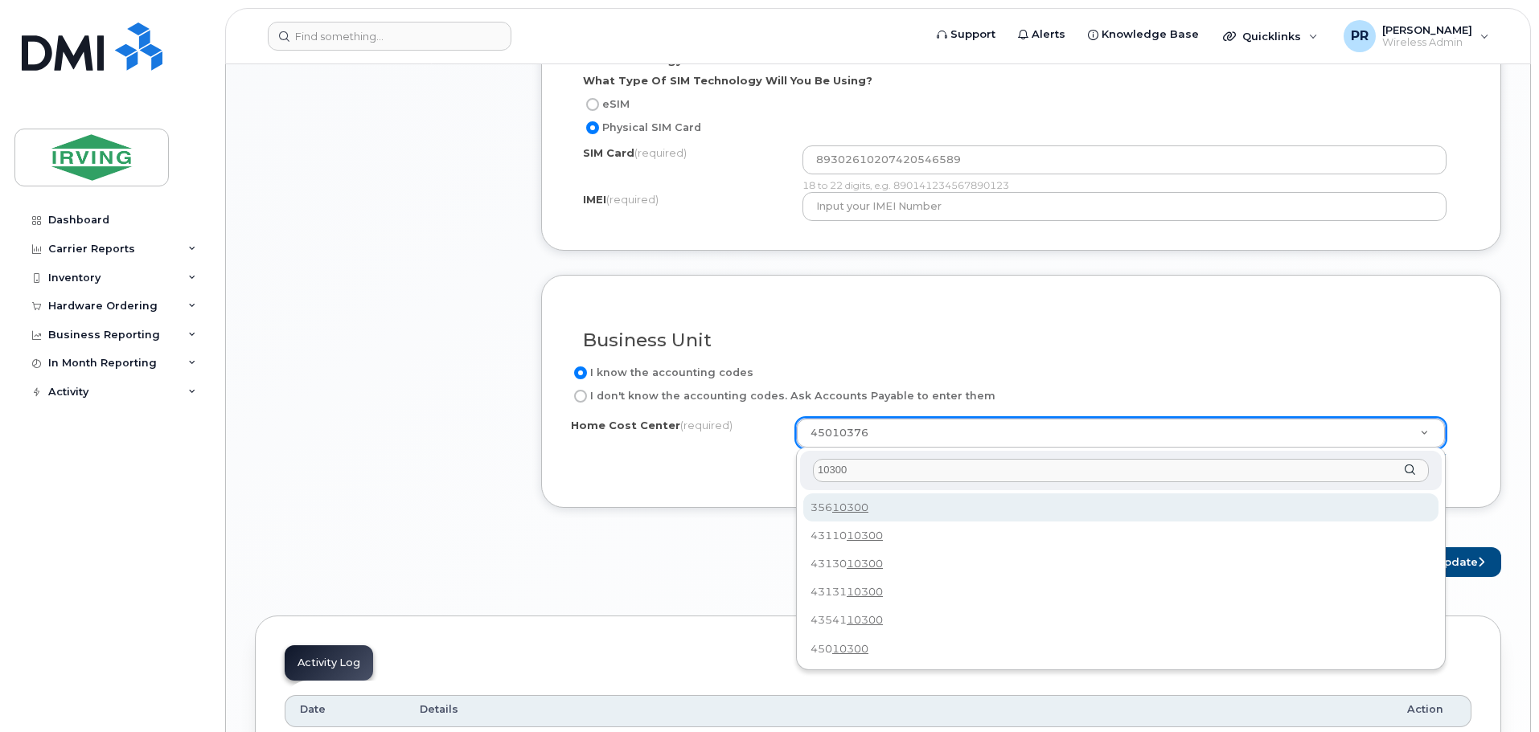
scroll to position [0, 0]
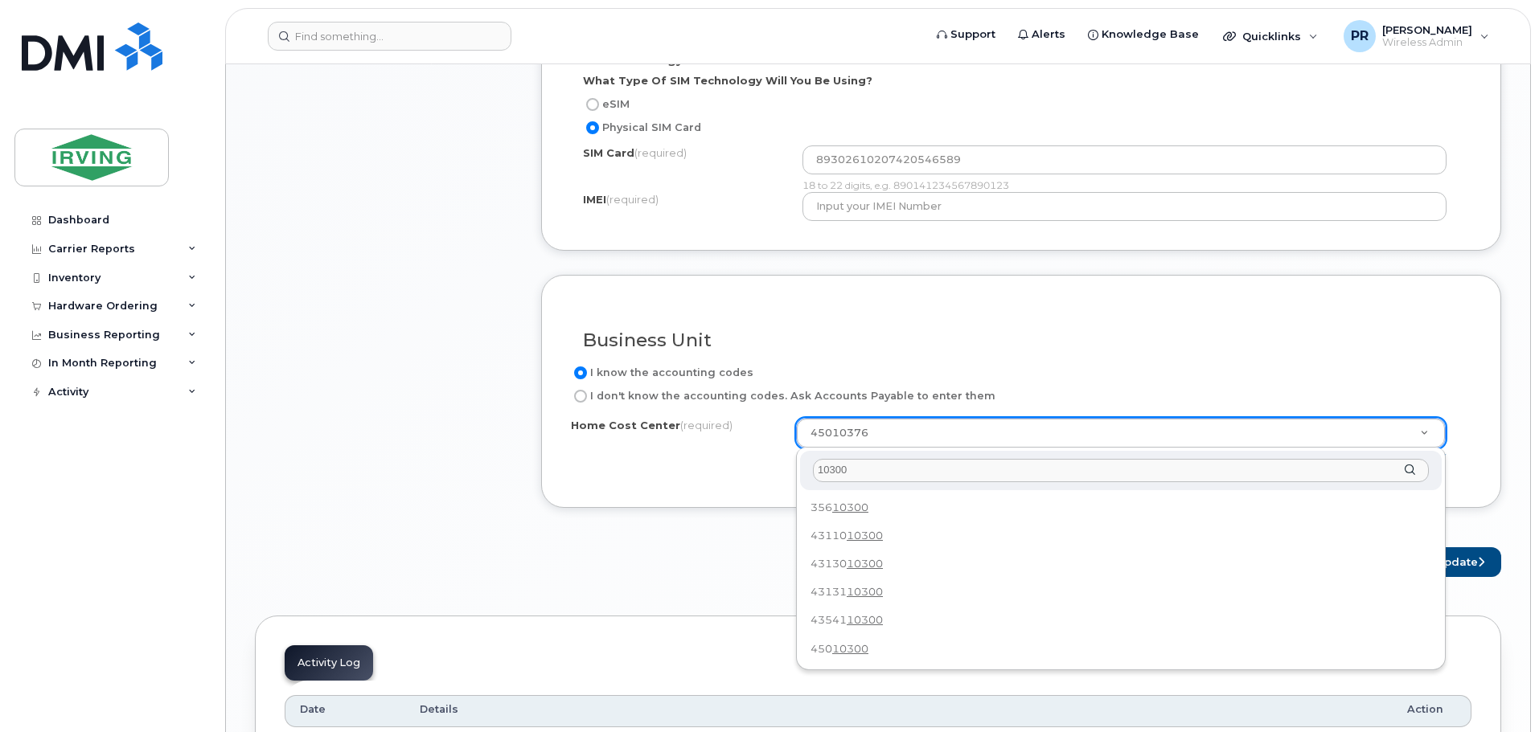
drag, startPoint x: 858, startPoint y: 474, endPoint x: 882, endPoint y: 478, distance: 24.5
click at [858, 474] on input "10300" at bounding box center [1121, 470] width 616 height 23
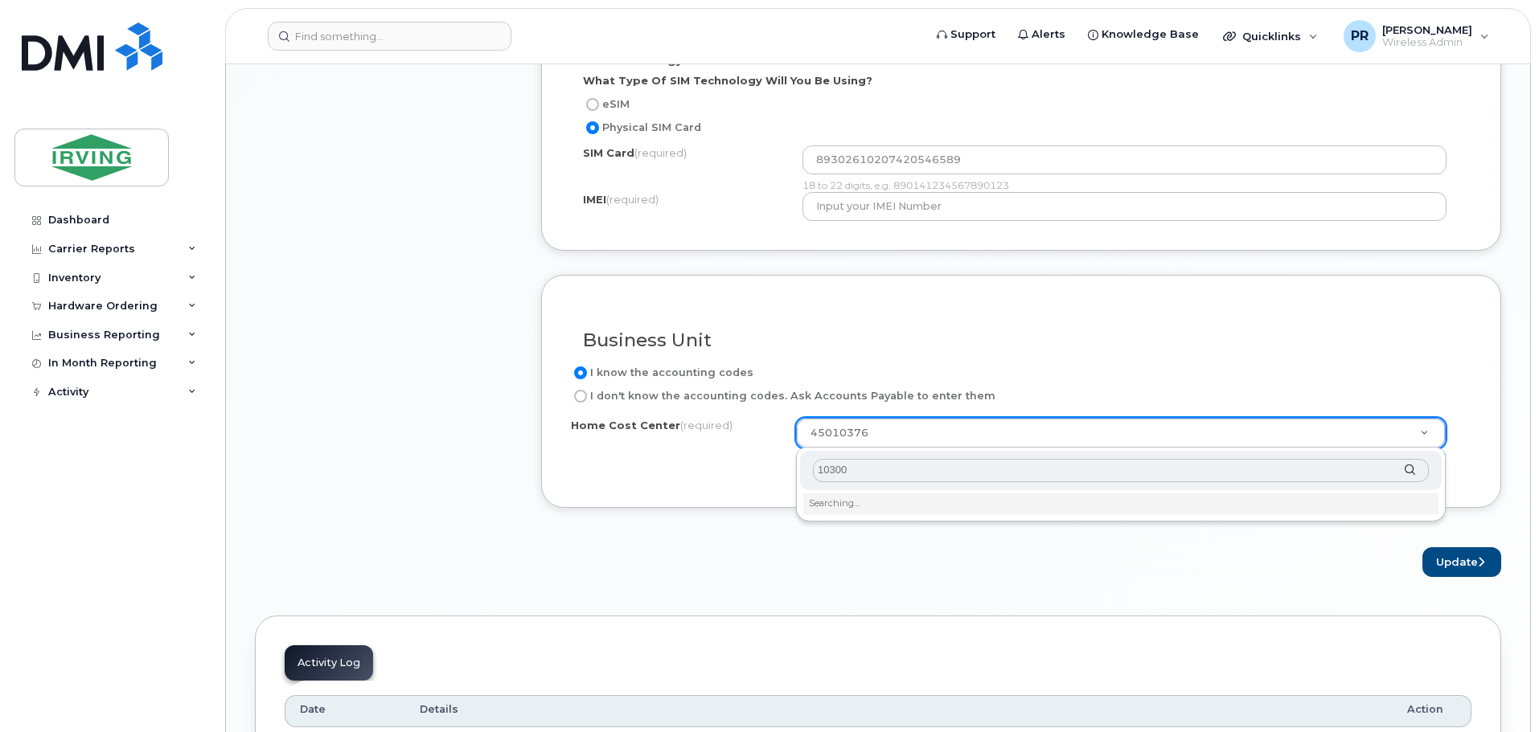
type input "1030"
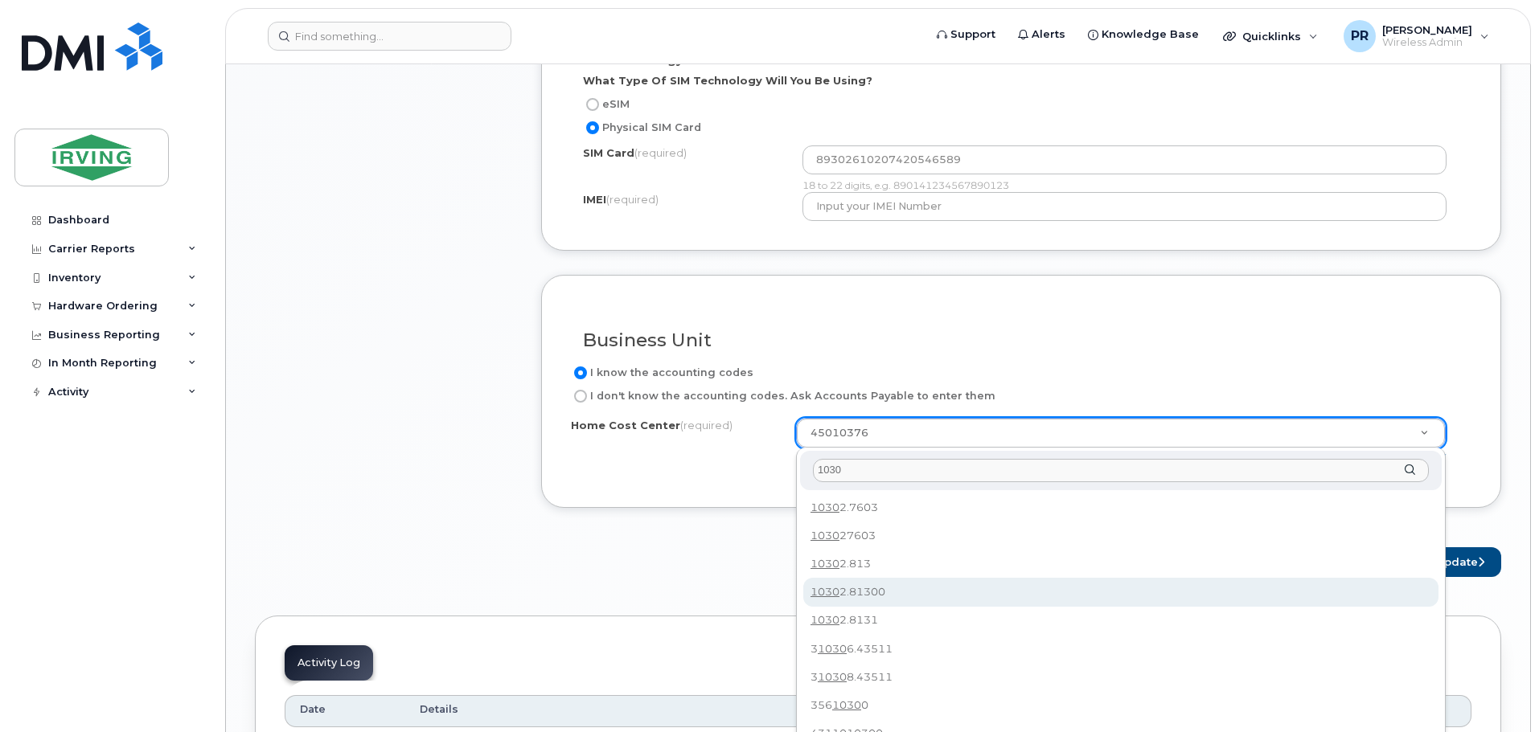
type input "10302.81300"
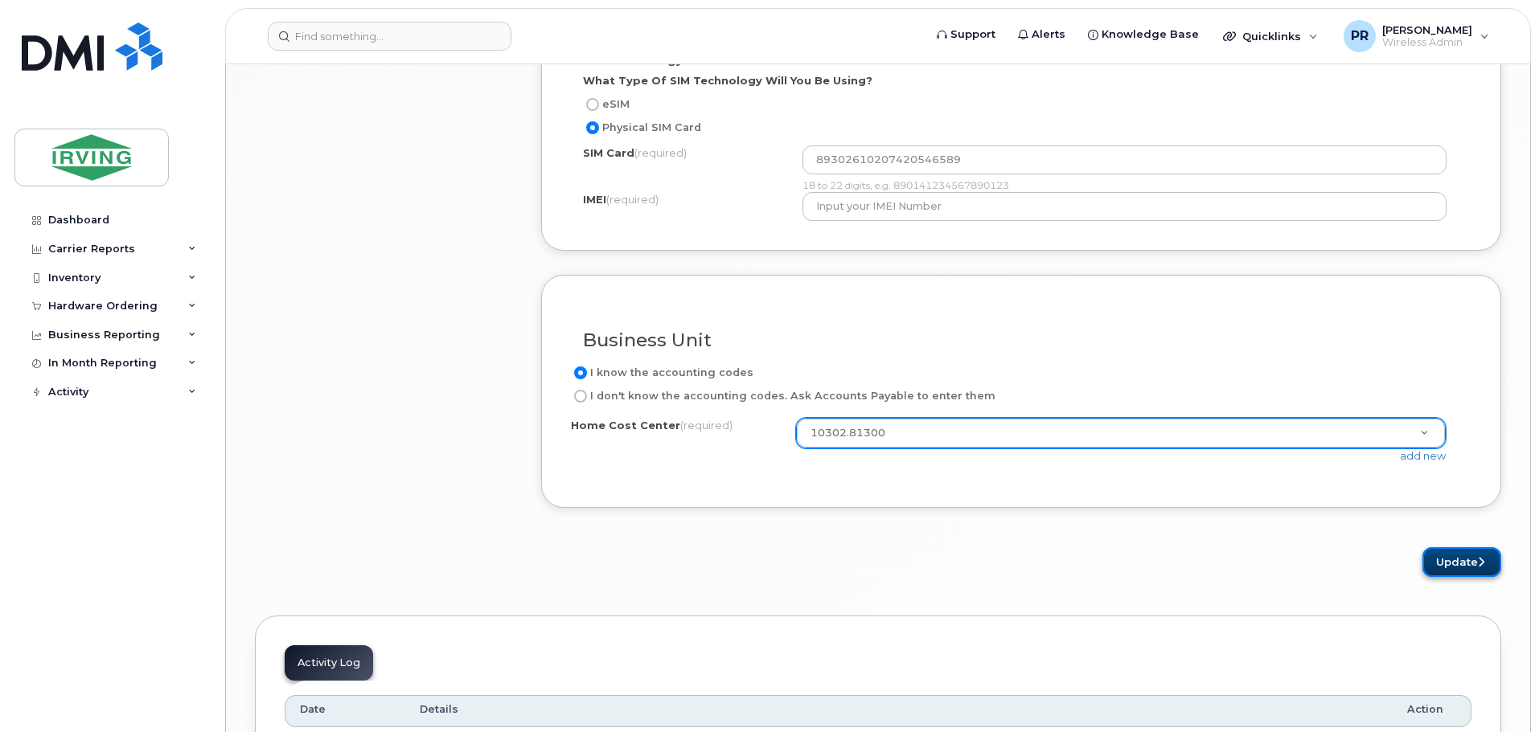
click at [1462, 568] on button "Update" at bounding box center [1461, 563] width 79 height 30
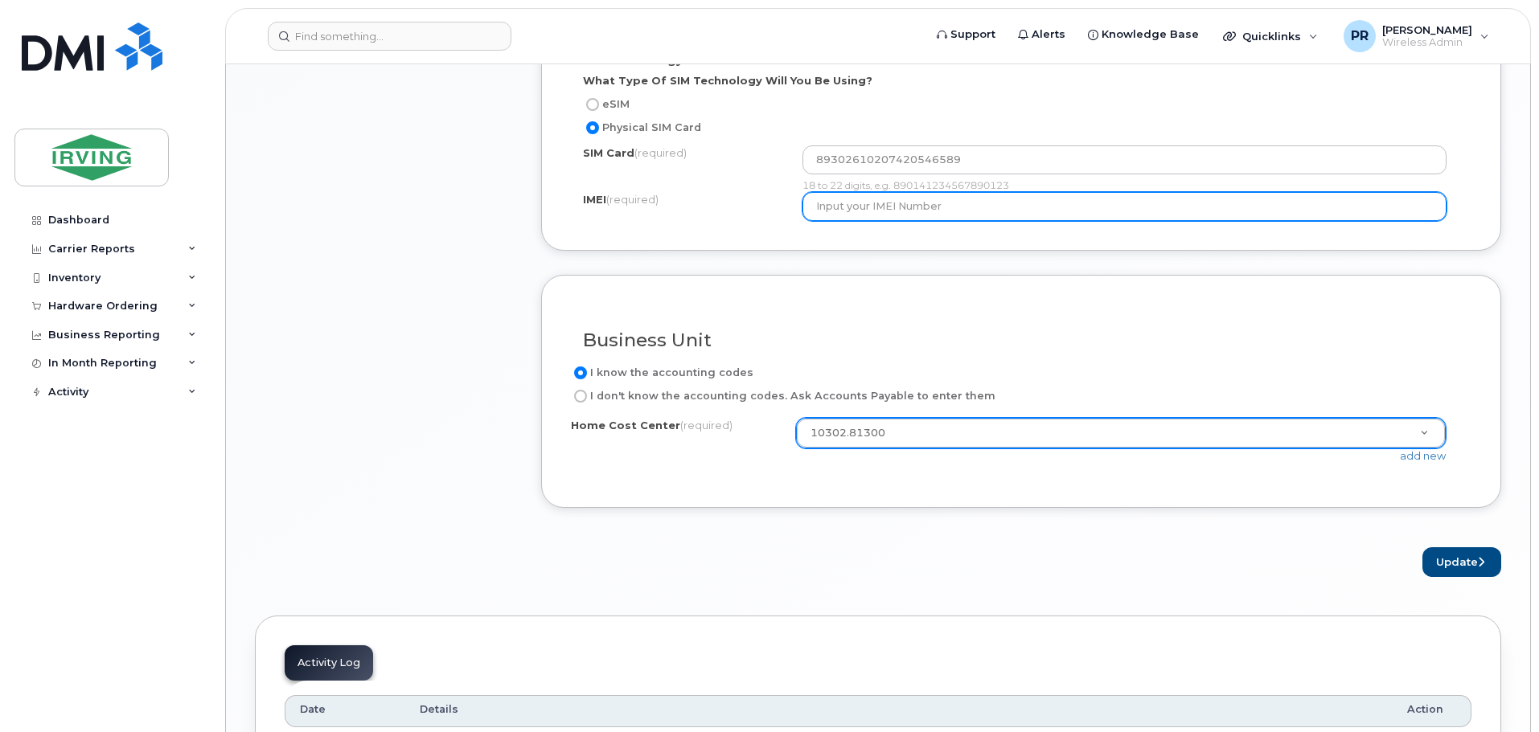
click at [905, 205] on input "text" at bounding box center [1124, 206] width 645 height 29
type input "350813751013279"
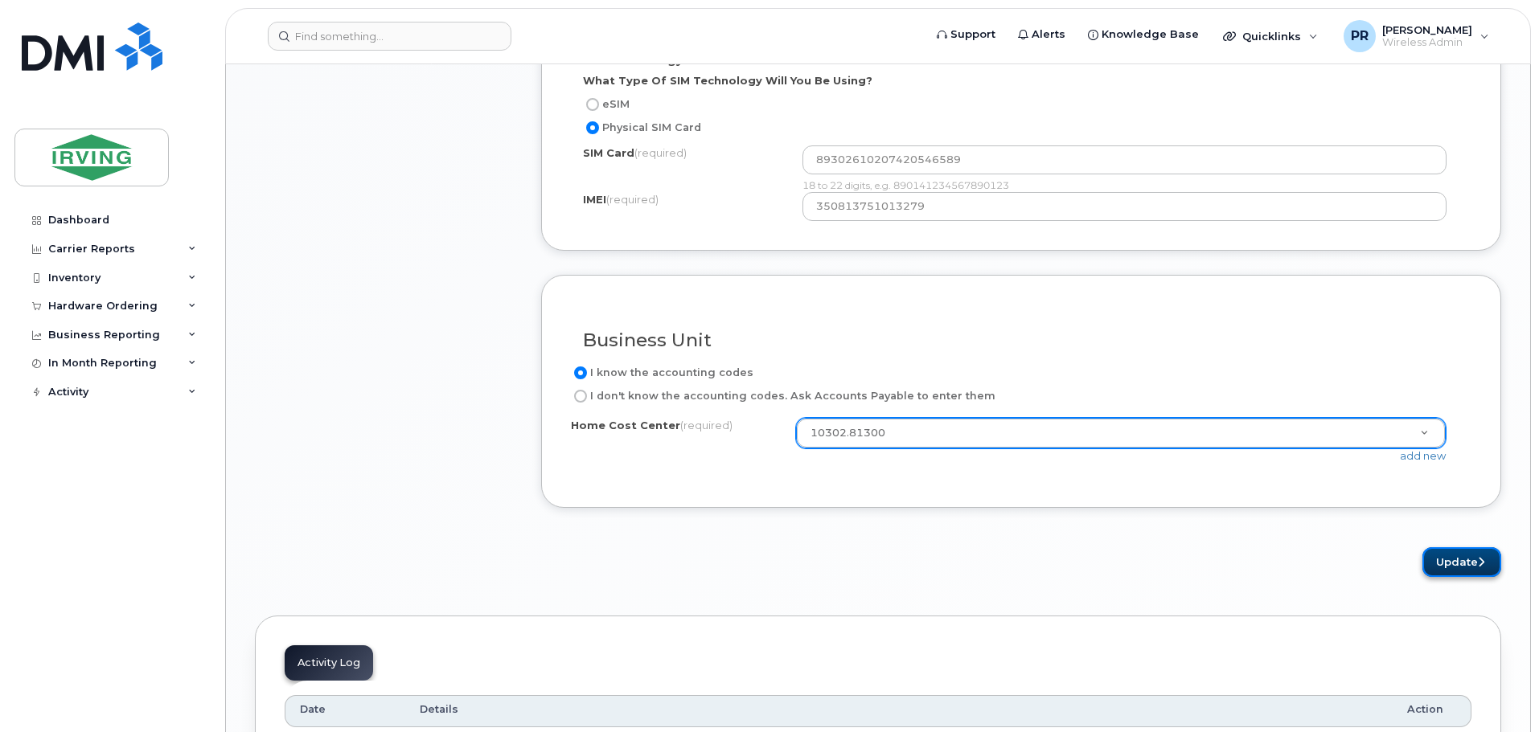
click at [1462, 560] on button "Update" at bounding box center [1461, 563] width 79 height 30
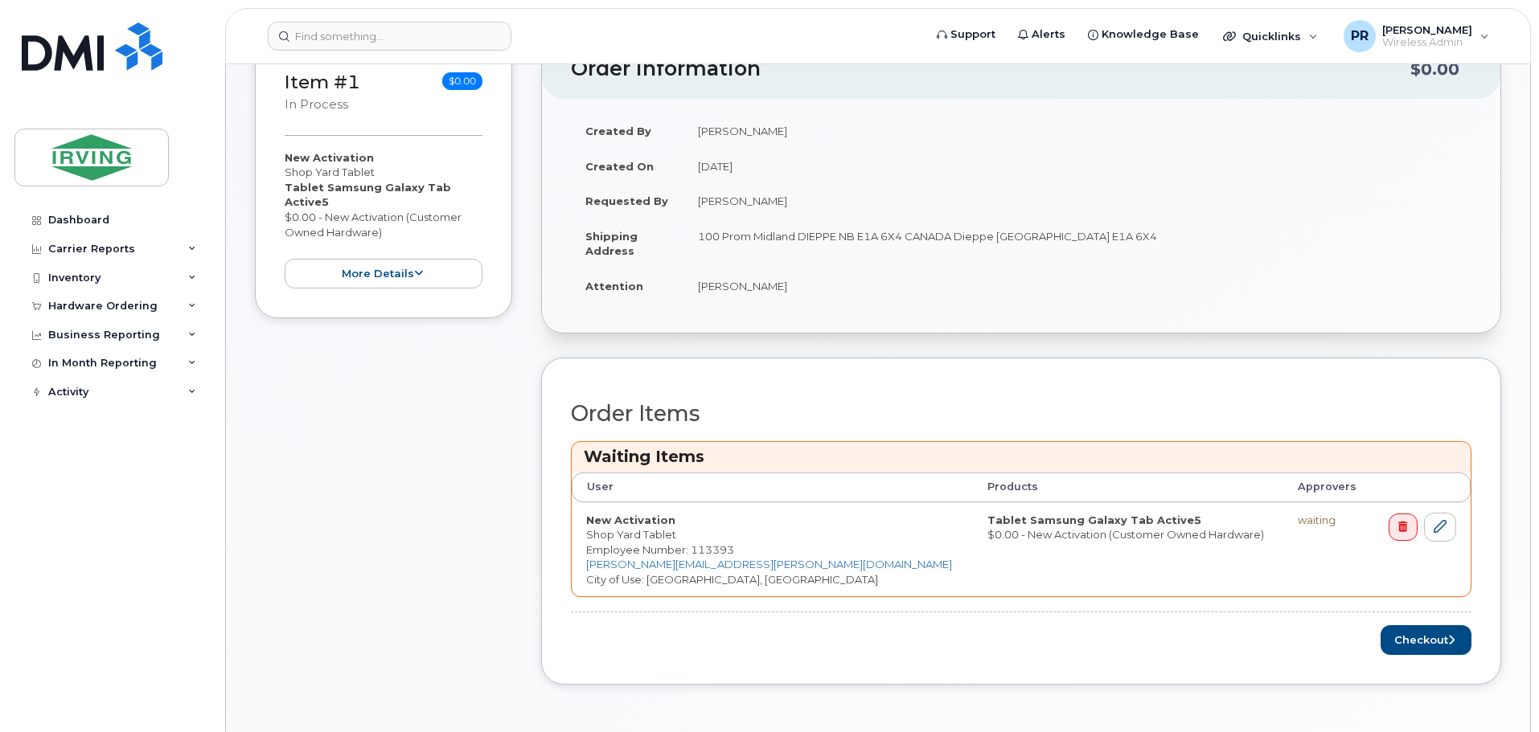
scroll to position [402, 0]
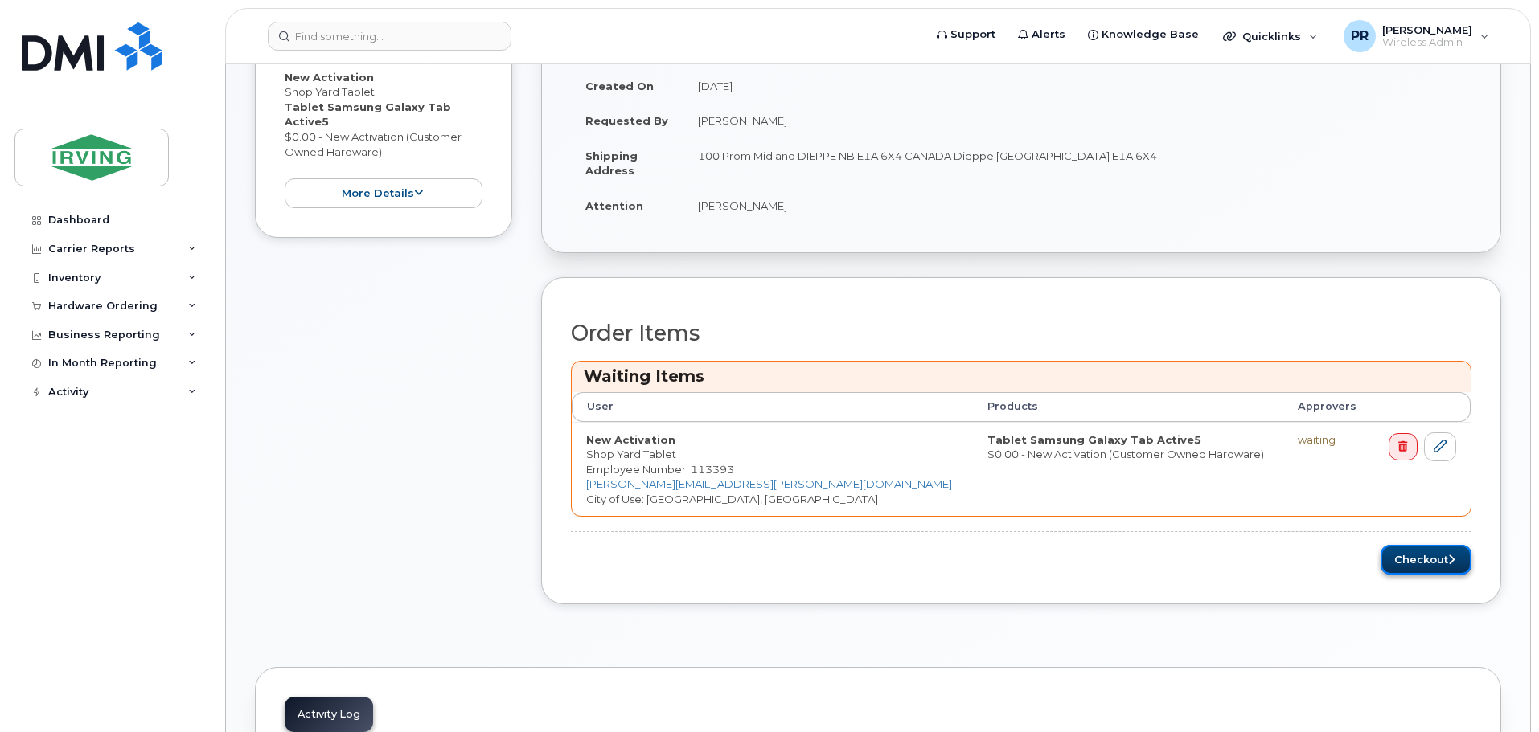
click at [1427, 554] on button "Checkout" at bounding box center [1425, 560] width 91 height 30
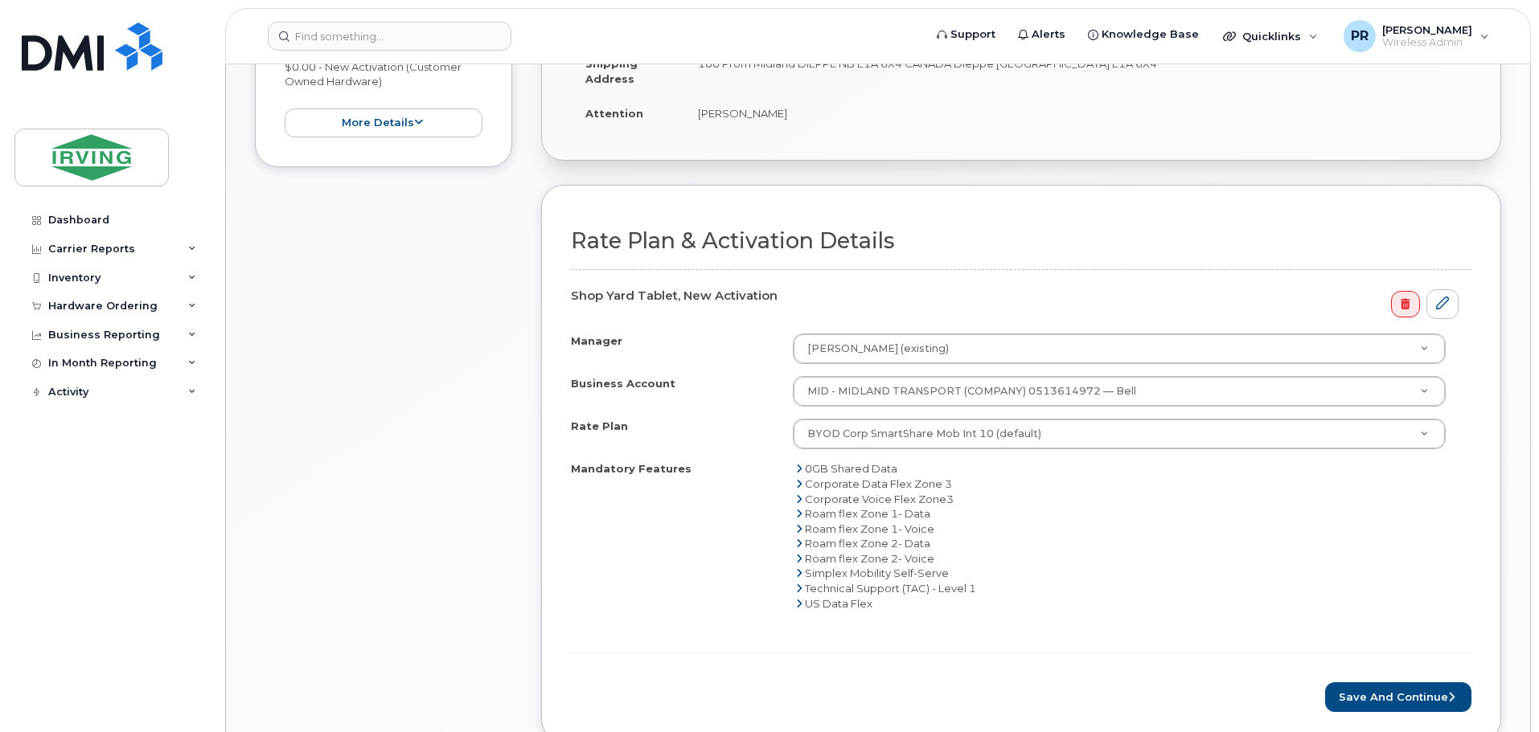
scroll to position [402, 0]
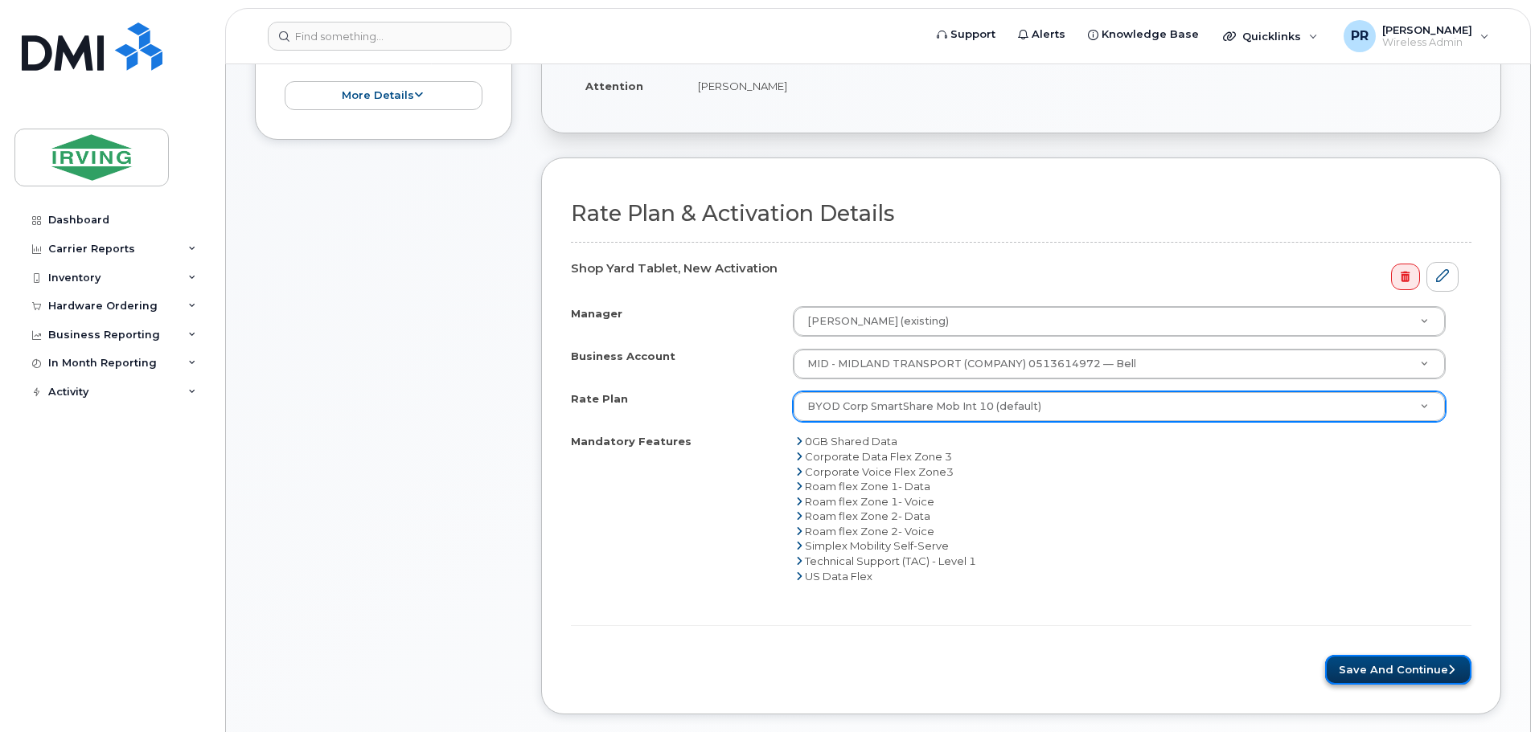
click at [1379, 676] on button "Save and Continue" at bounding box center [1398, 670] width 146 height 30
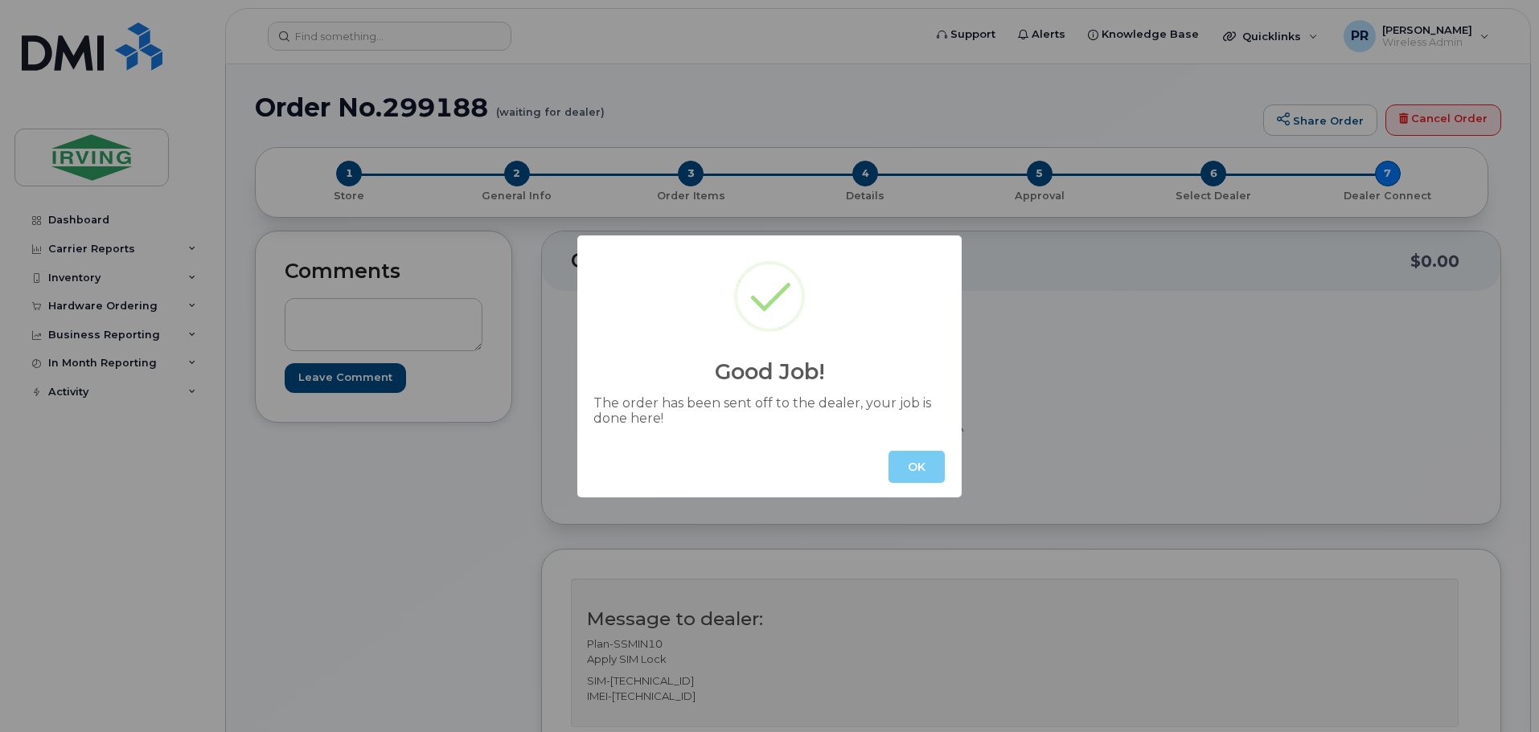
click at [932, 457] on button "OK" at bounding box center [916, 467] width 56 height 32
